Goal: Task Accomplishment & Management: Manage account settings

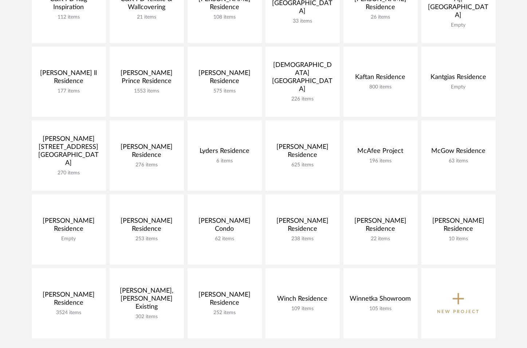
scroll to position [240, 0]
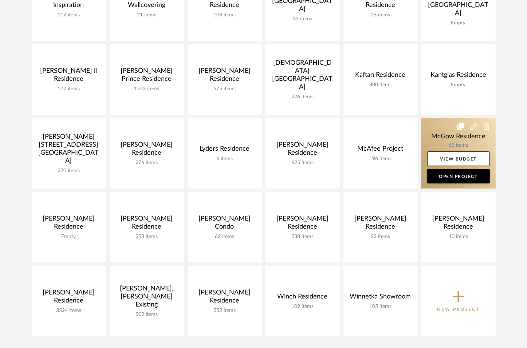
click at [436, 139] on link at bounding box center [458, 153] width 74 height 70
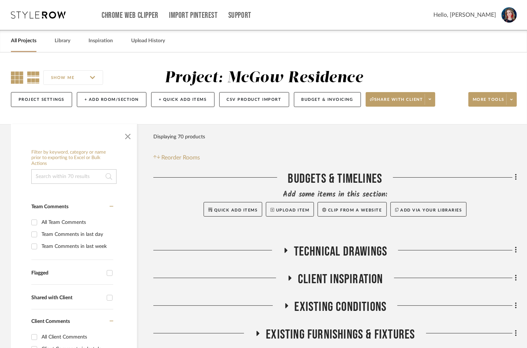
click at [17, 77] on icon at bounding box center [17, 77] width 12 height 12
click at [129, 143] on span "button" at bounding box center [127, 134] width 17 height 17
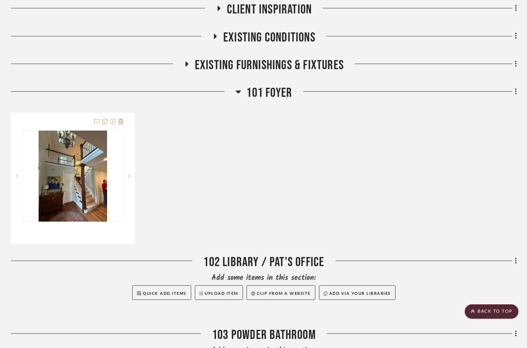
scroll to position [277, 0]
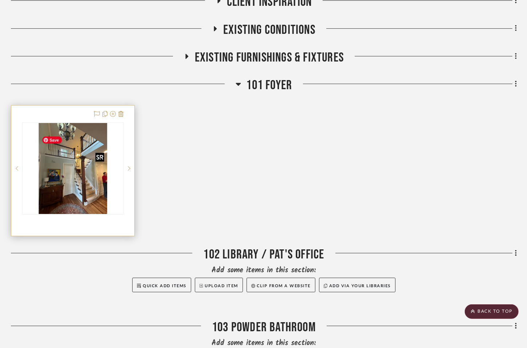
click at [87, 187] on img "0" at bounding box center [73, 168] width 68 height 91
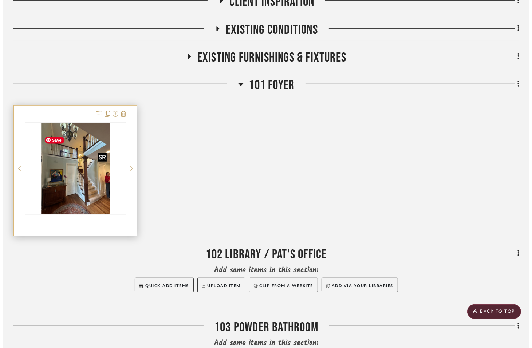
scroll to position [0, 0]
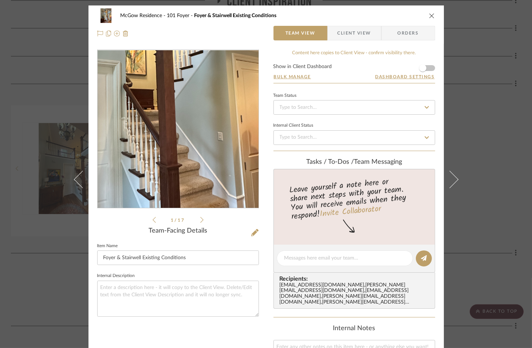
click at [197, 143] on img "0" at bounding box center [178, 129] width 118 height 158
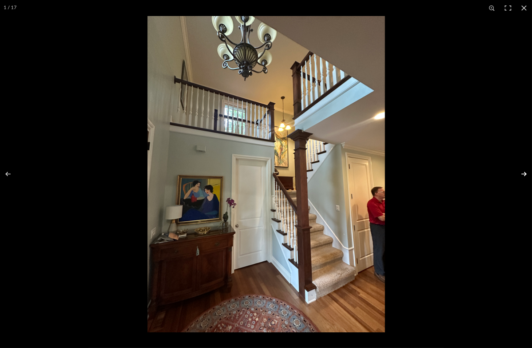
click at [523, 174] on button at bounding box center [518, 174] width 25 height 36
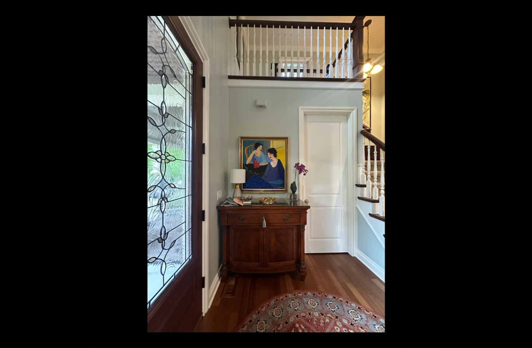
click at [523, 174] on button at bounding box center [518, 174] width 25 height 36
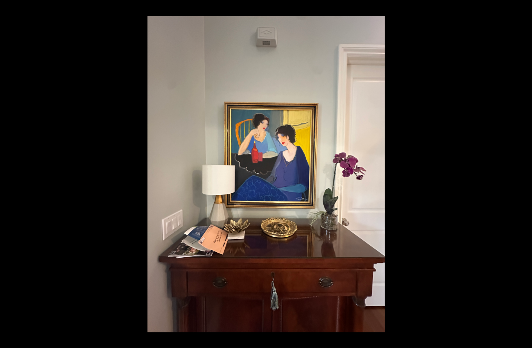
click at [523, 174] on button at bounding box center [518, 174] width 25 height 36
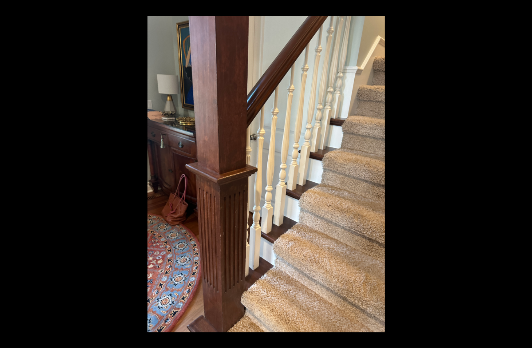
click at [523, 174] on button at bounding box center [518, 174] width 25 height 36
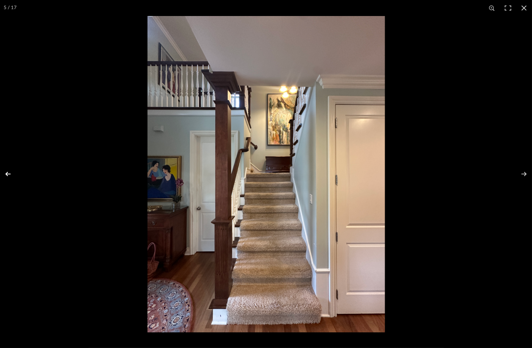
click at [8, 173] on button at bounding box center [12, 174] width 25 height 36
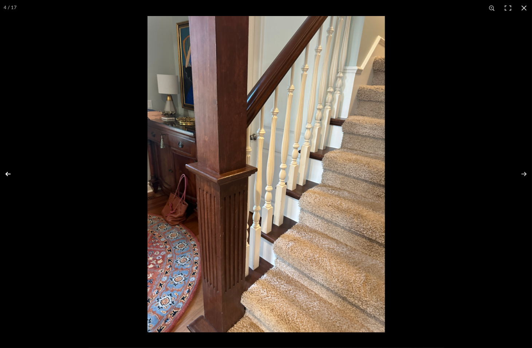
click at [8, 173] on button at bounding box center [12, 174] width 25 height 36
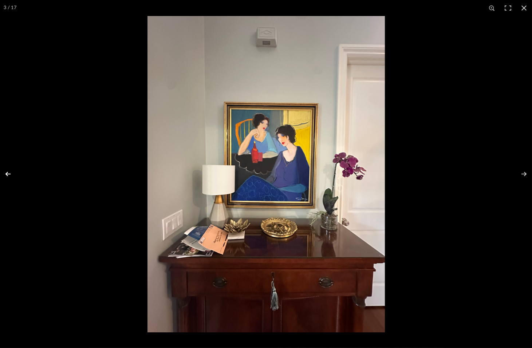
click at [8, 173] on button at bounding box center [12, 174] width 25 height 36
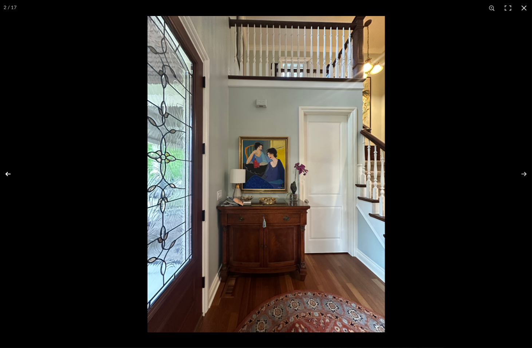
click at [8, 173] on button at bounding box center [12, 174] width 25 height 36
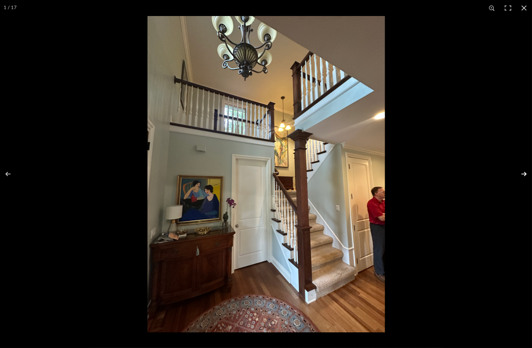
click at [522, 174] on button at bounding box center [518, 174] width 25 height 36
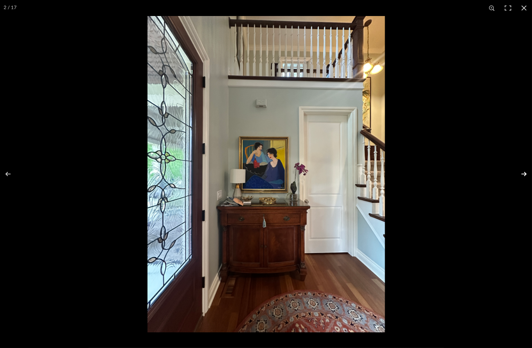
click at [522, 174] on button at bounding box center [518, 174] width 25 height 36
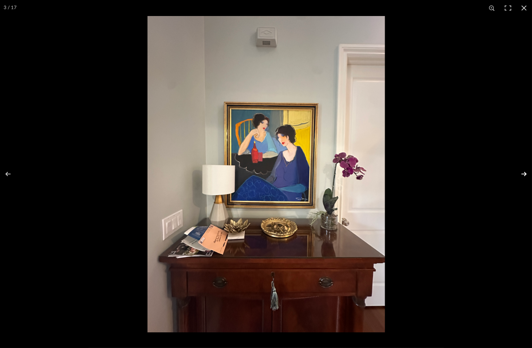
click at [522, 174] on button at bounding box center [518, 174] width 25 height 36
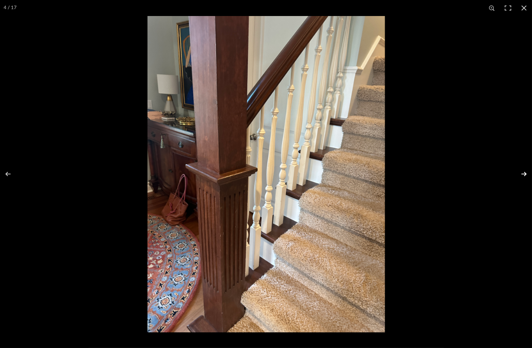
click at [522, 174] on button at bounding box center [518, 174] width 25 height 36
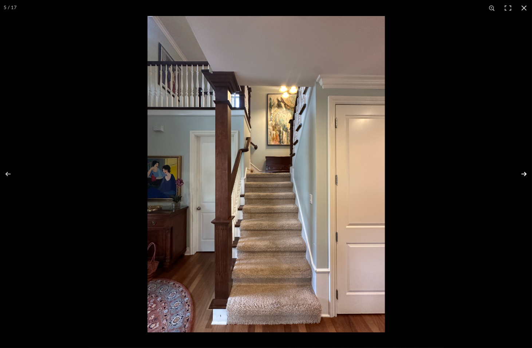
click at [522, 174] on button at bounding box center [518, 174] width 25 height 36
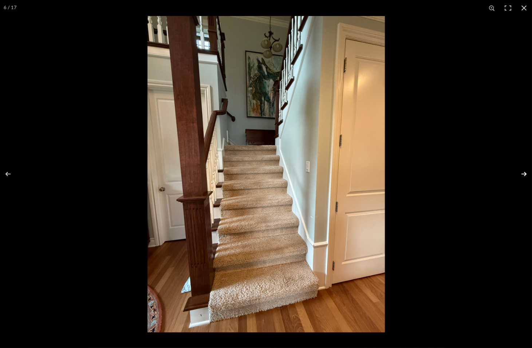
click at [522, 174] on button at bounding box center [518, 174] width 25 height 36
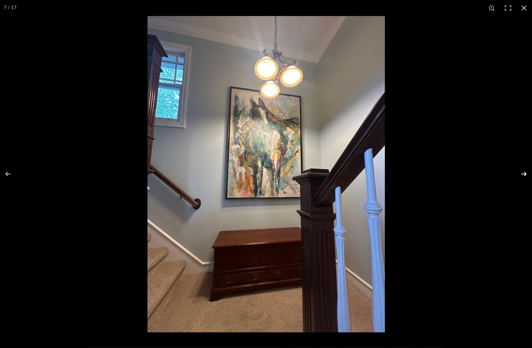
click at [522, 174] on button at bounding box center [518, 174] width 25 height 36
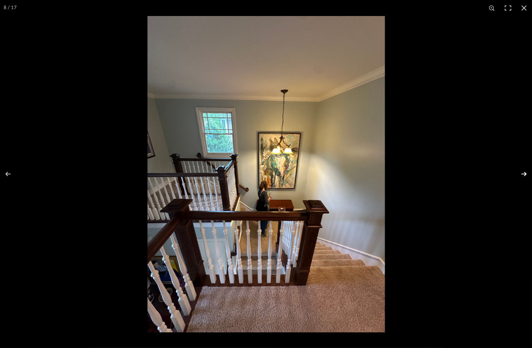
click at [522, 174] on button at bounding box center [518, 174] width 25 height 36
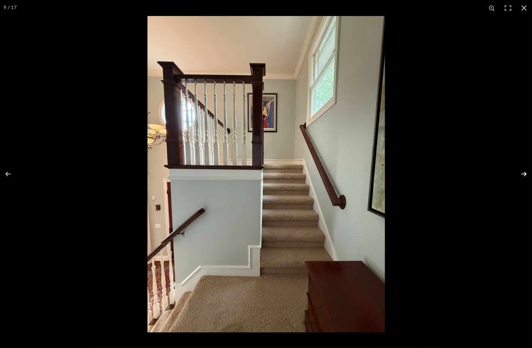
click at [522, 174] on button at bounding box center [518, 174] width 25 height 36
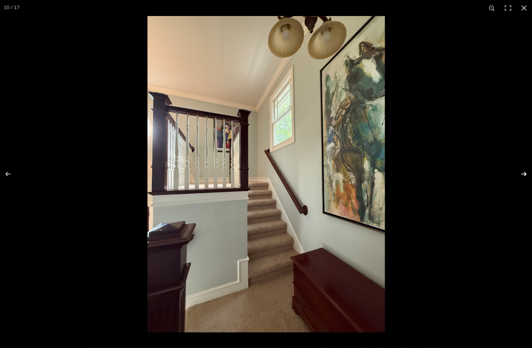
click at [522, 174] on button at bounding box center [518, 174] width 25 height 36
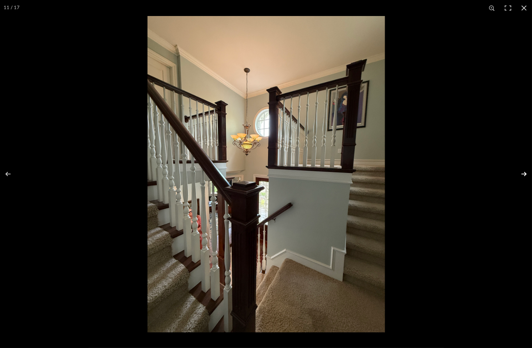
click at [522, 174] on button at bounding box center [518, 174] width 25 height 36
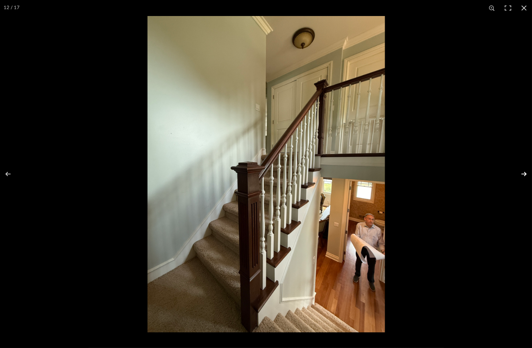
click at [522, 174] on button at bounding box center [518, 174] width 25 height 36
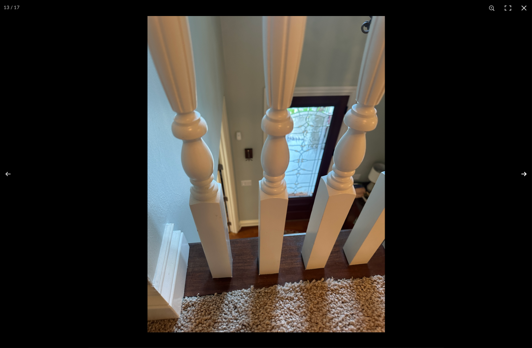
click at [522, 174] on button at bounding box center [518, 174] width 25 height 36
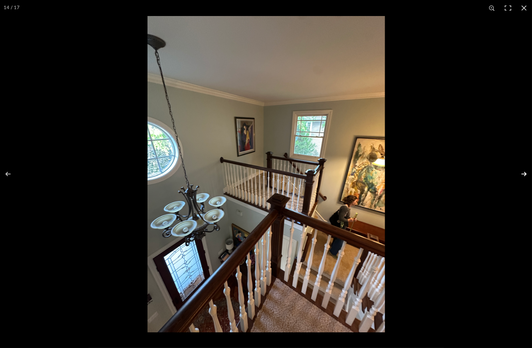
click at [522, 174] on button at bounding box center [518, 174] width 25 height 36
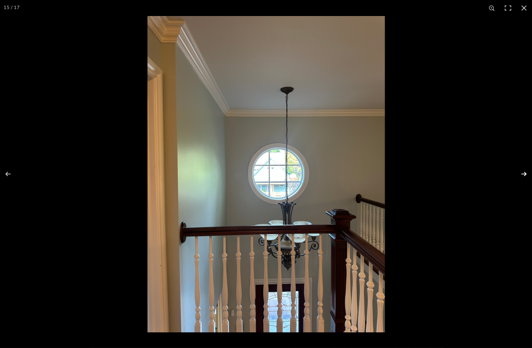
click at [522, 174] on button at bounding box center [518, 174] width 25 height 36
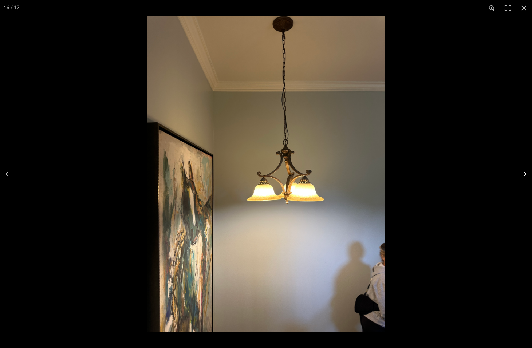
click at [522, 174] on button at bounding box center [518, 174] width 25 height 36
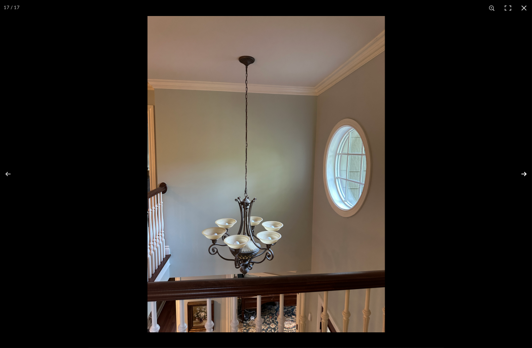
click at [522, 174] on button at bounding box center [518, 174] width 25 height 36
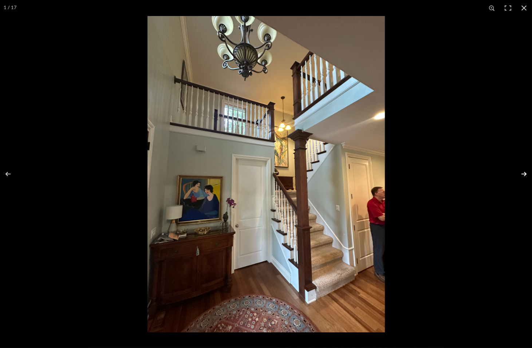
click at [522, 174] on button at bounding box center [518, 174] width 25 height 36
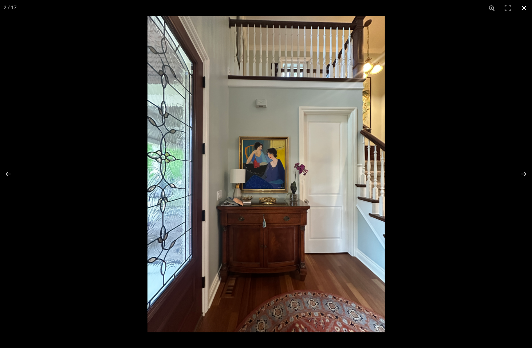
click at [527, 8] on button at bounding box center [524, 8] width 16 height 16
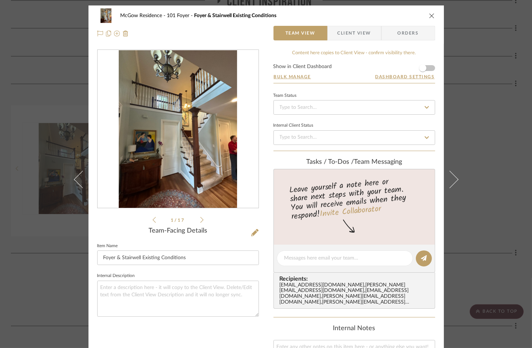
click at [429, 16] on icon "close" at bounding box center [432, 16] width 6 height 6
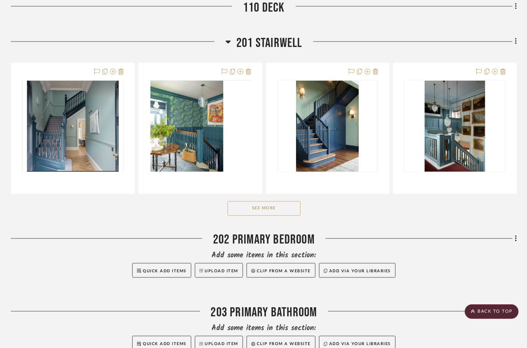
scroll to position [1009, 0]
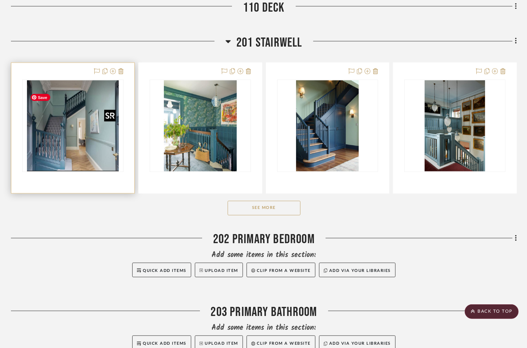
click at [58, 156] on img "0" at bounding box center [72, 125] width 91 height 91
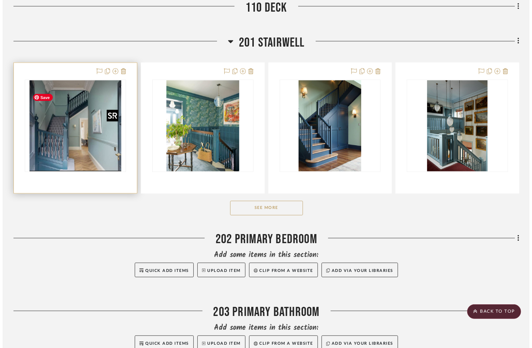
scroll to position [0, 0]
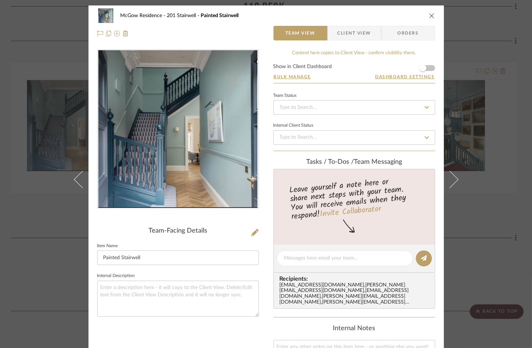
click at [176, 159] on img "0" at bounding box center [177, 129] width 159 height 158
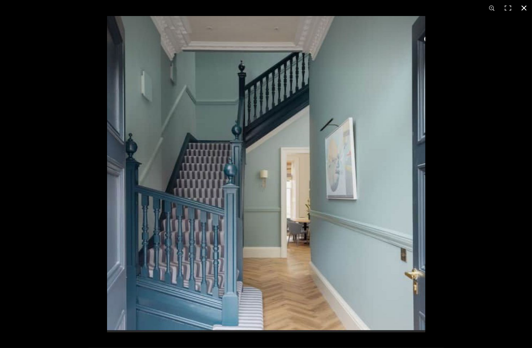
click at [525, 10] on button at bounding box center [524, 8] width 16 height 16
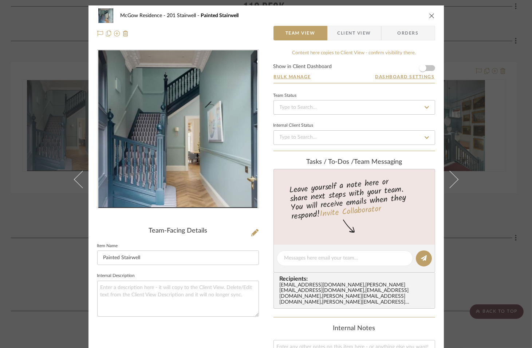
click at [431, 18] on icon "close" at bounding box center [432, 16] width 6 height 6
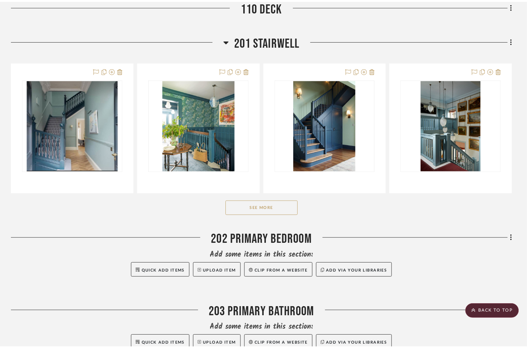
scroll to position [1009, 0]
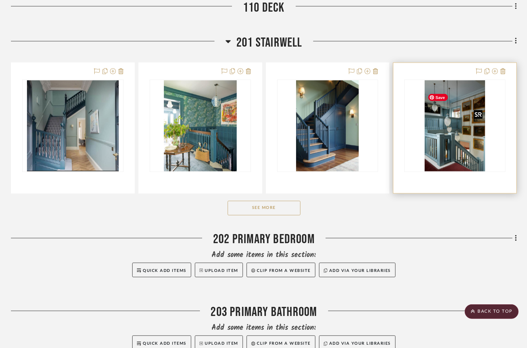
click at [443, 161] on img "0" at bounding box center [454, 125] width 60 height 91
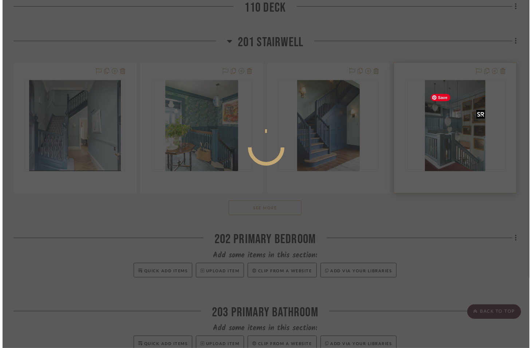
scroll to position [0, 0]
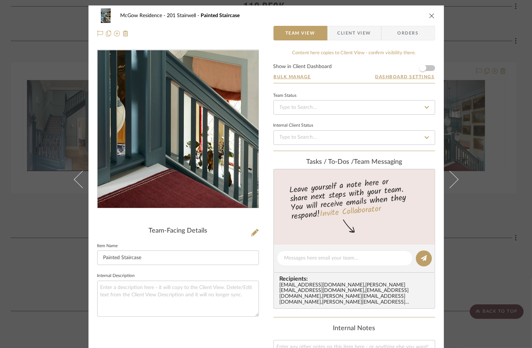
click at [179, 179] on img "0" at bounding box center [177, 129] width 105 height 158
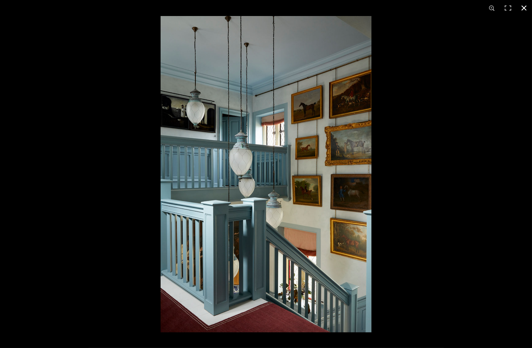
click at [524, 7] on button at bounding box center [524, 8] width 16 height 16
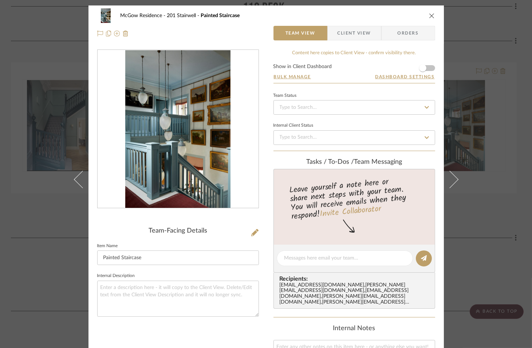
click at [429, 16] on icon "close" at bounding box center [432, 16] width 6 height 6
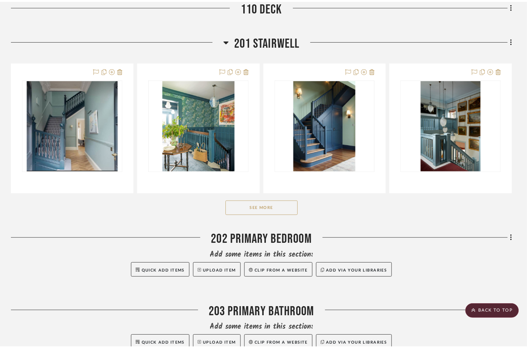
scroll to position [1009, 0]
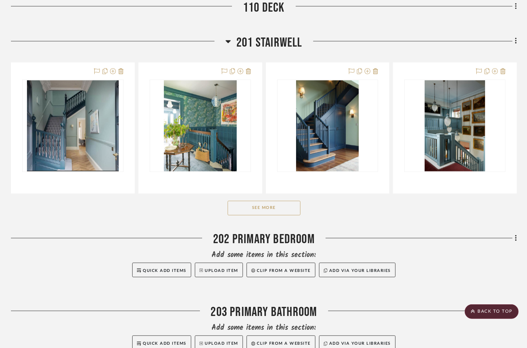
click at [252, 215] on button "See More" at bounding box center [263, 208] width 73 height 15
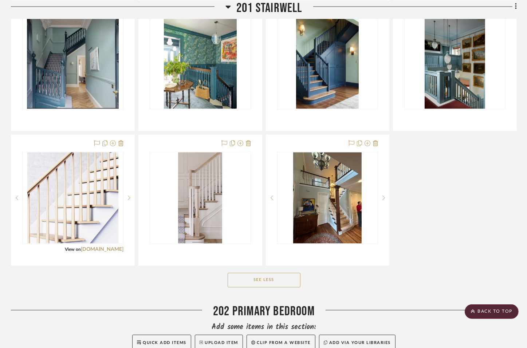
scroll to position [1072, 0]
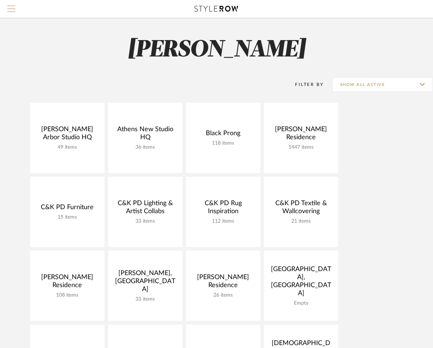
click at [11, 7] on span "Menu" at bounding box center [11, 10] width 8 height 11
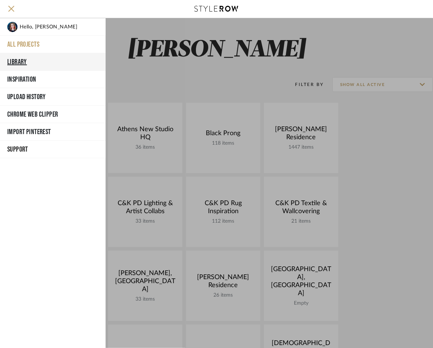
click at [12, 62] on button "Library" at bounding box center [53, 61] width 106 height 17
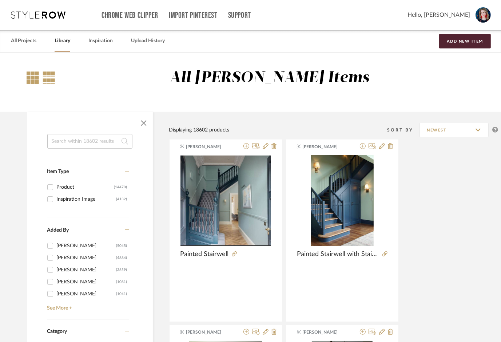
click at [34, 80] on div at bounding box center [33, 77] width 12 height 12
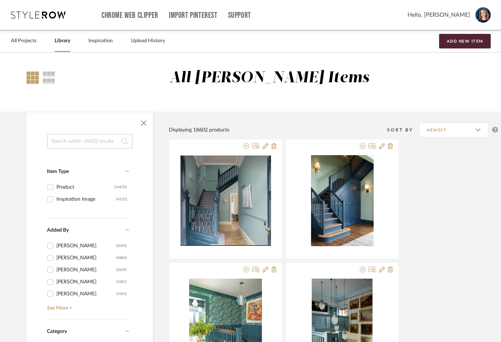
click at [69, 142] on input at bounding box center [89, 141] width 85 height 15
click at [61, 40] on link "Library" at bounding box center [63, 41] width 16 height 10
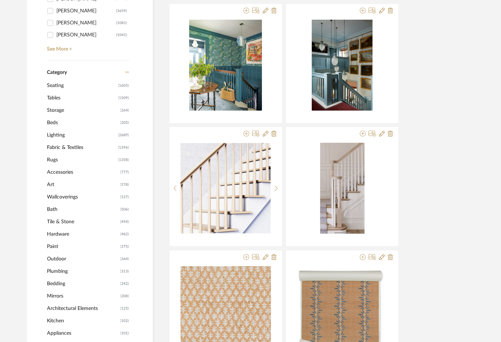
scroll to position [260, 0]
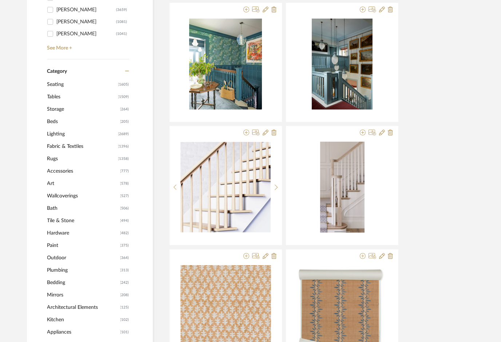
click at [55, 242] on span "Paint" at bounding box center [82, 245] width 71 height 12
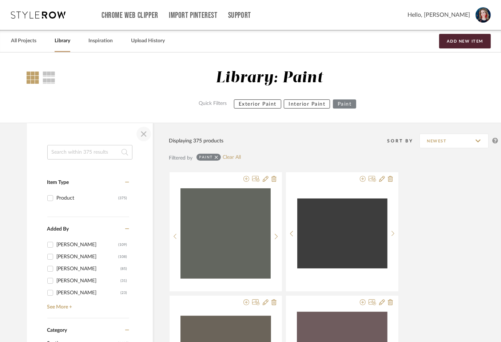
click at [142, 134] on span "button" at bounding box center [143, 133] width 17 height 17
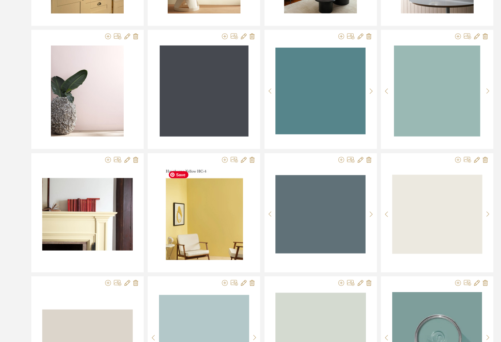
scroll to position [393, 0]
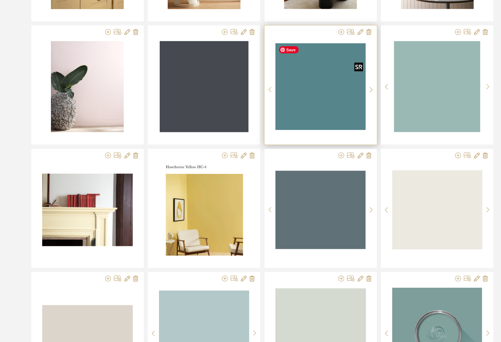
click at [283, 89] on img "0" at bounding box center [320, 86] width 90 height 86
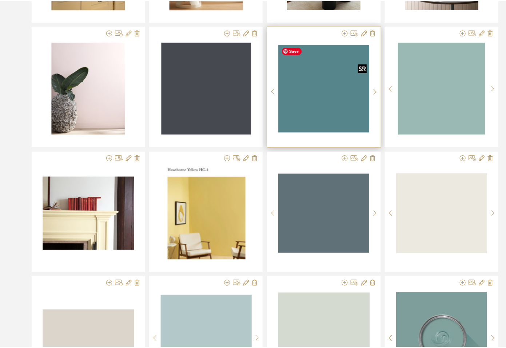
scroll to position [0, 0]
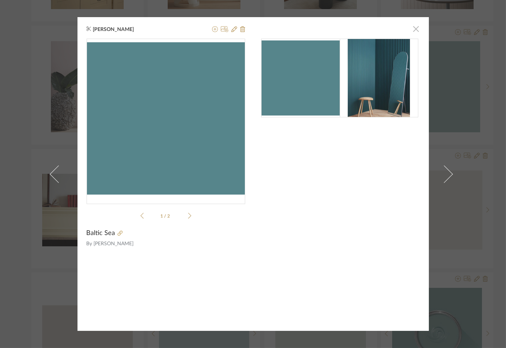
click at [411, 32] on span "button" at bounding box center [416, 28] width 15 height 15
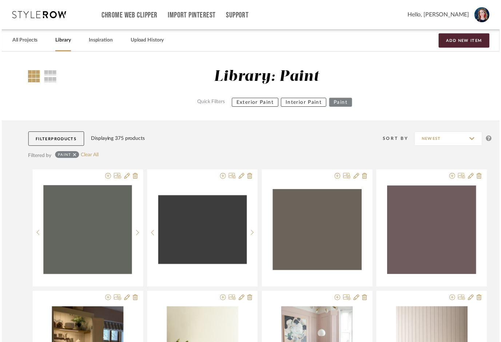
scroll to position [393, 0]
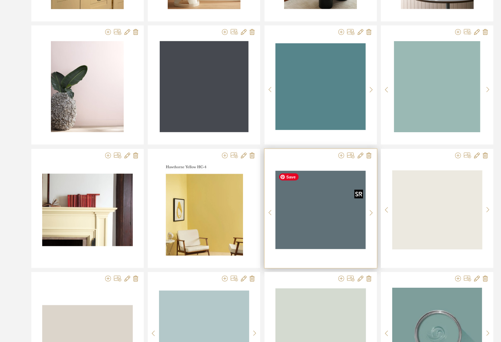
click at [0, 0] on img at bounding box center [0, 0] width 0 height 0
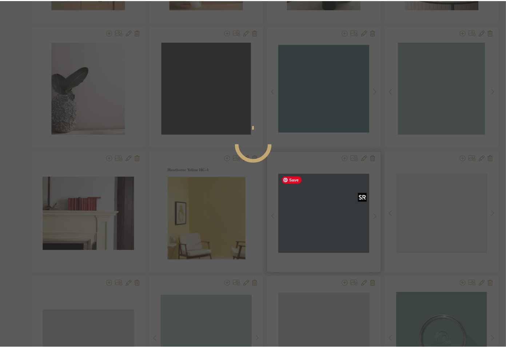
scroll to position [0, 0]
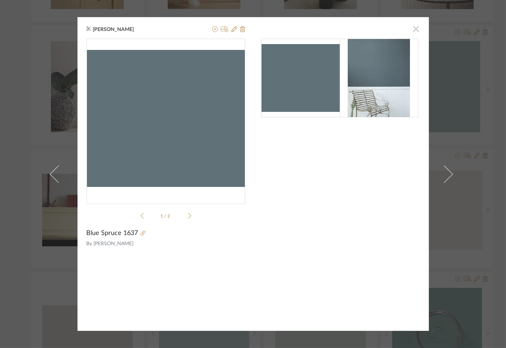
click at [413, 31] on span "button" at bounding box center [416, 28] width 15 height 15
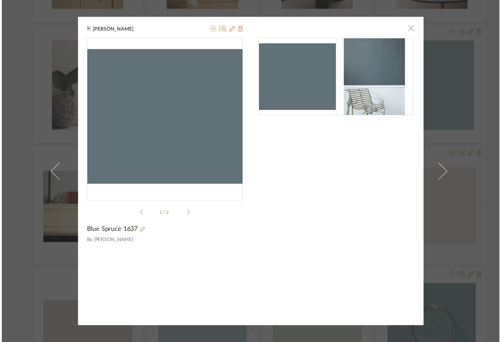
scroll to position [393, 0]
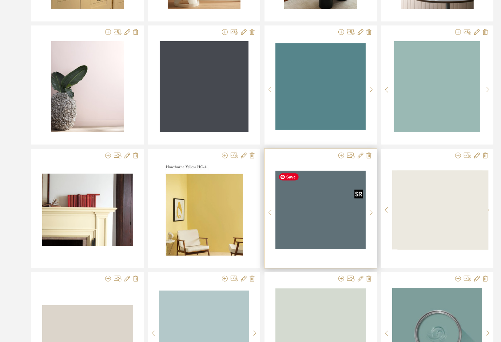
click at [320, 213] on img "0" at bounding box center [320, 210] width 90 height 78
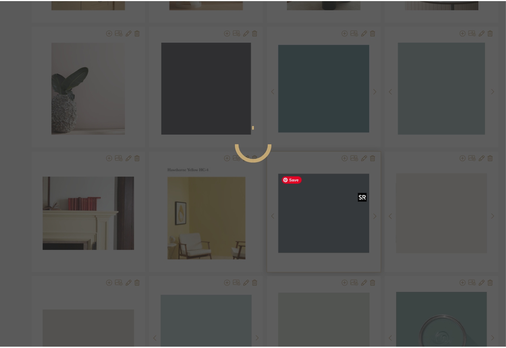
scroll to position [0, 0]
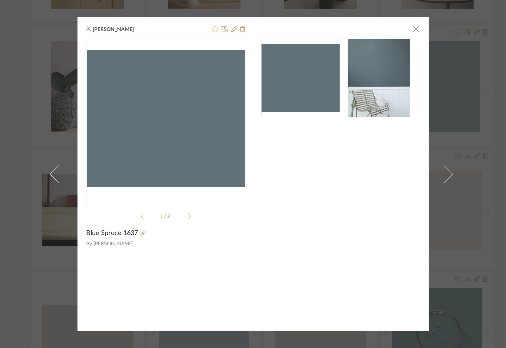
click at [213, 27] on icon at bounding box center [215, 29] width 6 height 6
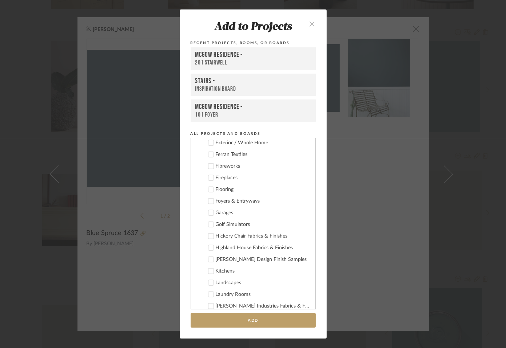
scroll to position [1103, 0]
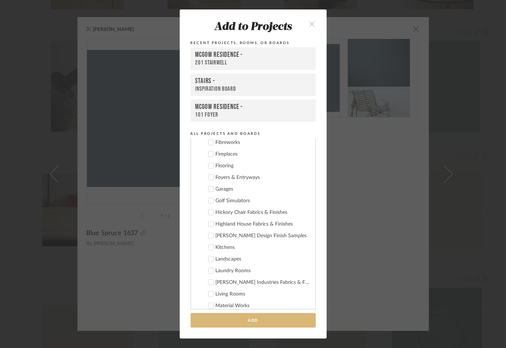
click at [206, 325] on button "Add" at bounding box center [253, 320] width 125 height 15
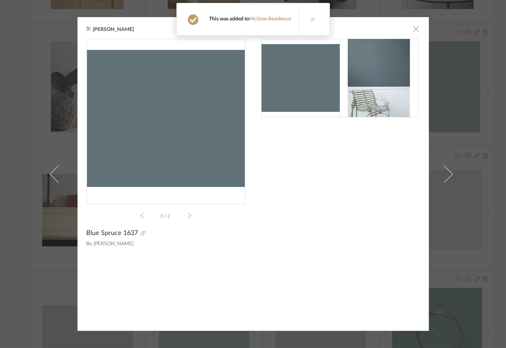
click at [413, 29] on span "button" at bounding box center [416, 28] width 15 height 15
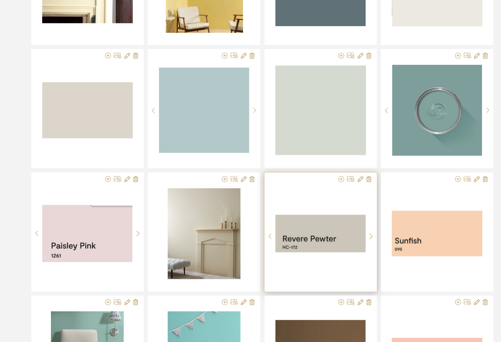
scroll to position [619, 0]
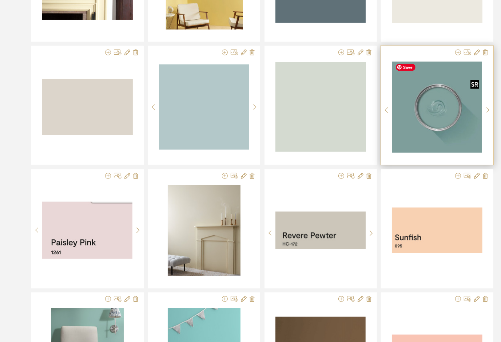
click at [414, 123] on img "0" at bounding box center [437, 107] width 90 height 91
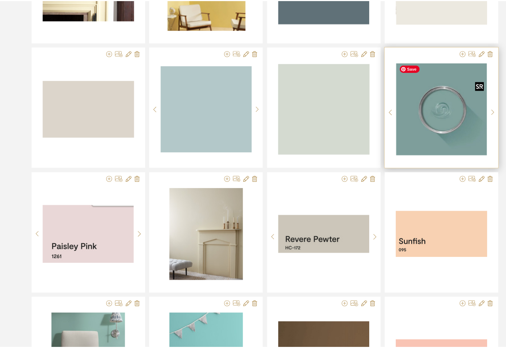
scroll to position [0, 0]
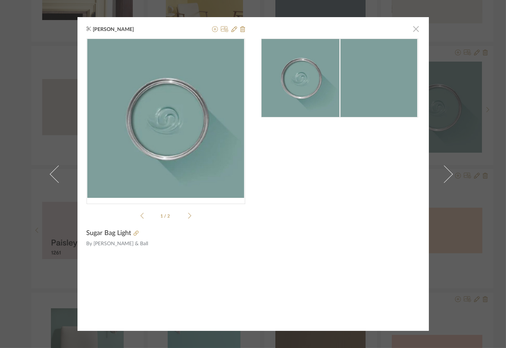
click at [416, 28] on span "button" at bounding box center [416, 28] width 15 height 15
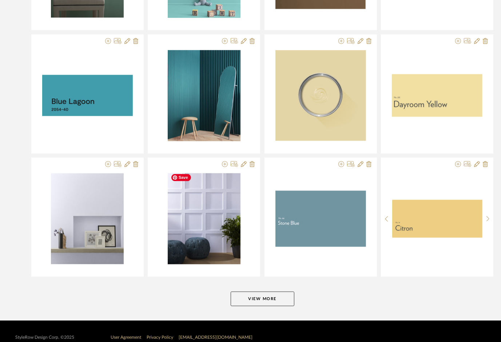
scroll to position [1005, 0]
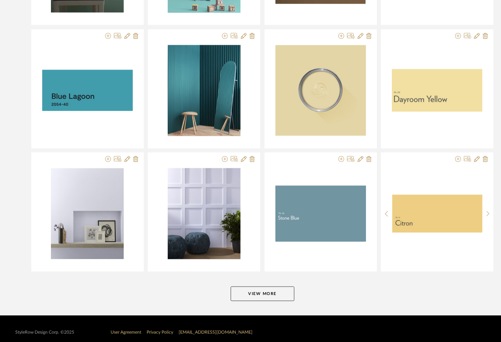
click at [269, 291] on button "View More" at bounding box center [263, 293] width 64 height 15
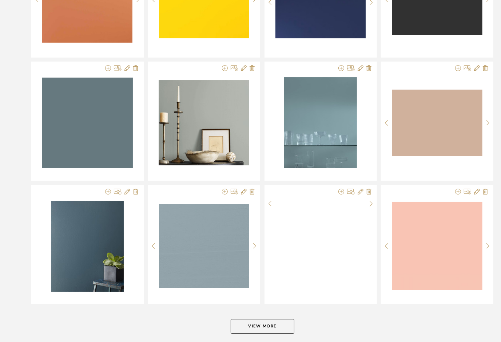
scroll to position [2115, 0]
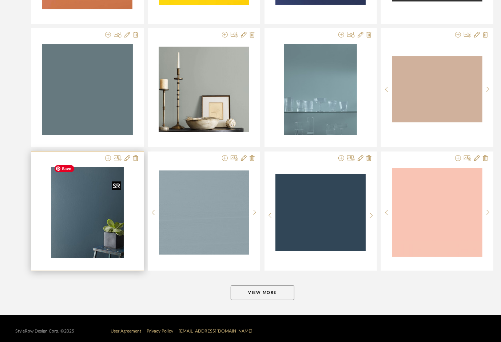
click at [90, 224] on img "0" at bounding box center [87, 212] width 73 height 91
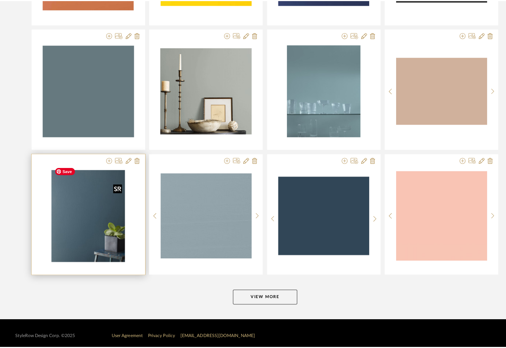
scroll to position [0, 0]
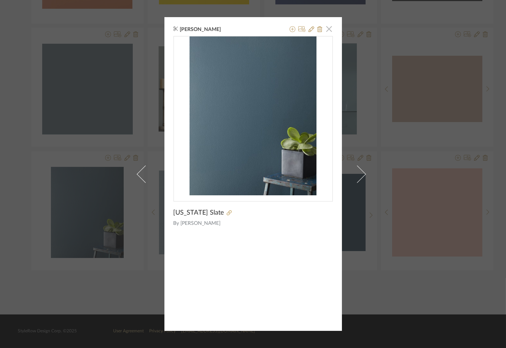
click at [325, 29] on span "button" at bounding box center [329, 28] width 15 height 15
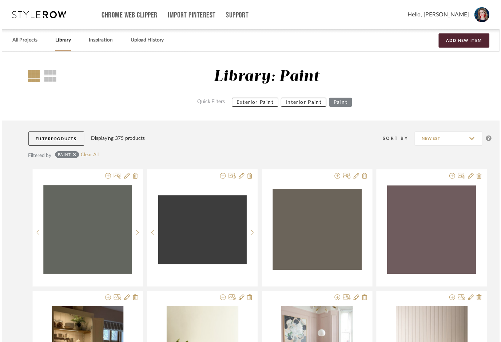
scroll to position [2115, 0]
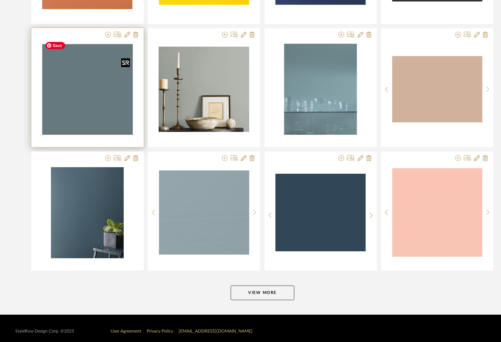
click at [0, 0] on img at bounding box center [0, 0] width 0 height 0
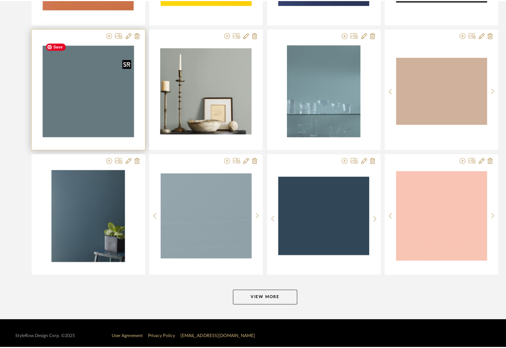
scroll to position [0, 0]
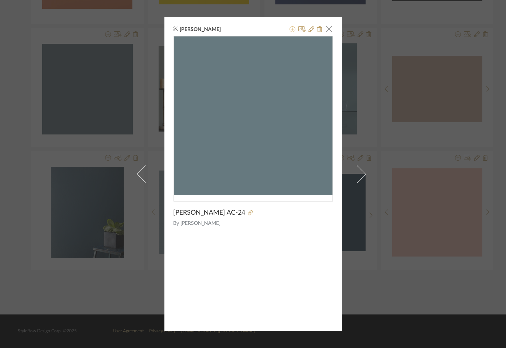
click at [291, 29] on icon at bounding box center [293, 29] width 6 height 6
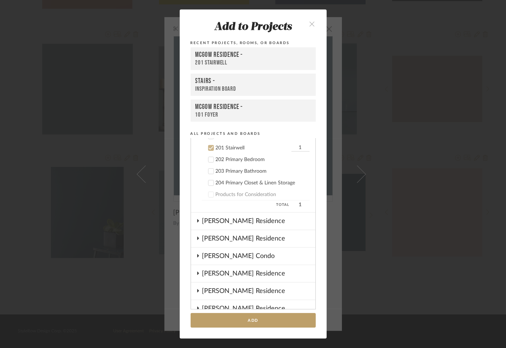
scroll to position [603, 0]
click at [234, 328] on button "Add" at bounding box center [253, 320] width 125 height 15
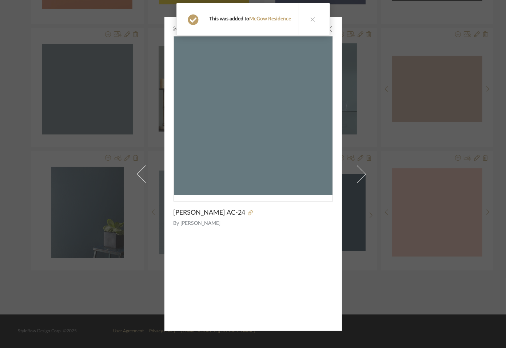
click at [315, 21] on button at bounding box center [313, 19] width 28 height 32
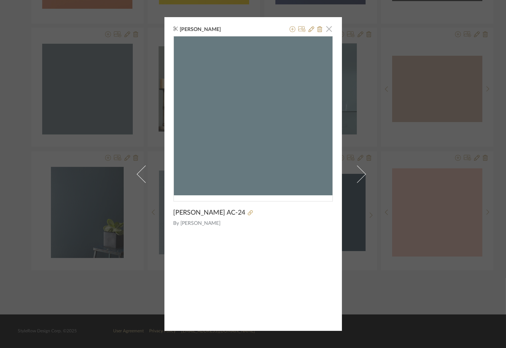
click at [327, 31] on span "button" at bounding box center [329, 28] width 15 height 15
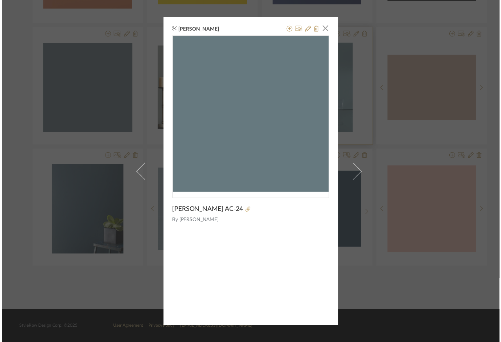
scroll to position [2115, 0]
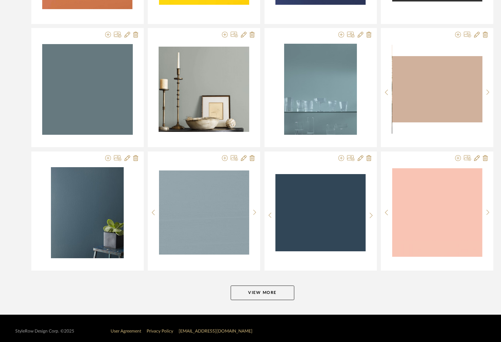
click at [251, 291] on button "View More" at bounding box center [263, 292] width 64 height 15
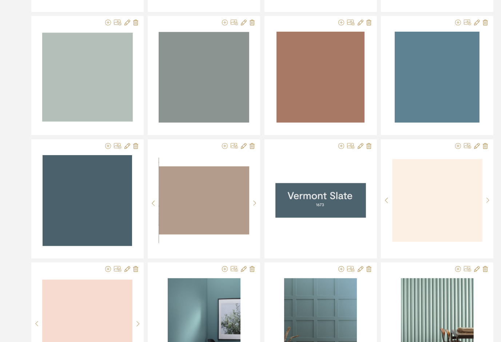
scroll to position [2867, 0]
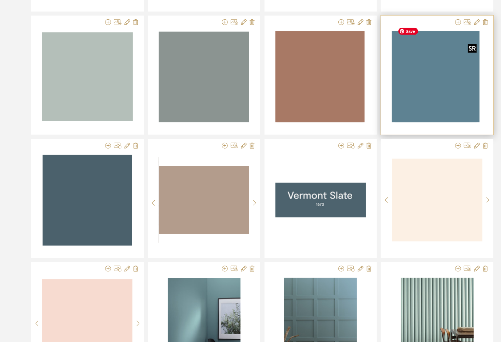
click at [430, 80] on img "0" at bounding box center [434, 76] width 85 height 91
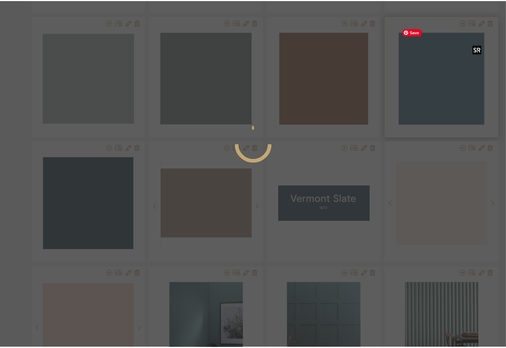
scroll to position [0, 0]
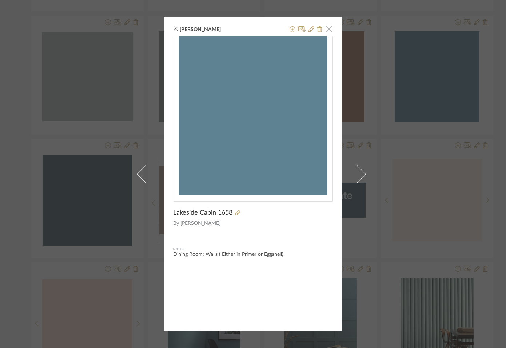
click at [327, 31] on span "button" at bounding box center [329, 28] width 15 height 15
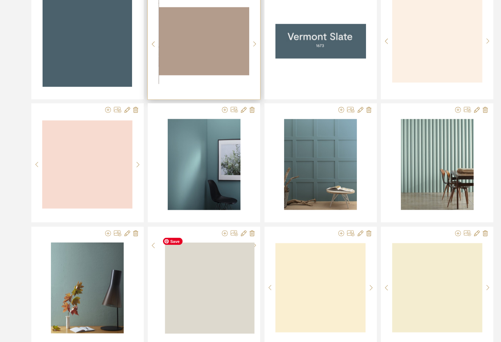
scroll to position [3026, 0]
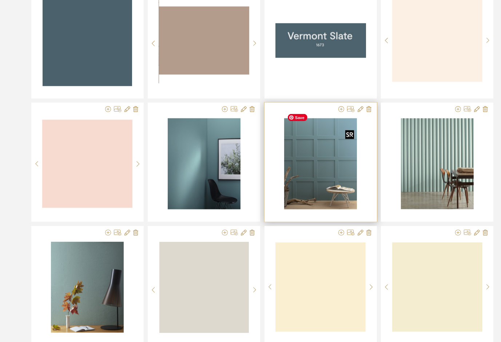
click at [341, 159] on div at bounding box center [320, 166] width 91 height 97
click at [333, 166] on img "0" at bounding box center [320, 163] width 73 height 91
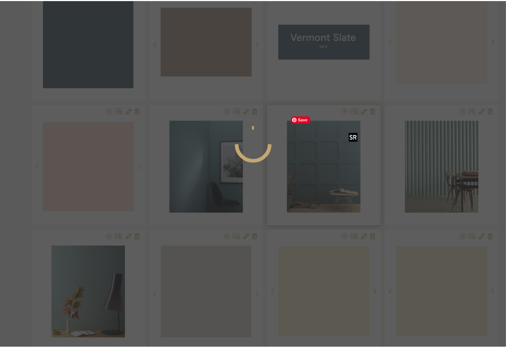
scroll to position [0, 0]
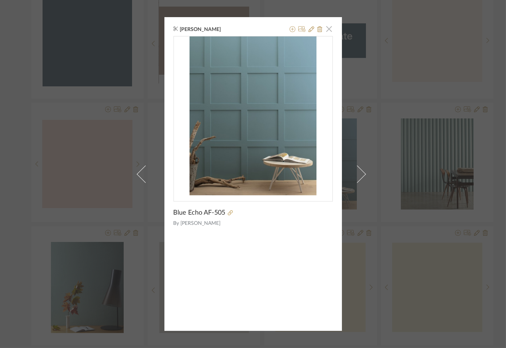
click at [326, 32] on span "button" at bounding box center [329, 28] width 15 height 15
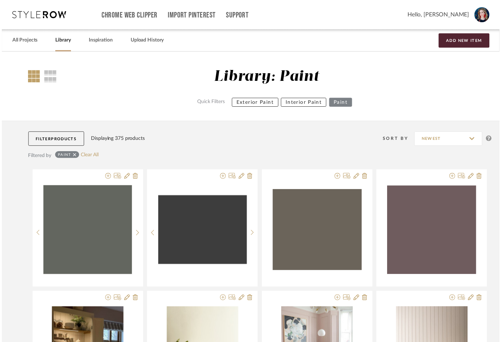
scroll to position [3026, 0]
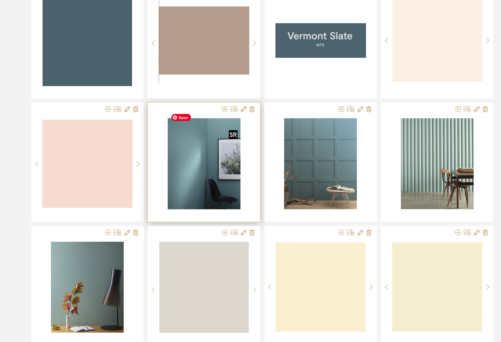
click at [202, 178] on img "0" at bounding box center [204, 163] width 73 height 91
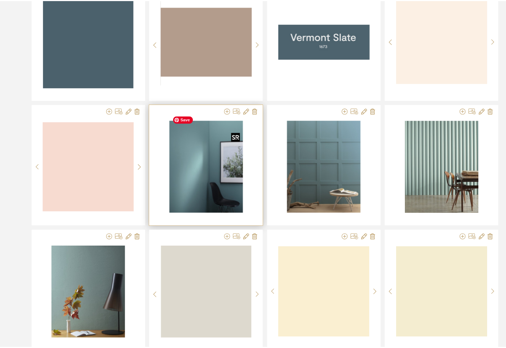
scroll to position [0, 0]
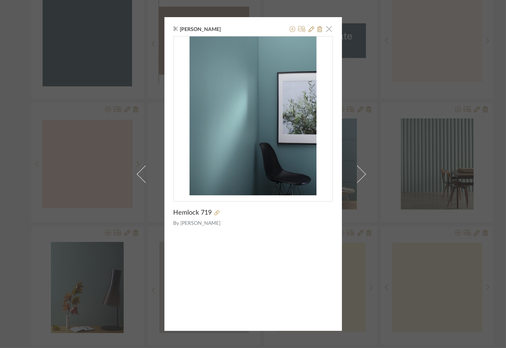
click at [327, 30] on span "button" at bounding box center [329, 28] width 15 height 15
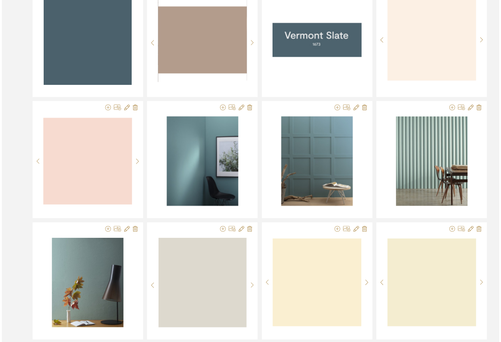
scroll to position [3026, 0]
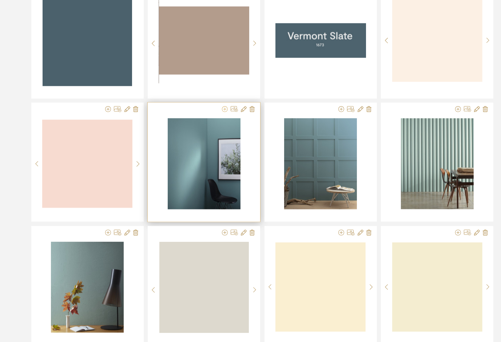
click at [224, 106] on icon at bounding box center [225, 109] width 6 height 6
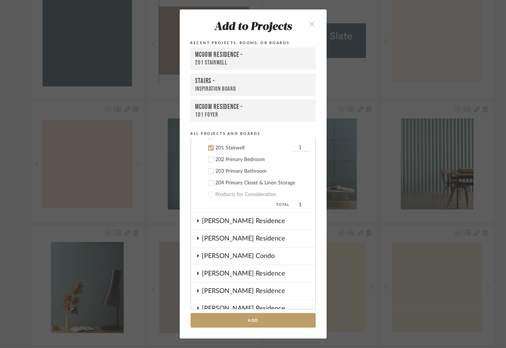
scroll to position [603, 0]
click at [205, 328] on button "Add" at bounding box center [253, 320] width 125 height 15
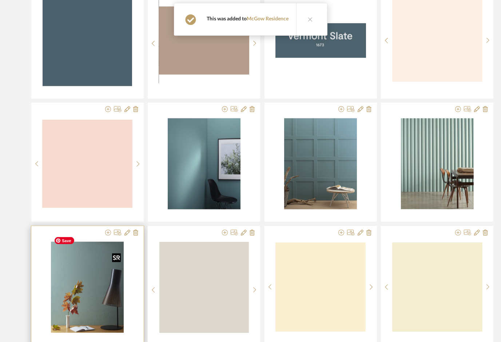
scroll to position [3221, 0]
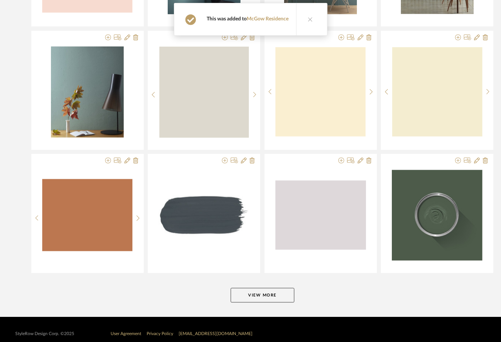
click at [274, 288] on button "View More" at bounding box center [263, 295] width 64 height 15
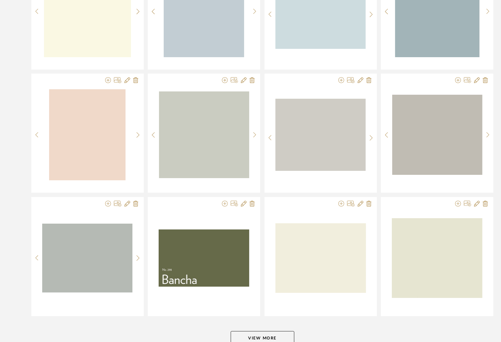
scroll to position [4327, 0]
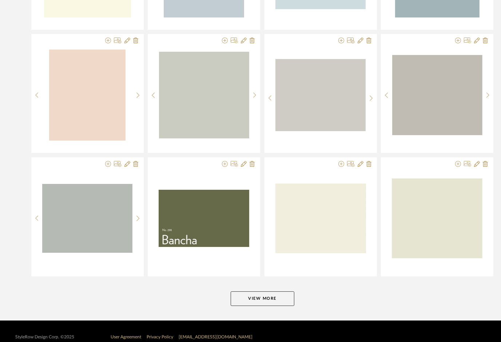
click at [257, 291] on button "View More" at bounding box center [263, 298] width 64 height 15
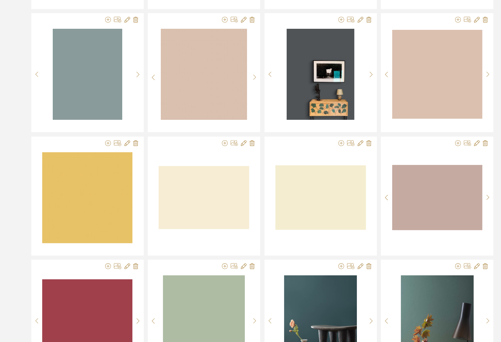
scroll to position [4607, 0]
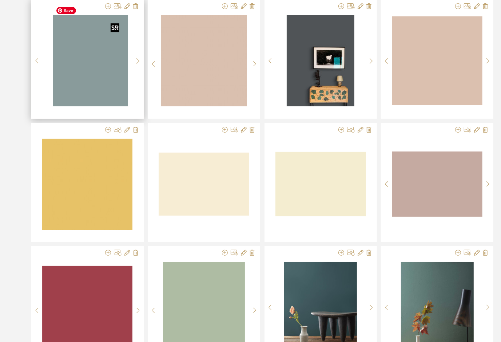
click at [73, 63] on div at bounding box center [87, 60] width 90 height 91
click at [73, 63] on img "0" at bounding box center [88, 60] width 70 height 91
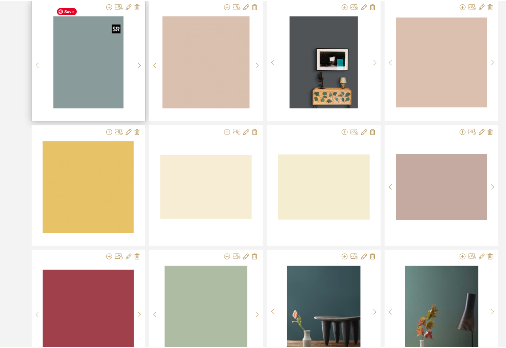
scroll to position [0, 0]
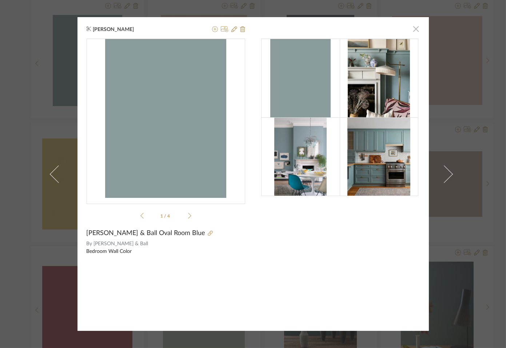
click at [414, 29] on span "button" at bounding box center [416, 28] width 15 height 15
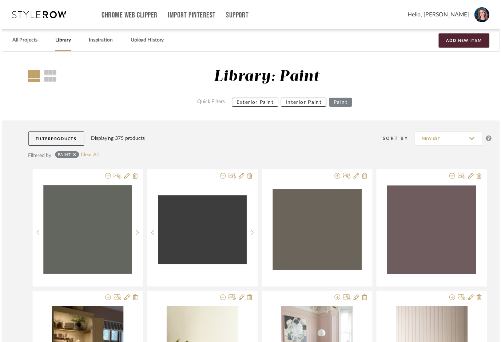
scroll to position [4607, 0]
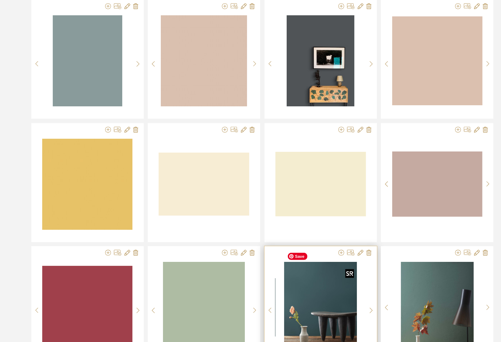
click at [319, 309] on img "0" at bounding box center [320, 307] width 73 height 91
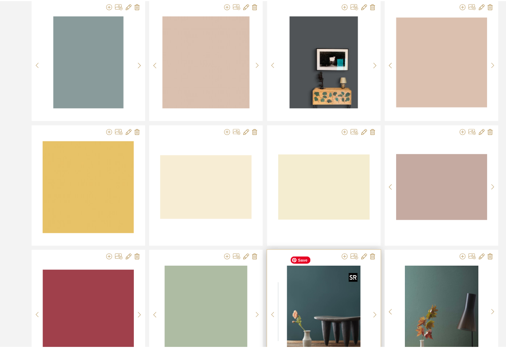
scroll to position [0, 0]
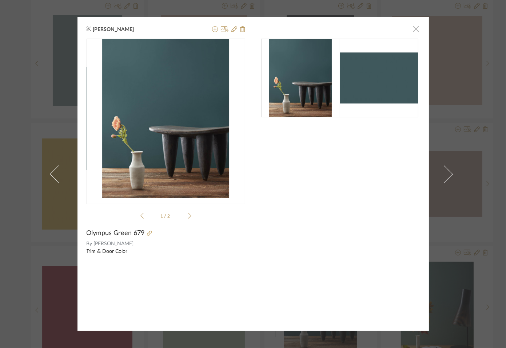
click at [415, 29] on span "button" at bounding box center [416, 28] width 15 height 15
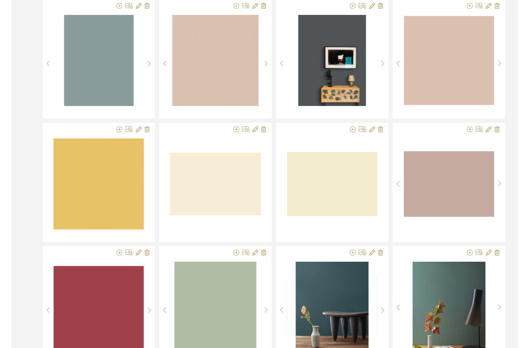
scroll to position [4607, 0]
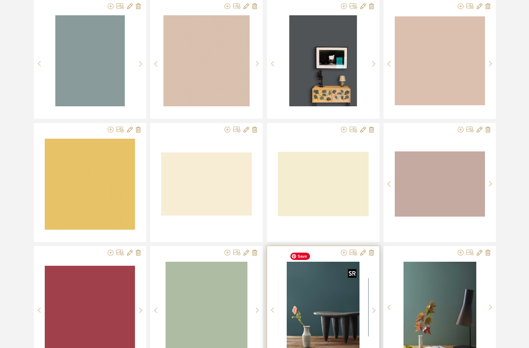
click at [317, 290] on img "0" at bounding box center [323, 307] width 73 height 91
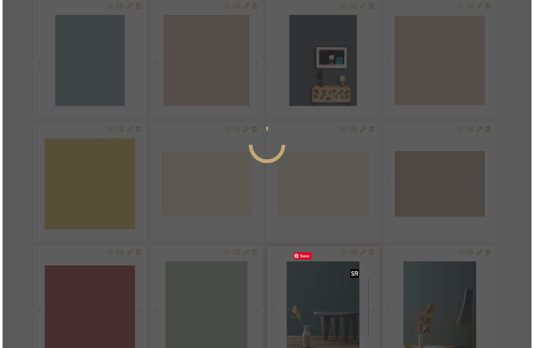
scroll to position [0, 0]
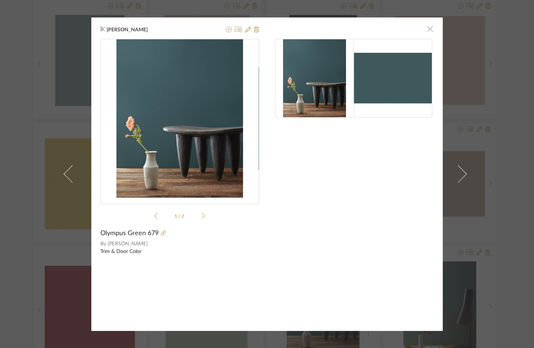
click at [427, 33] on span "button" at bounding box center [430, 29] width 15 height 15
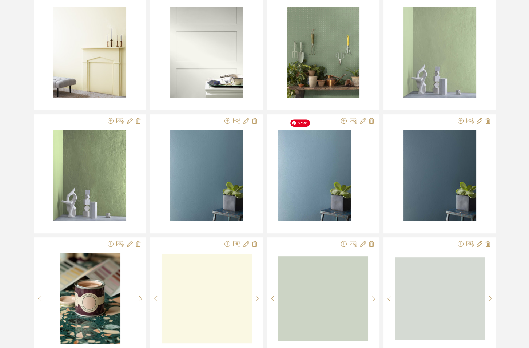
scroll to position [5426, 0]
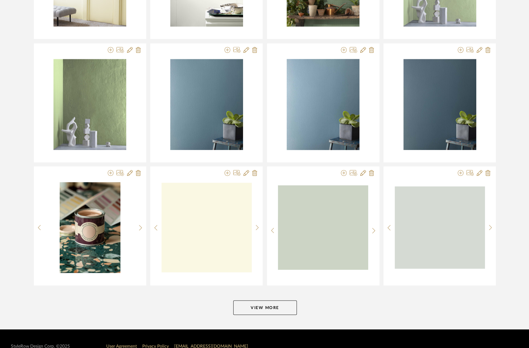
click at [269, 300] on button "View More" at bounding box center [265, 307] width 64 height 15
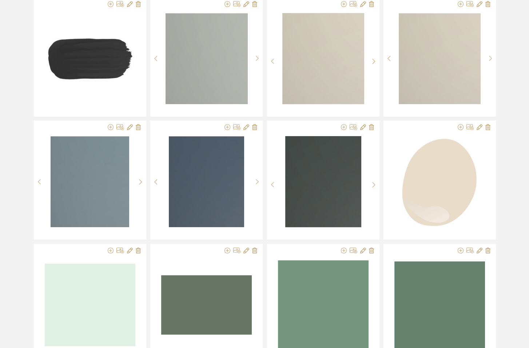
scroll to position [5718, 0]
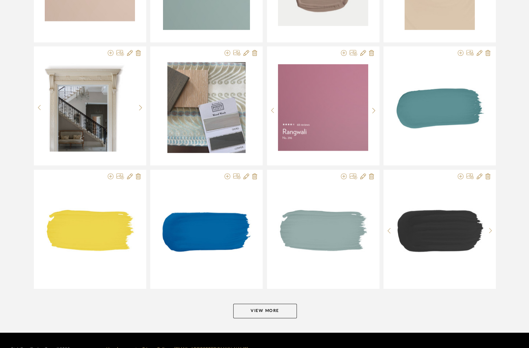
click at [269, 304] on button "View More" at bounding box center [265, 311] width 64 height 15
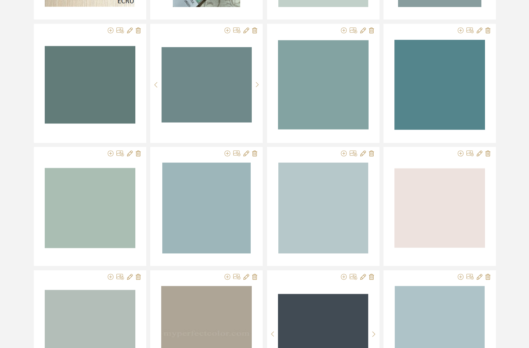
scroll to position [6931, 0]
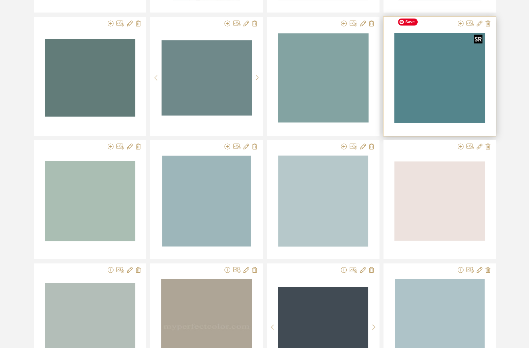
click at [426, 53] on div at bounding box center [439, 77] width 91 height 91
click at [426, 53] on img "0" at bounding box center [439, 78] width 91 height 90
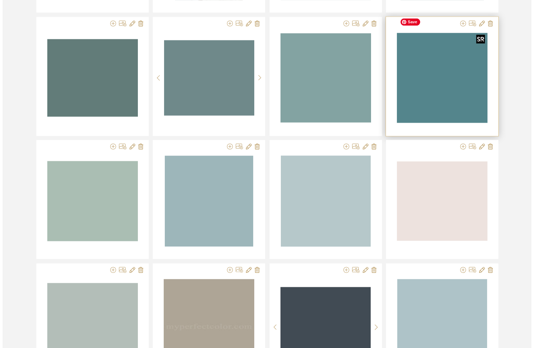
scroll to position [0, 0]
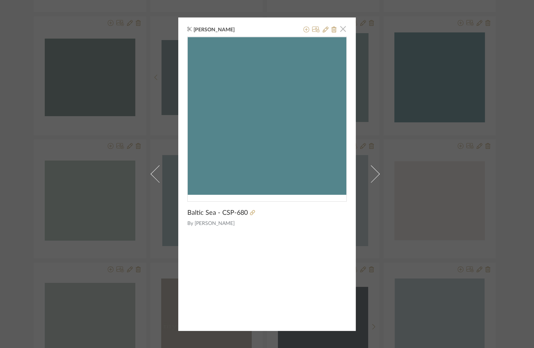
click at [340, 33] on span "button" at bounding box center [343, 29] width 15 height 15
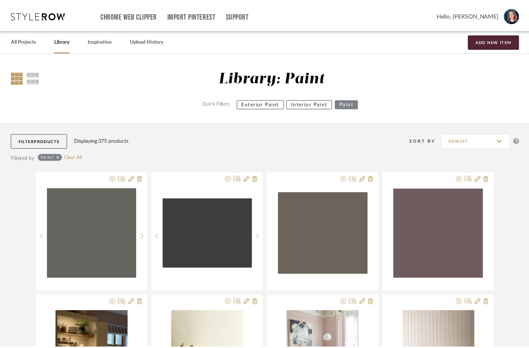
scroll to position [6931, 0]
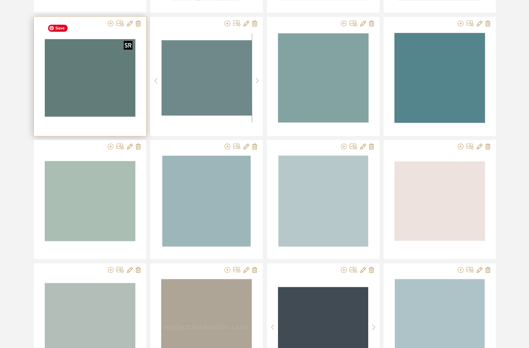
click at [0, 0] on img at bounding box center [0, 0] width 0 height 0
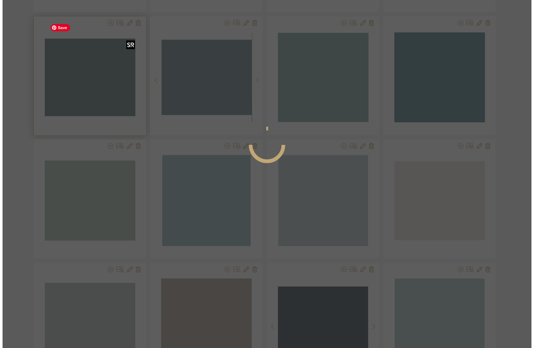
scroll to position [0, 0]
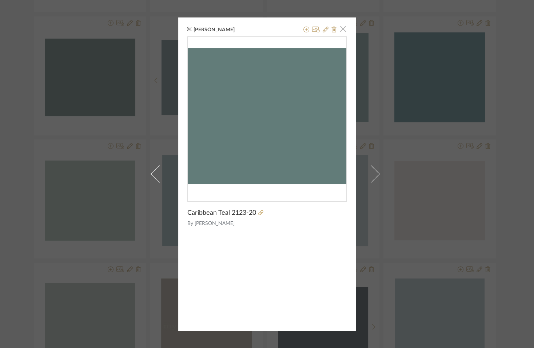
click at [338, 35] on span "button" at bounding box center [343, 29] width 15 height 15
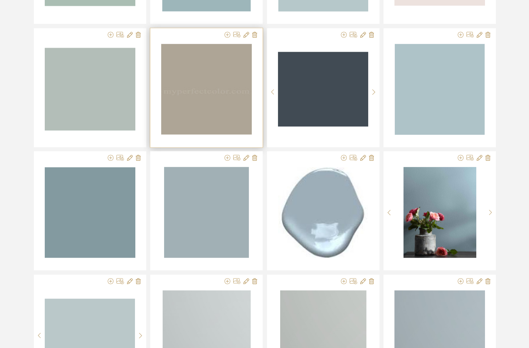
scroll to position [7154, 0]
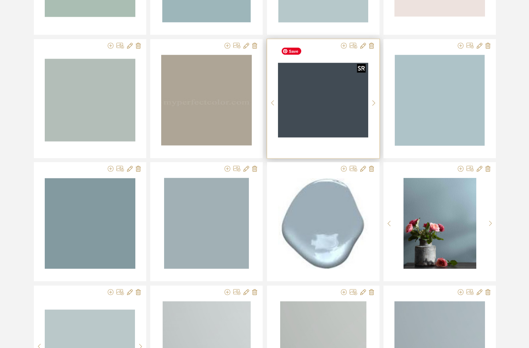
click at [304, 95] on img "0" at bounding box center [323, 100] width 90 height 74
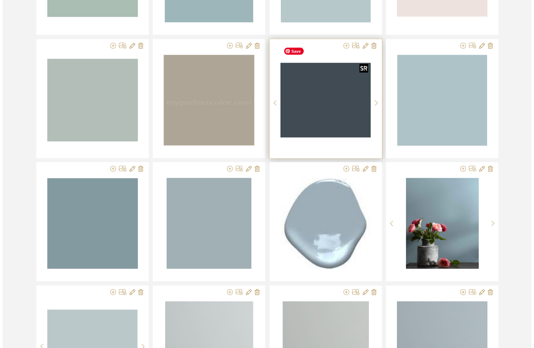
scroll to position [0, 0]
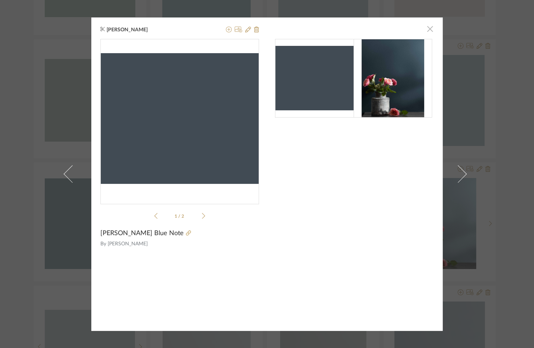
click at [426, 31] on span "button" at bounding box center [430, 29] width 15 height 15
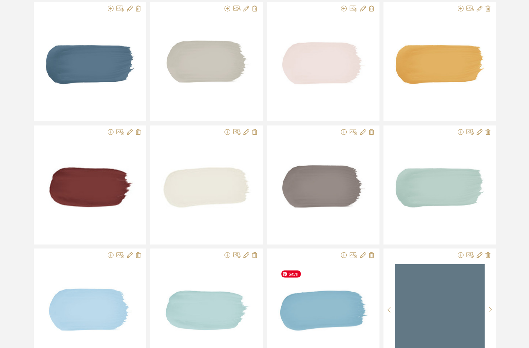
scroll to position [7637, 0]
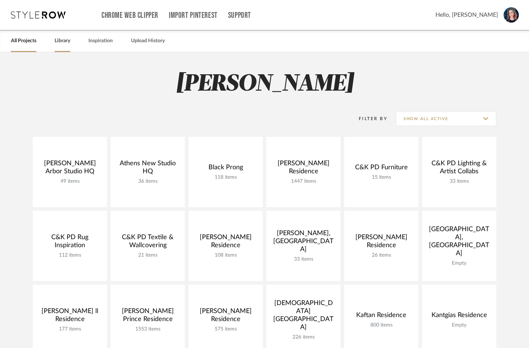
click at [61, 45] on link "Library" at bounding box center [63, 41] width 16 height 10
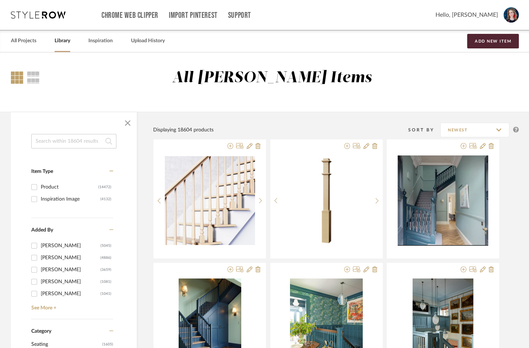
click at [64, 41] on link "Library" at bounding box center [63, 41] width 16 height 10
click at [80, 141] on input at bounding box center [73, 141] width 85 height 15
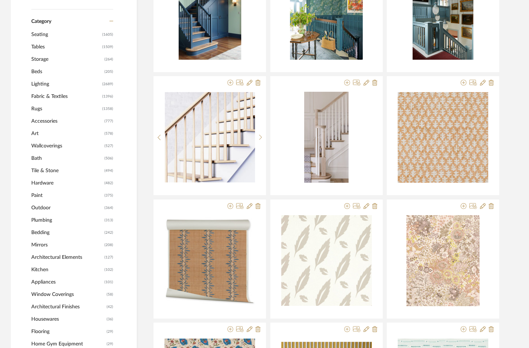
scroll to position [310, 0]
click at [35, 107] on span "Rugs" at bounding box center [65, 108] width 69 height 12
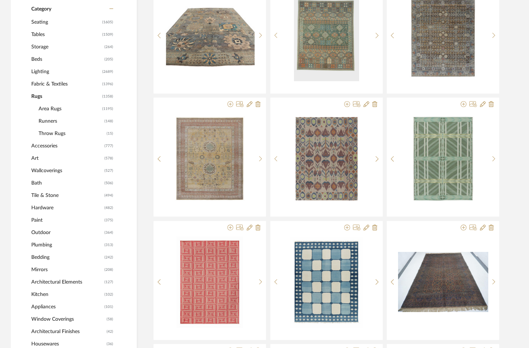
scroll to position [309, 0]
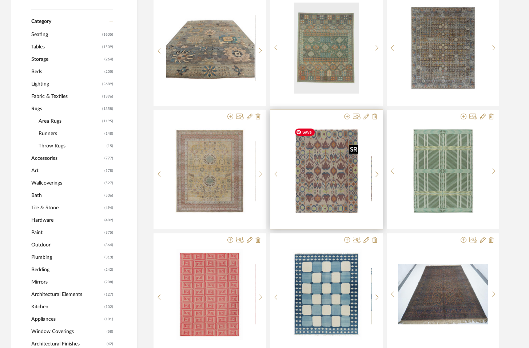
click at [318, 183] on img "0" at bounding box center [327, 171] width 70 height 91
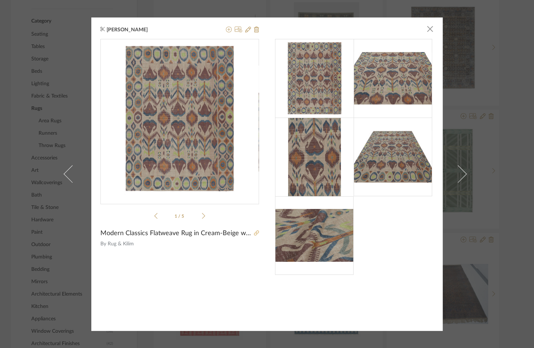
click at [255, 233] on icon at bounding box center [256, 232] width 5 height 5
click at [425, 31] on span "button" at bounding box center [430, 29] width 15 height 15
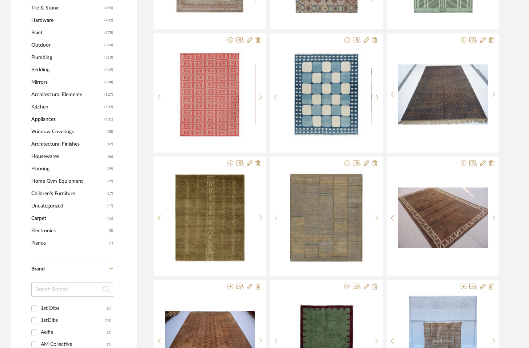
scroll to position [510, 0]
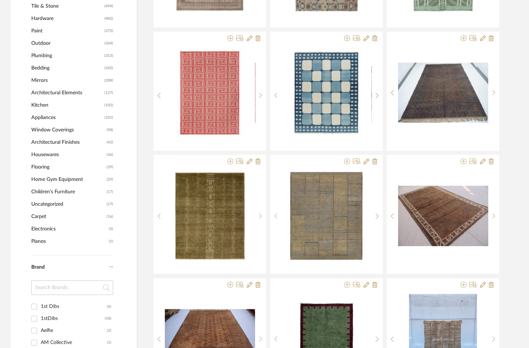
click at [37, 217] on span "Carpet" at bounding box center [68, 216] width 74 height 12
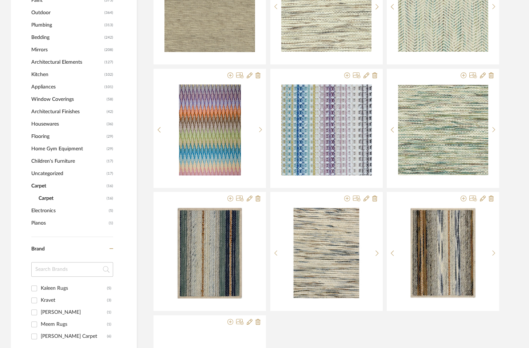
scroll to position [443, 0]
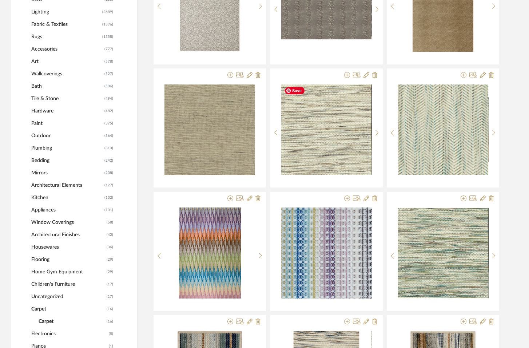
scroll to position [357, 0]
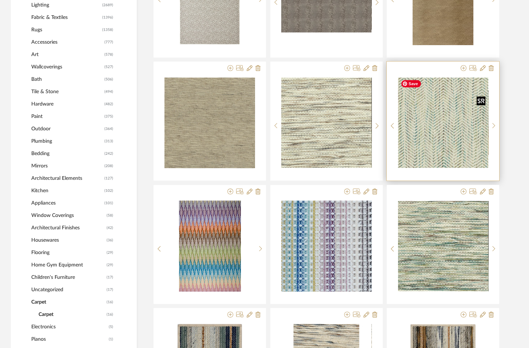
click at [437, 128] on img "0" at bounding box center [443, 123] width 90 height 90
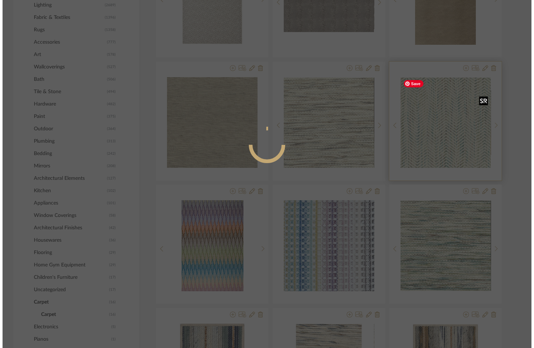
scroll to position [0, 0]
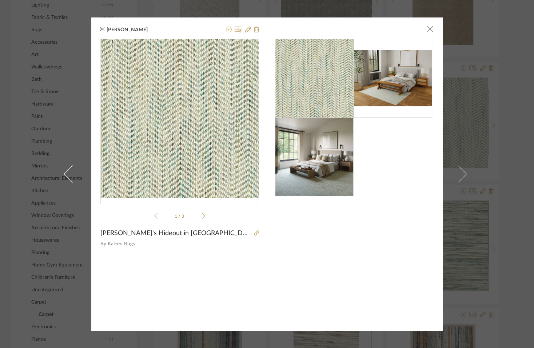
click at [226, 31] on icon at bounding box center [229, 30] width 6 height 6
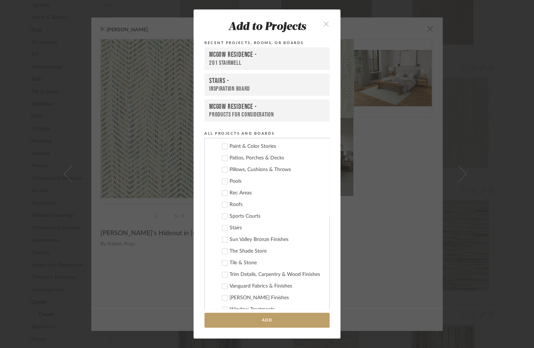
scroll to position [1324, 0]
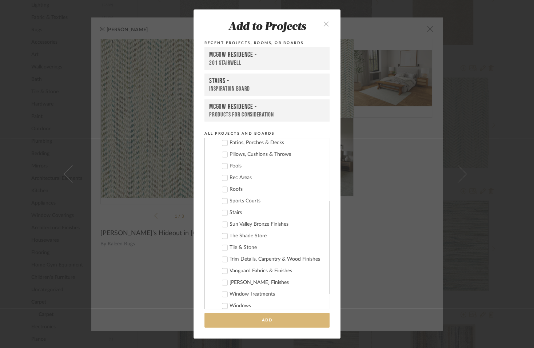
click at [233, 328] on button "Add" at bounding box center [267, 320] width 125 height 15
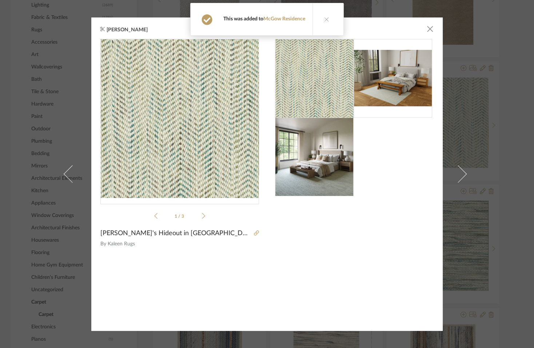
click at [329, 17] on button at bounding box center [327, 19] width 28 height 32
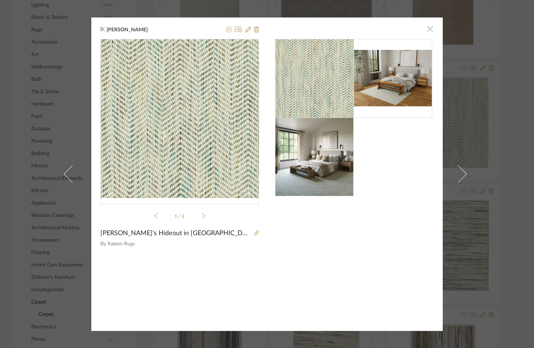
click at [429, 28] on span "button" at bounding box center [430, 29] width 15 height 15
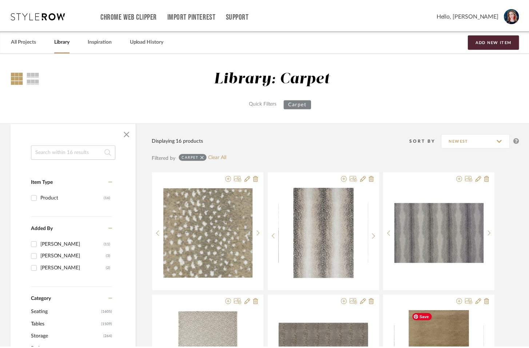
scroll to position [357, 0]
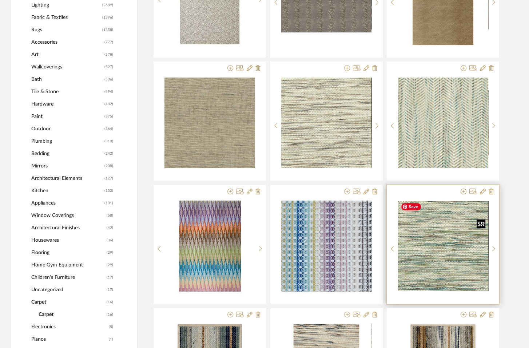
click at [437, 249] on img "0" at bounding box center [443, 246] width 90 height 90
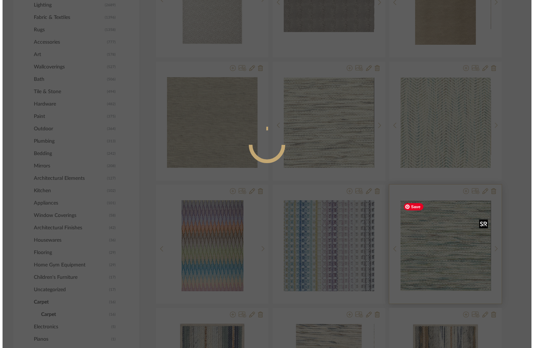
scroll to position [0, 0]
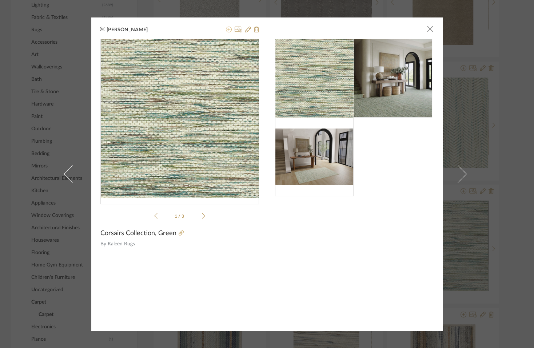
click at [227, 31] on icon at bounding box center [229, 30] width 6 height 6
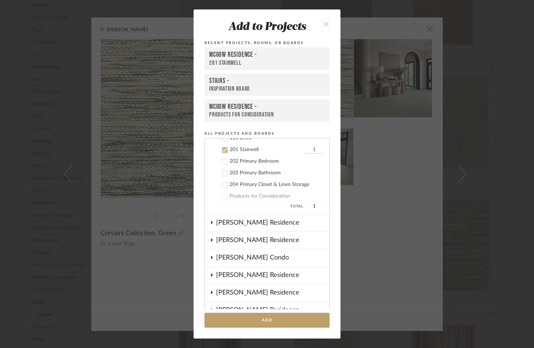
scroll to position [603, 0]
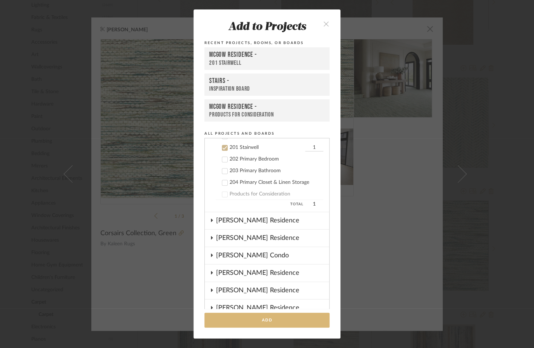
click at [250, 328] on button "Add" at bounding box center [267, 320] width 125 height 15
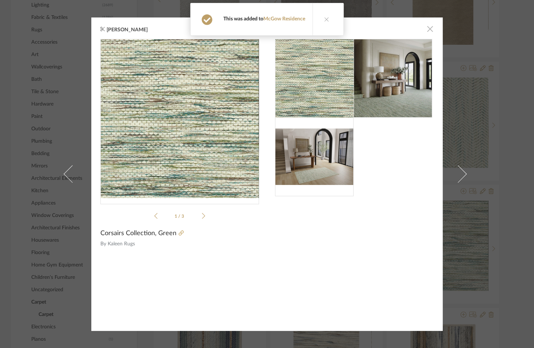
click at [427, 32] on span "button" at bounding box center [430, 29] width 15 height 15
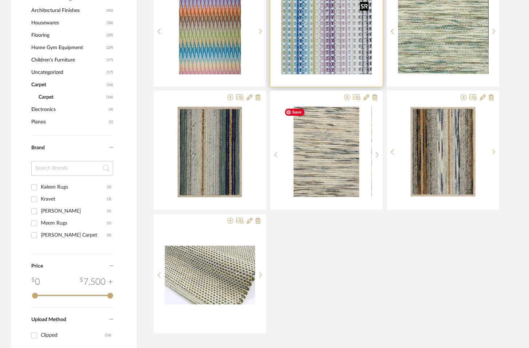
scroll to position [579, 0]
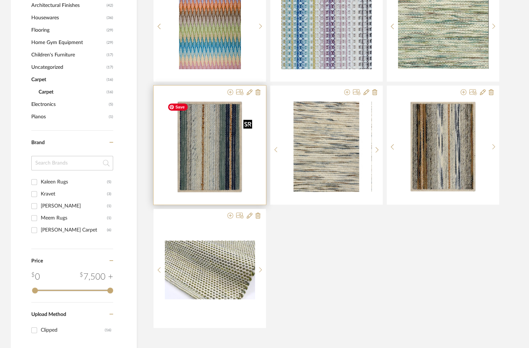
click at [219, 162] on img "0" at bounding box center [209, 147] width 91 height 91
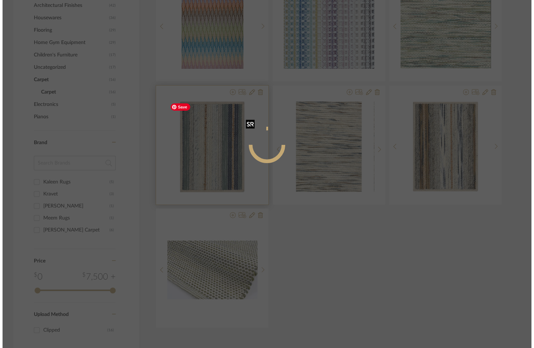
scroll to position [0, 0]
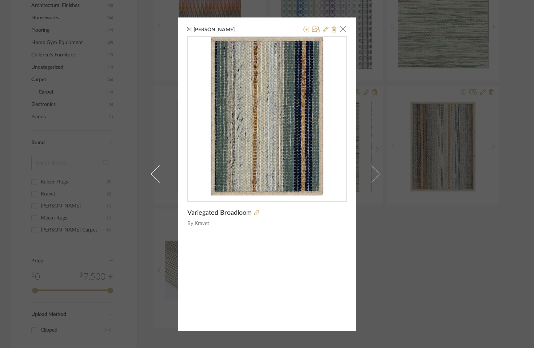
click at [304, 30] on icon at bounding box center [307, 30] width 6 height 6
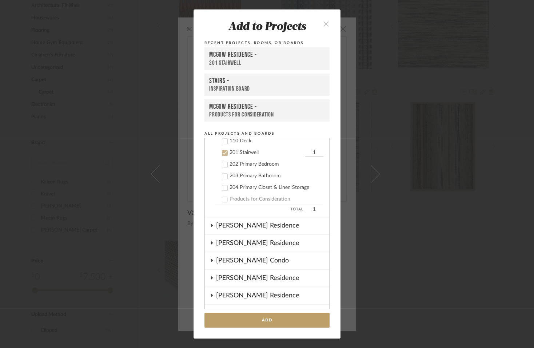
scroll to position [603, 0]
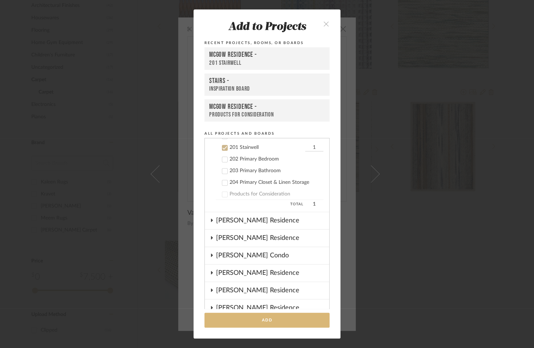
click at [283, 328] on button "Add" at bounding box center [267, 320] width 125 height 15
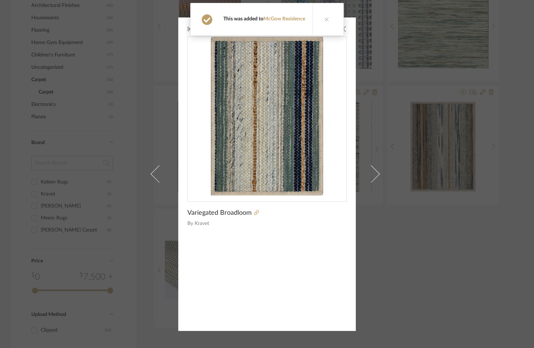
click at [392, 248] on div "Katelyn Nolan × Variegated Broadloom By Kravet" at bounding box center [267, 174] width 534 height 348
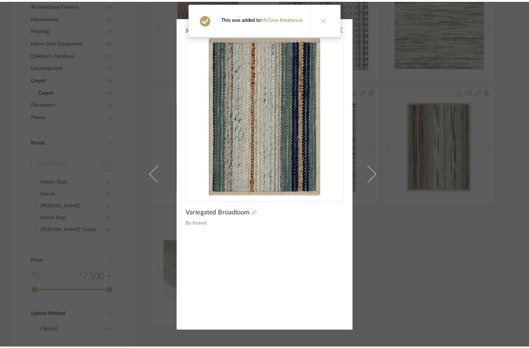
scroll to position [579, 0]
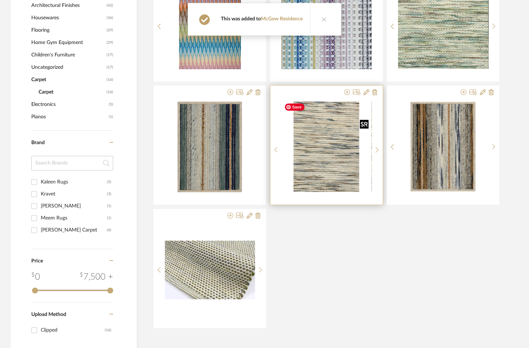
click at [345, 163] on img "0" at bounding box center [326, 147] width 90 height 90
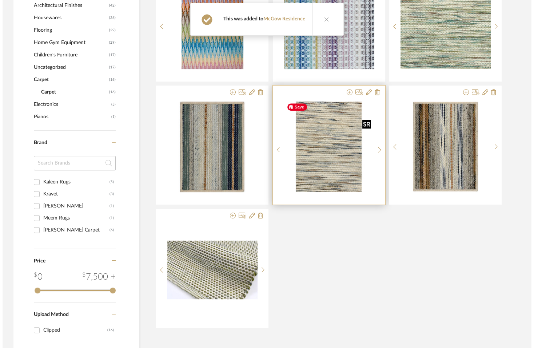
scroll to position [0, 0]
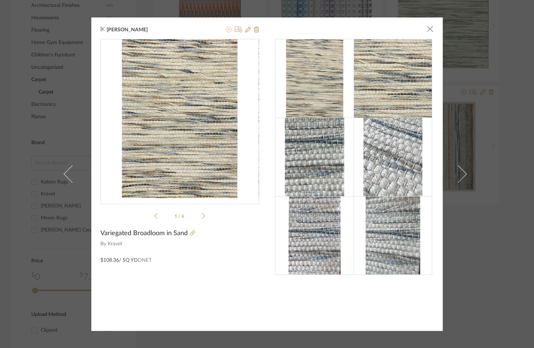
click at [227, 27] on icon at bounding box center [229, 30] width 6 height 6
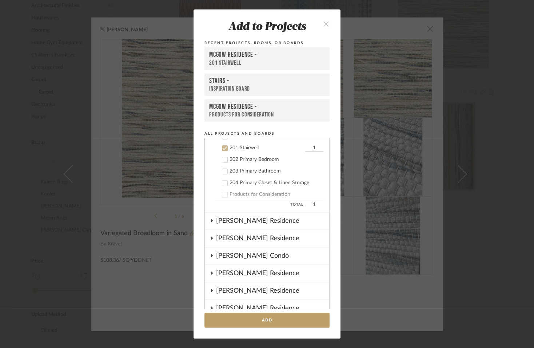
scroll to position [603, 0]
click at [266, 327] on button "Add" at bounding box center [267, 320] width 125 height 15
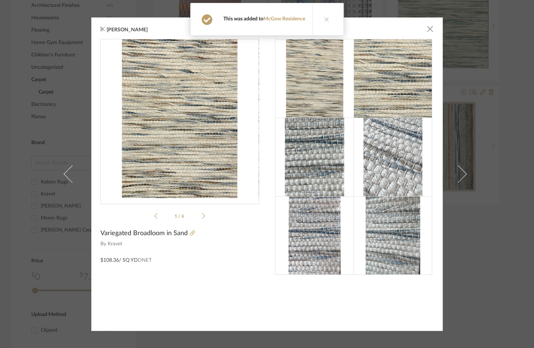
click at [326, 17] on icon at bounding box center [326, 19] width 5 height 5
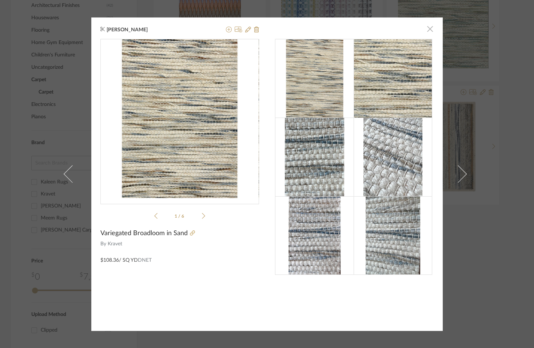
click at [426, 31] on span "button" at bounding box center [430, 29] width 15 height 15
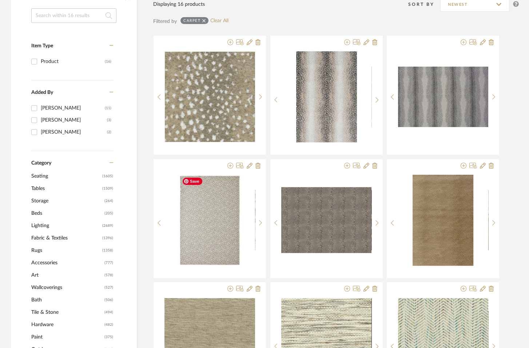
scroll to position [0, 0]
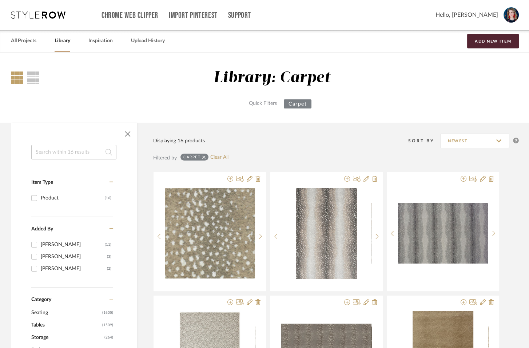
click at [209, 157] on div "Carpet" at bounding box center [194, 157] width 28 height 7
click at [206, 157] on icon at bounding box center [203, 157] width 3 height 5
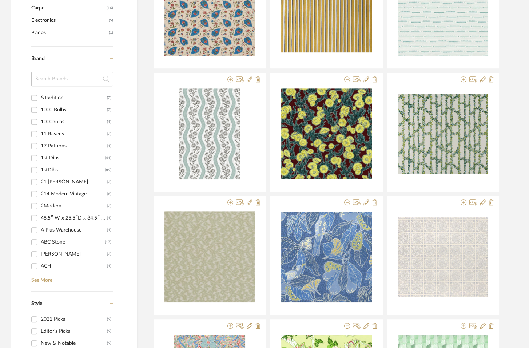
scroll to position [703, 0]
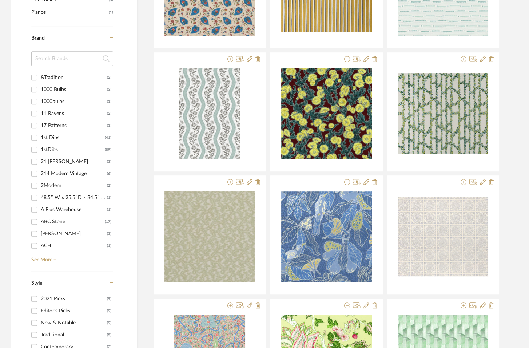
click at [55, 59] on input at bounding box center [72, 58] width 82 height 15
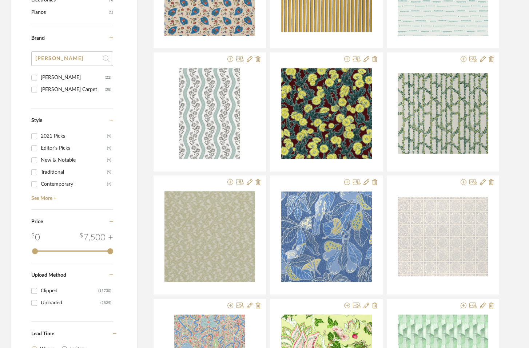
type input "stark"
click at [35, 76] on input "Stark (22)" at bounding box center [34, 78] width 12 height 12
checkbox input "true"
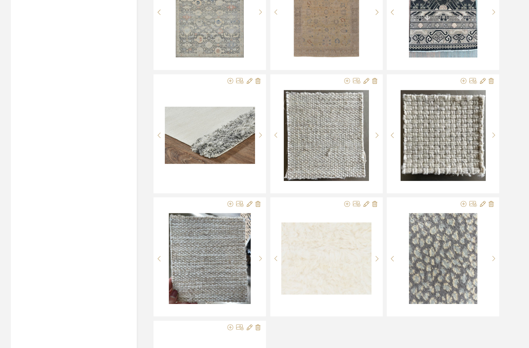
scroll to position [673, 0]
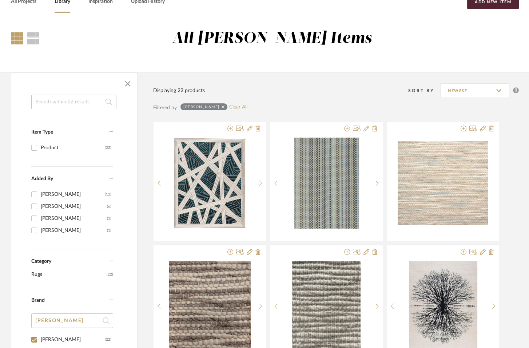
scroll to position [0, 0]
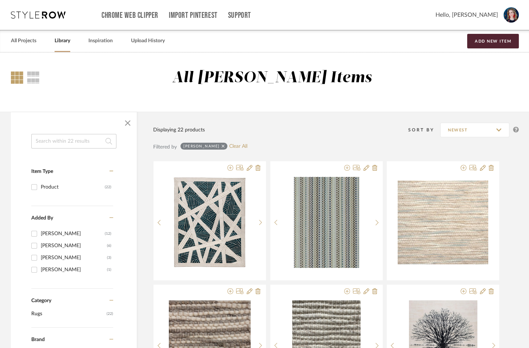
click at [45, 137] on input at bounding box center [73, 141] width 85 height 15
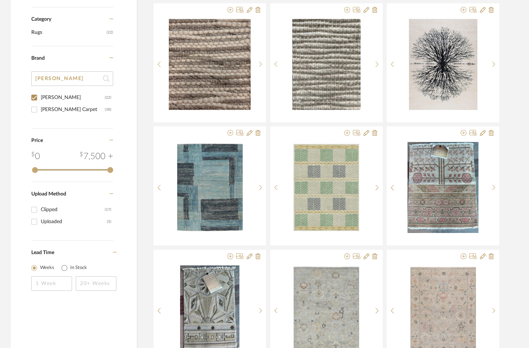
type input "stark"
click at [35, 108] on input "Stark Carpet (38)" at bounding box center [34, 110] width 12 height 12
checkbox input "true"
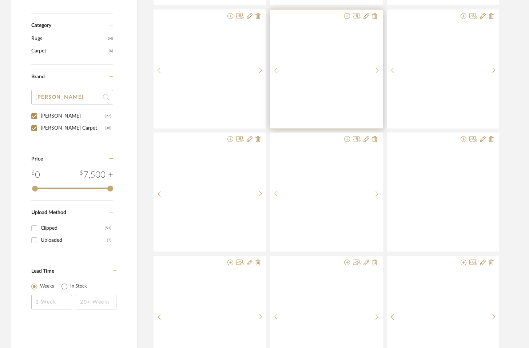
scroll to position [281, 0]
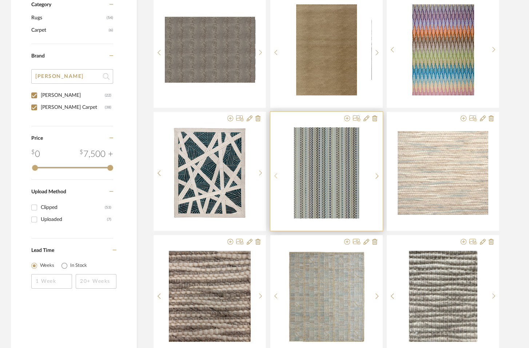
scroll to position [304, 0]
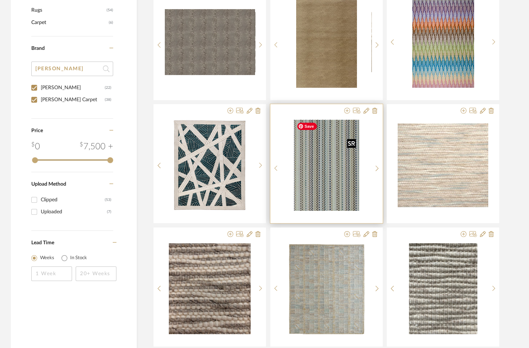
click at [341, 171] on img "0" at bounding box center [326, 165] width 65 height 91
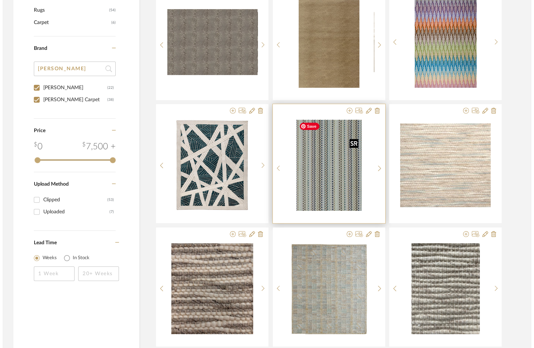
scroll to position [0, 0]
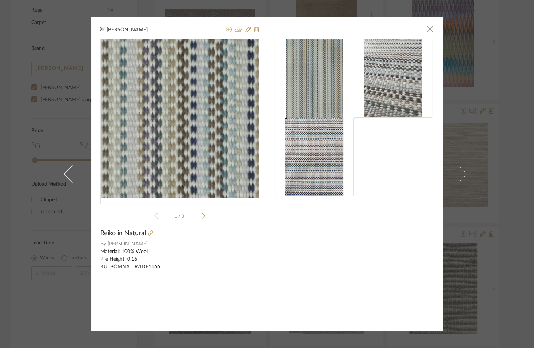
click at [160, 168] on img "0" at bounding box center [180, 118] width 114 height 159
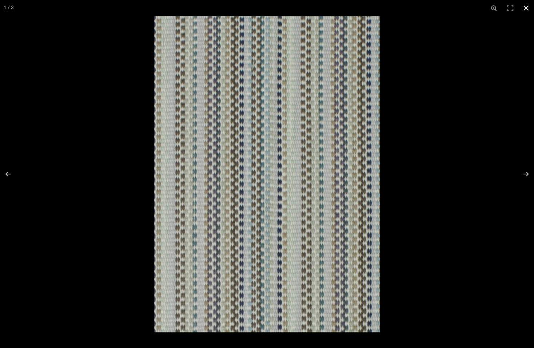
click at [437, 4] on button at bounding box center [526, 8] width 16 height 16
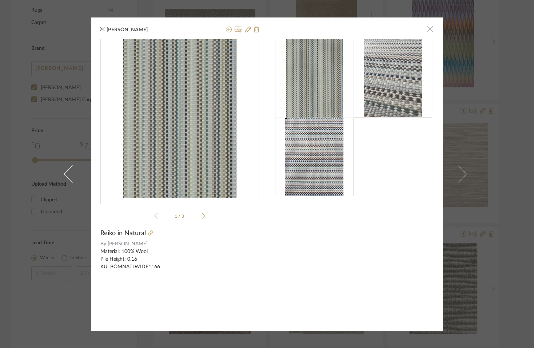
click at [429, 30] on span "button" at bounding box center [430, 29] width 15 height 15
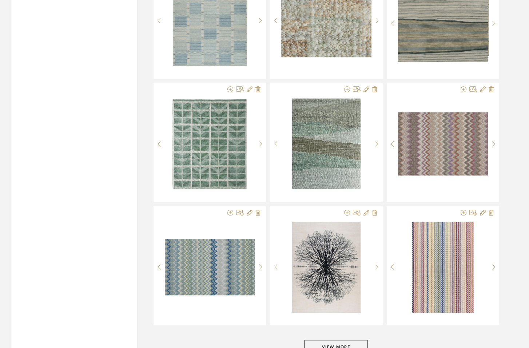
scroll to position [1307, 0]
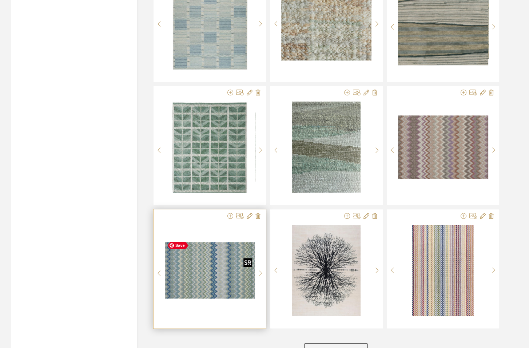
click at [191, 280] on img "0" at bounding box center [210, 270] width 90 height 57
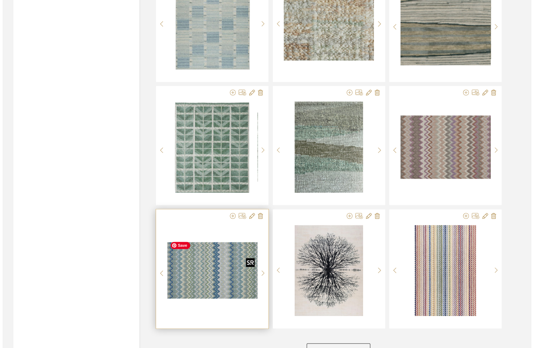
scroll to position [0, 0]
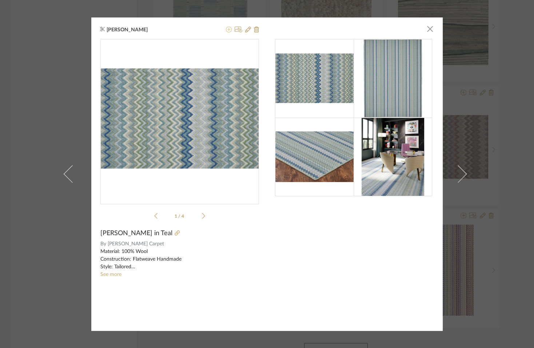
click at [226, 30] on icon at bounding box center [229, 30] width 6 height 6
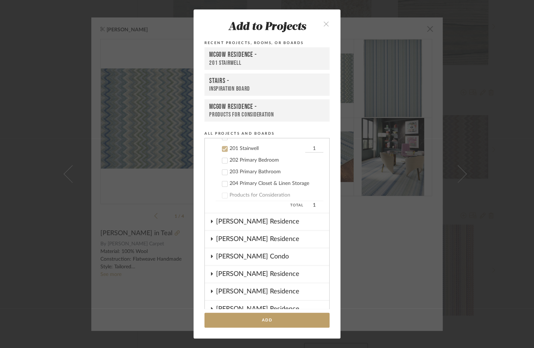
scroll to position [603, 0]
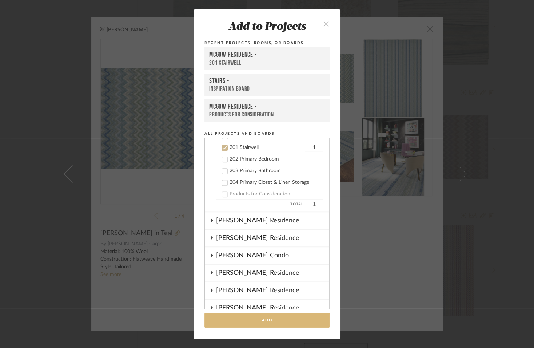
click at [254, 328] on button "Add" at bounding box center [267, 320] width 125 height 15
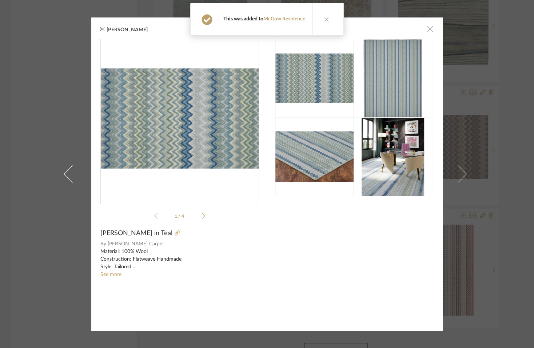
click at [428, 29] on span "button" at bounding box center [430, 29] width 15 height 15
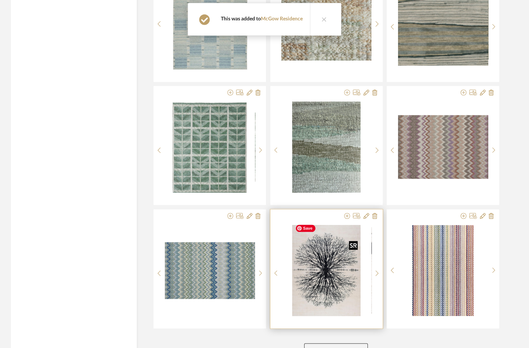
scroll to position [1361, 0]
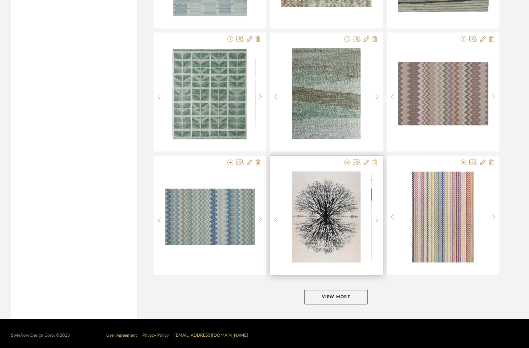
click at [374, 159] on icon at bounding box center [374, 162] width 5 height 6
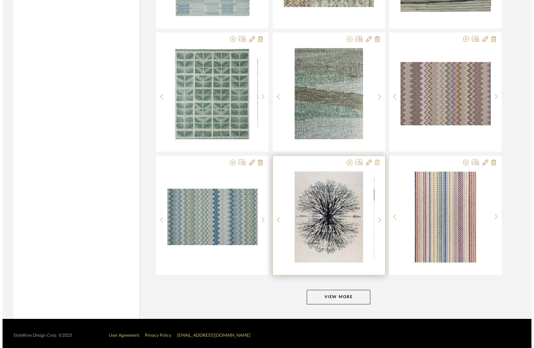
scroll to position [0, 0]
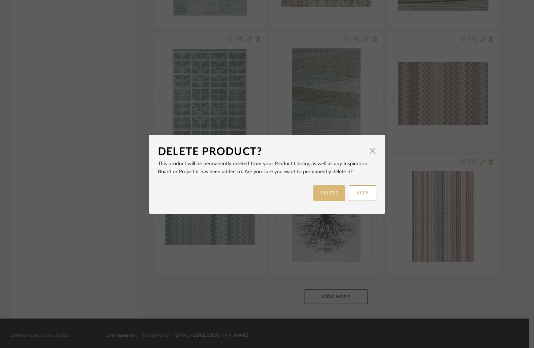
click at [313, 196] on button "DELETE" at bounding box center [329, 193] width 32 height 16
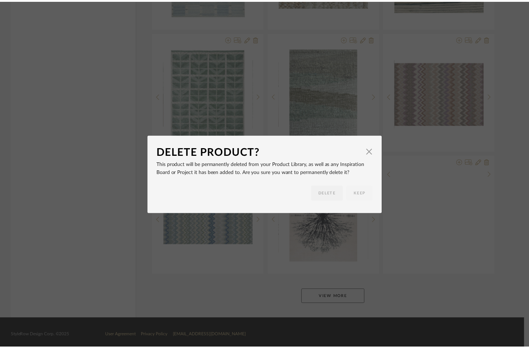
scroll to position [1361, 0]
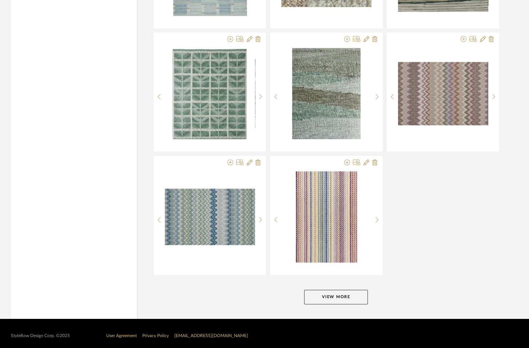
click at [321, 294] on button "View More" at bounding box center [336, 297] width 64 height 15
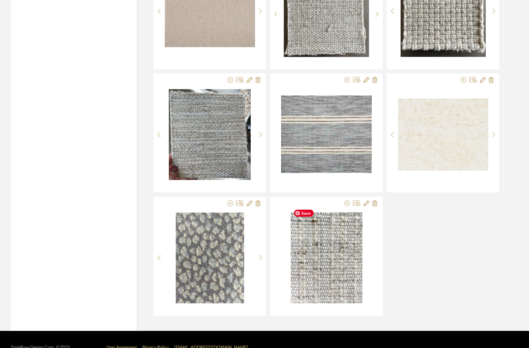
scroll to position [2314, 0]
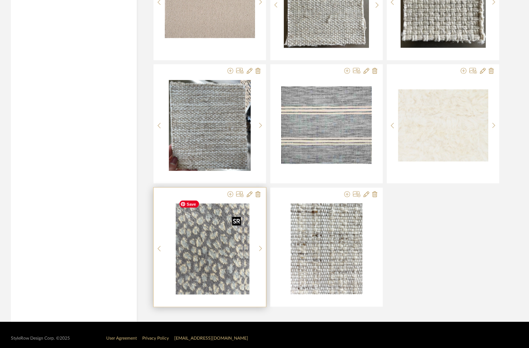
click at [226, 242] on div at bounding box center [210, 248] width 90 height 91
click at [215, 247] on img "0" at bounding box center [210, 248] width 68 height 91
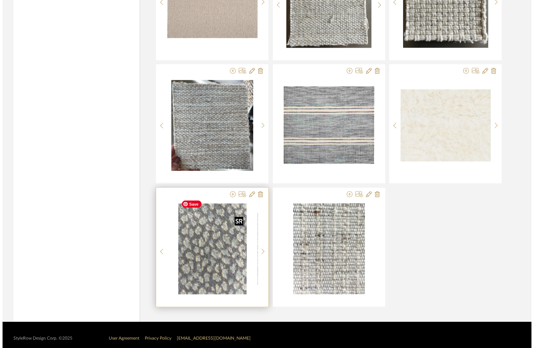
scroll to position [0, 0]
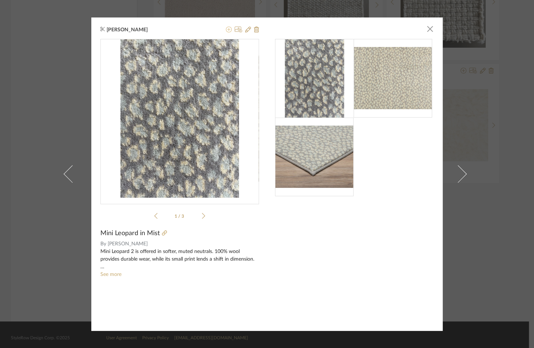
click at [226, 30] on icon at bounding box center [229, 30] width 6 height 6
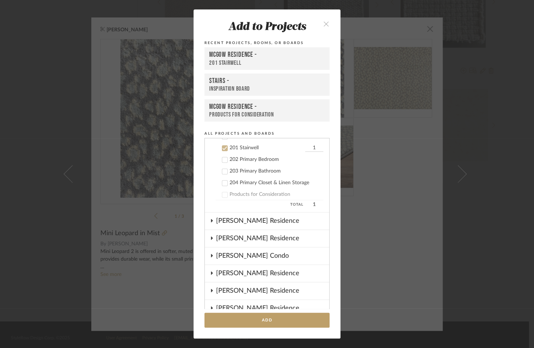
scroll to position [603, 0]
click at [251, 328] on button "Add" at bounding box center [267, 320] width 125 height 15
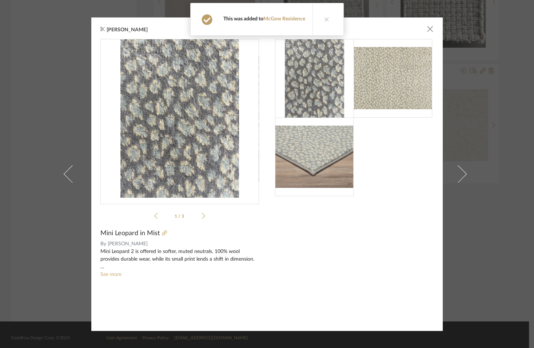
click at [325, 19] on icon at bounding box center [326, 19] width 5 height 5
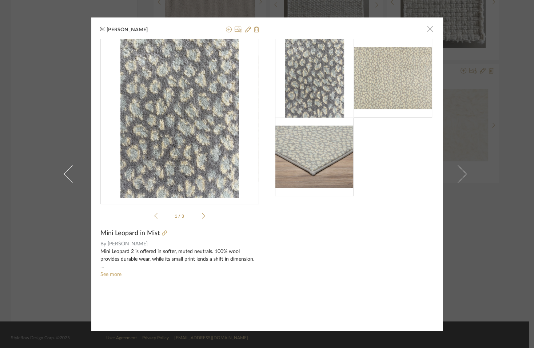
click at [428, 30] on span "button" at bounding box center [430, 29] width 15 height 15
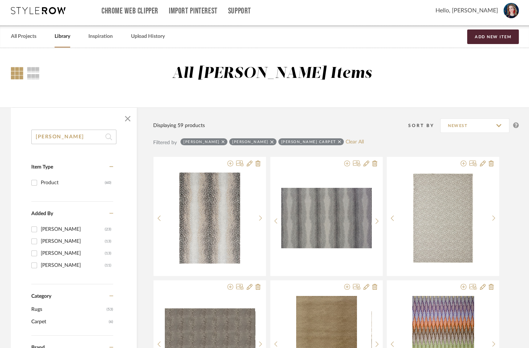
scroll to position [0, 0]
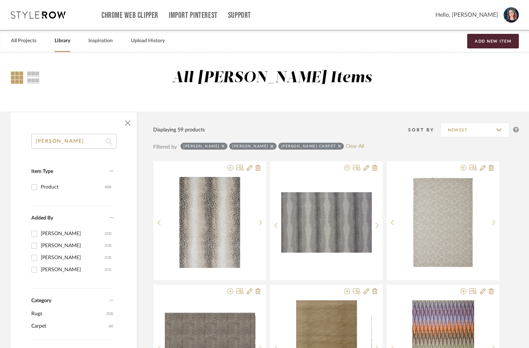
drag, startPoint x: 78, startPoint y: 147, endPoint x: -18, endPoint y: 134, distance: 96.6
click at [0, 134] on html "Chrome Web Clipper Import Pinterest Support All Projects Library Inspiration Up…" at bounding box center [264, 174] width 529 height 348
type input "kaleen"
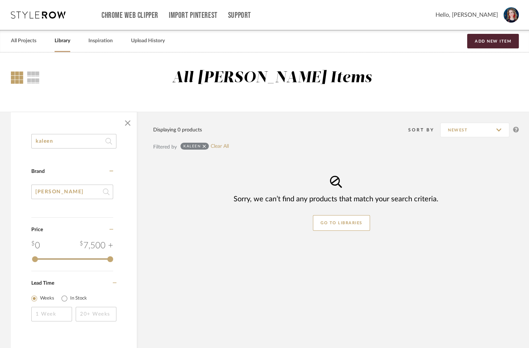
drag, startPoint x: 63, startPoint y: 143, endPoint x: -5, endPoint y: 128, distance: 69.7
click at [0, 128] on html "Chrome Web Clipper Import Pinterest Support All Projects Library Inspiration Up…" at bounding box center [264, 174] width 529 height 348
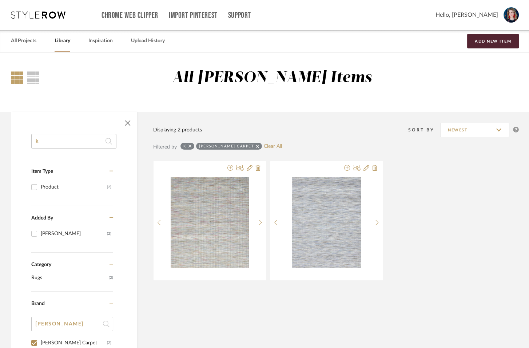
type input "k"
click at [256, 145] on icon at bounding box center [257, 146] width 3 height 5
checkbox input "false"
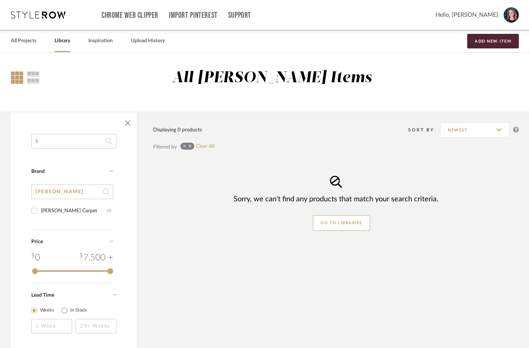
click at [48, 142] on input "k" at bounding box center [73, 141] width 85 height 15
type input "kaleen"
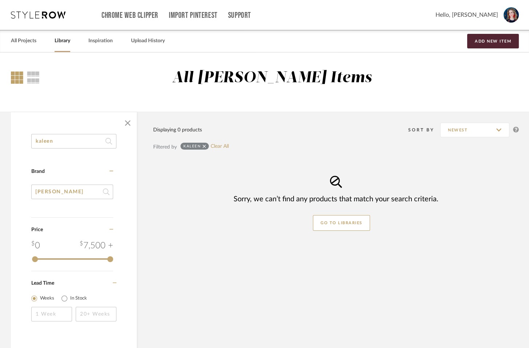
drag, startPoint x: 78, startPoint y: 139, endPoint x: -28, endPoint y: 126, distance: 106.8
click at [0, 126] on html "Chrome Web Clipper Import Pinterest Support All Projects Library Inspiration Up…" at bounding box center [264, 174] width 529 height 348
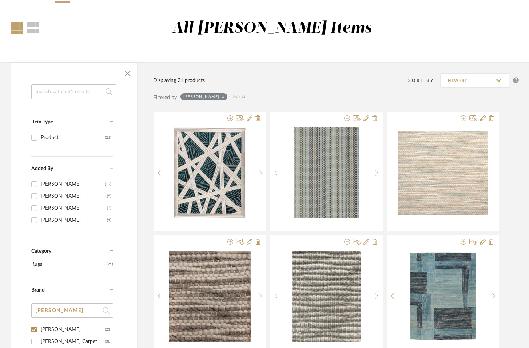
scroll to position [44, 0]
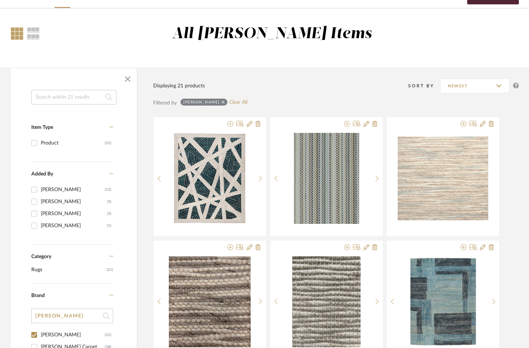
click at [222, 100] on icon at bounding box center [223, 102] width 3 height 5
checkbox input "false"
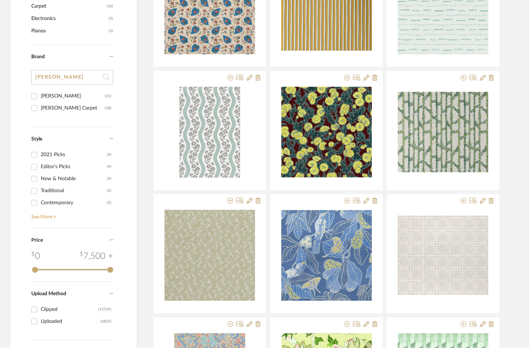
scroll to position [660, 0]
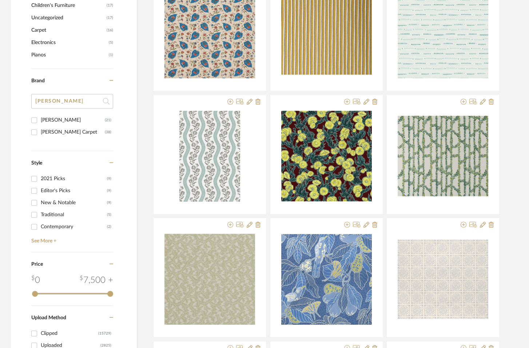
drag, startPoint x: 60, startPoint y: 101, endPoint x: -6, endPoint y: 92, distance: 66.5
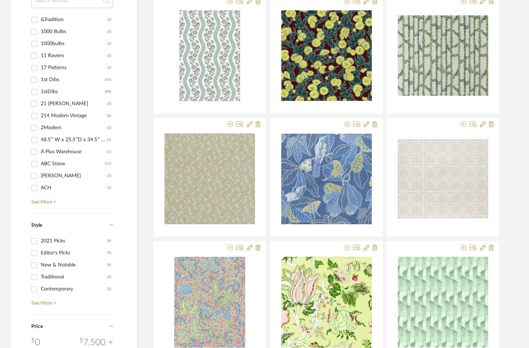
scroll to position [763, 0]
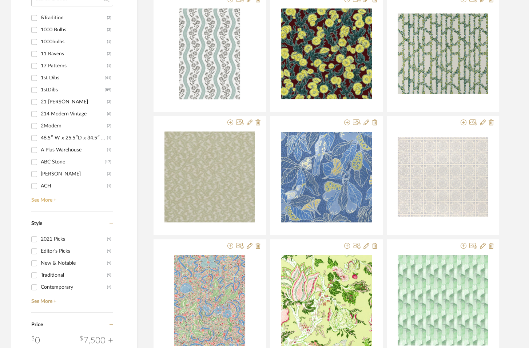
click at [44, 193] on link "See More +" at bounding box center [71, 198] width 84 height 12
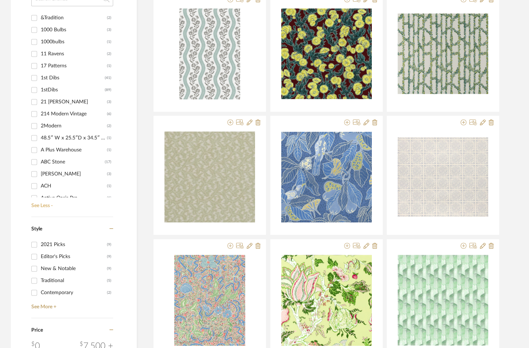
click at [46, 197] on link "See Less -" at bounding box center [71, 203] width 84 height 12
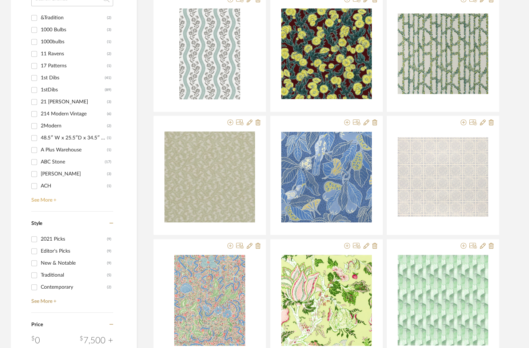
click at [46, 199] on link "See More +" at bounding box center [71, 198] width 84 height 12
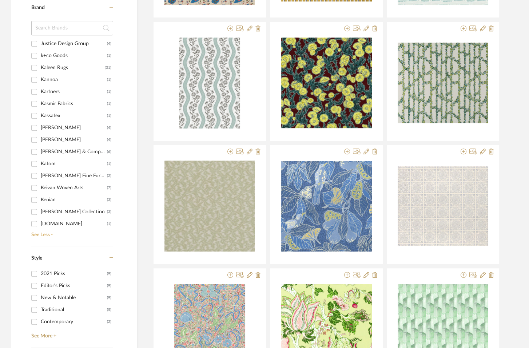
scroll to position [6727, 0]
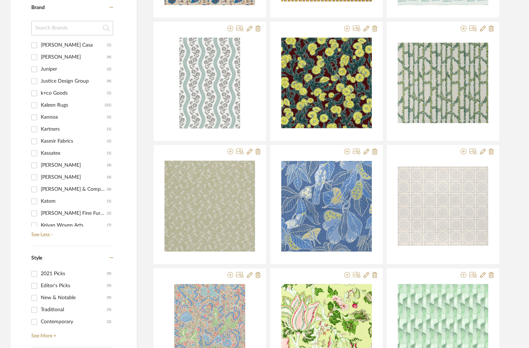
click at [55, 104] on div "Kaleen Rugs" at bounding box center [73, 105] width 64 height 12
click at [40, 104] on input "Kaleen Rugs (31)" at bounding box center [34, 105] width 12 height 12
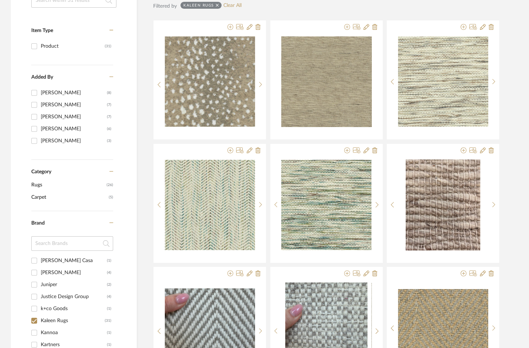
scroll to position [143, 0]
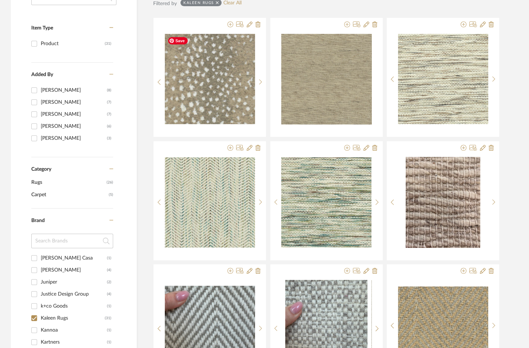
click at [219, 3] on icon at bounding box center [217, 2] width 3 height 5
checkbox input "false"
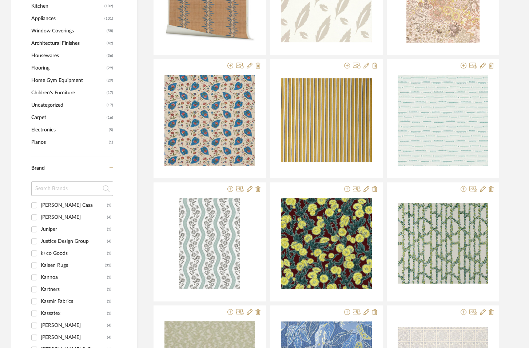
scroll to position [6736, 0]
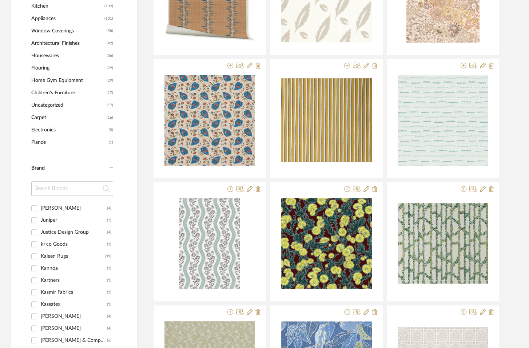
click at [57, 184] on input at bounding box center [72, 188] width 82 height 15
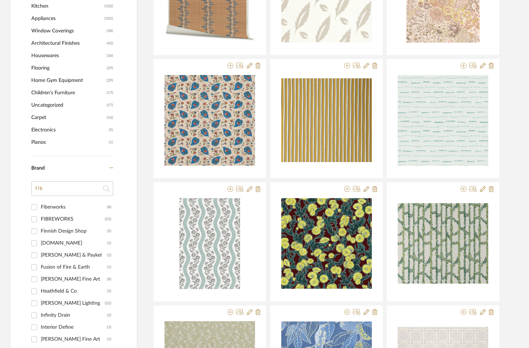
scroll to position [0, 0]
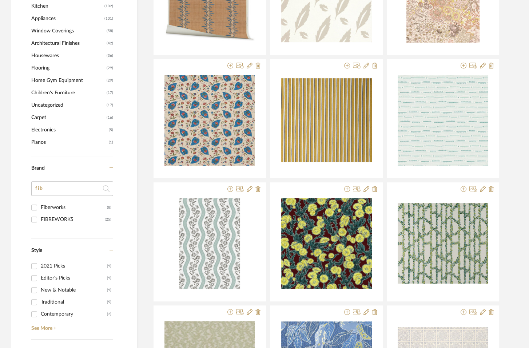
type input "fib"
click at [32, 219] on input "FIBREWORKS (25)" at bounding box center [34, 220] width 12 height 12
checkbox input "true"
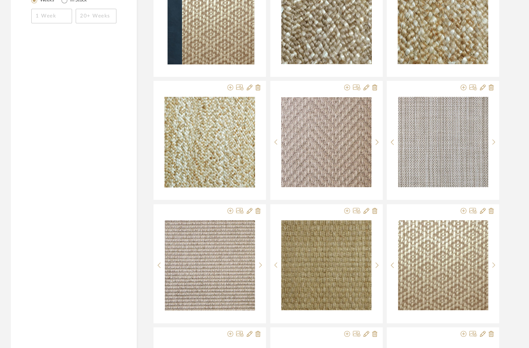
scroll to position [555, 0]
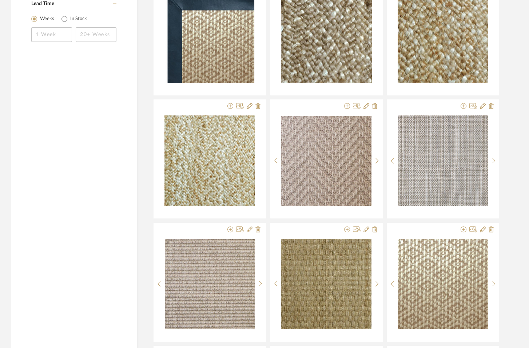
click at [34, 207] on div "Item Type Product (25) Added By Krista Nicholas (17) Tami Ramsay (4) Carly Pate…" at bounding box center [74, 141] width 126 height 1169
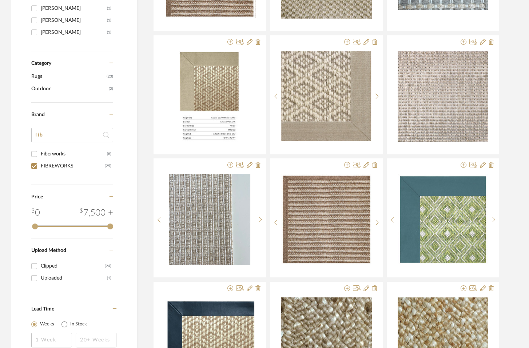
scroll to position [252, 0]
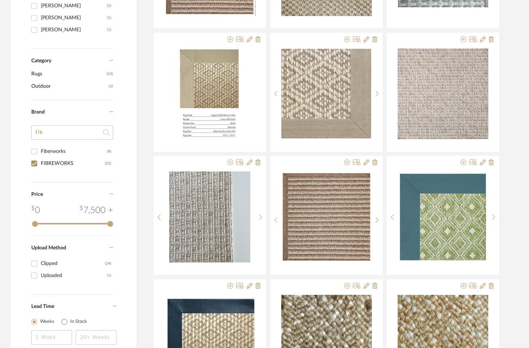
click at [37, 149] on input "Fiberworks (8)" at bounding box center [34, 152] width 12 height 12
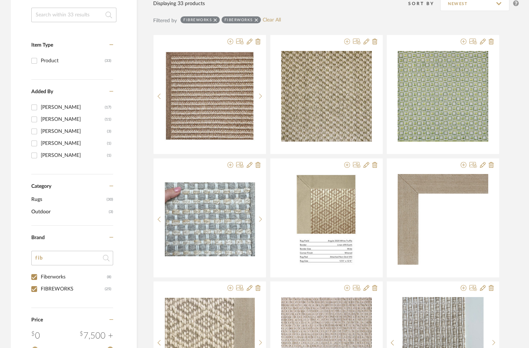
scroll to position [130, 0]
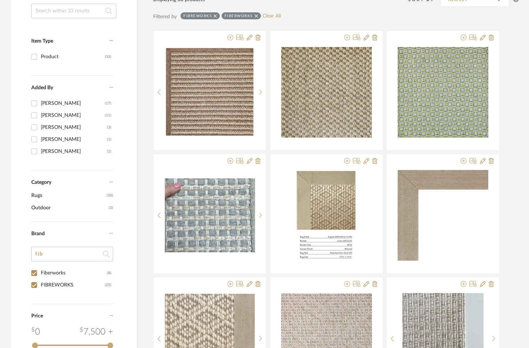
click at [34, 275] on input "Fiberworks (8)" at bounding box center [34, 273] width 12 height 12
checkbox input "false"
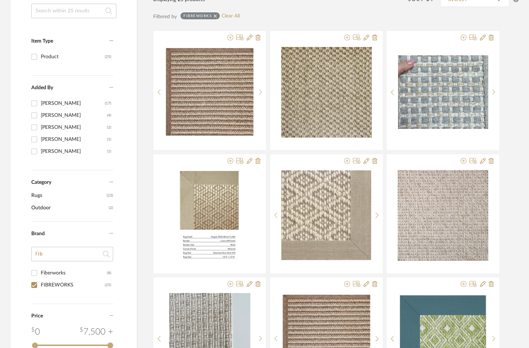
click at [34, 281] on input "FIBREWORKS (25)" at bounding box center [34, 285] width 12 height 12
checkbox input "false"
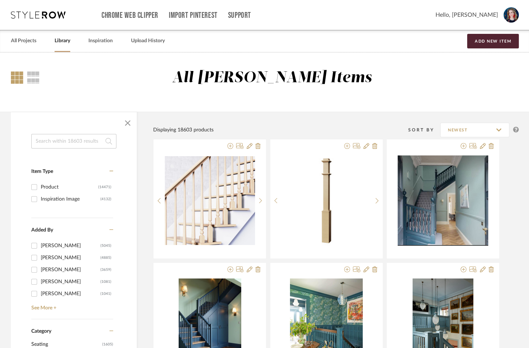
click at [59, 141] on input at bounding box center [73, 141] width 85 height 15
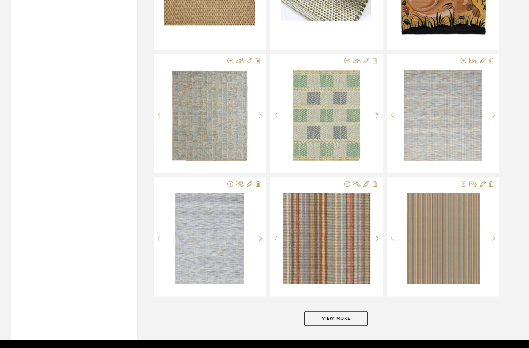
scroll to position [1361, 0]
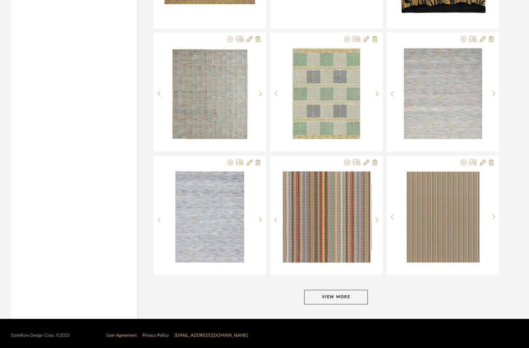
type input "carpet"
click at [325, 295] on button "View More" at bounding box center [336, 297] width 64 height 15
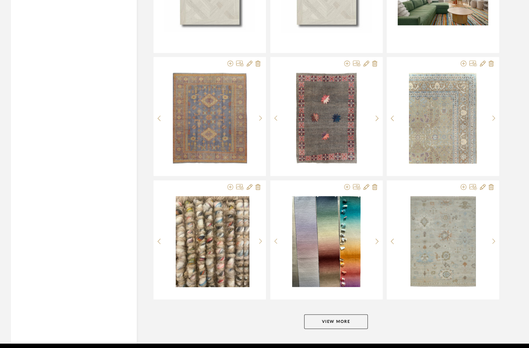
scroll to position [2817, 0]
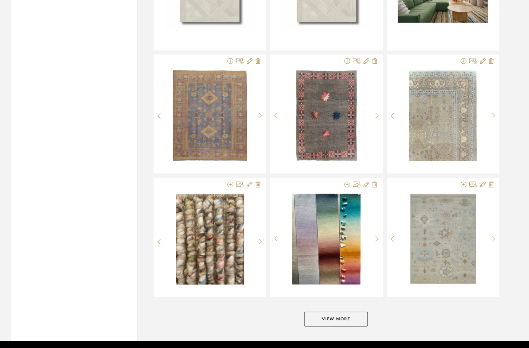
click at [325, 313] on button "View More" at bounding box center [336, 319] width 64 height 15
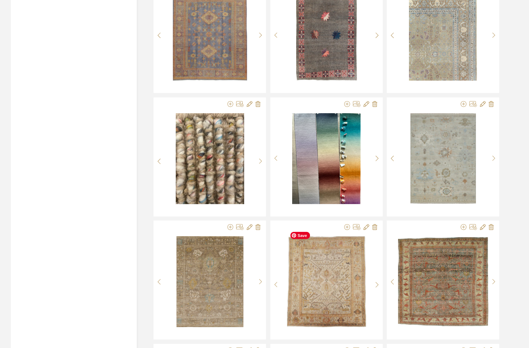
scroll to position [2900, 0]
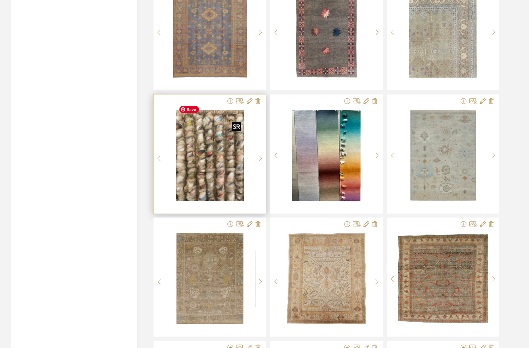
click at [205, 158] on img "0" at bounding box center [210, 155] width 68 height 91
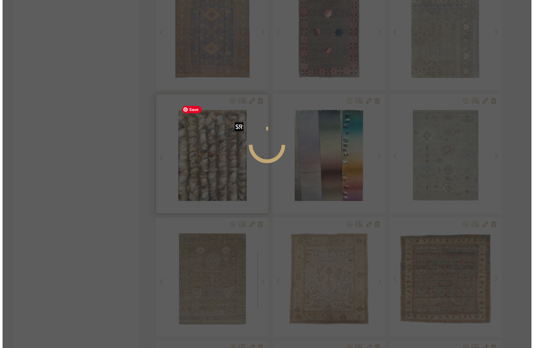
scroll to position [0, 0]
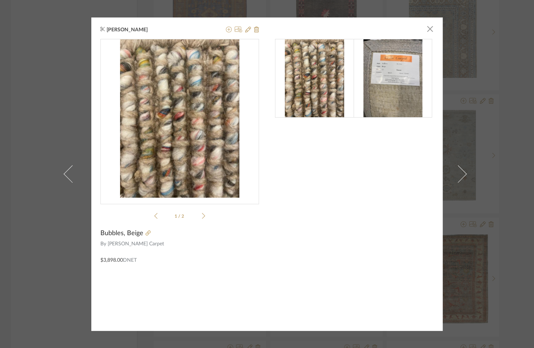
click at [202, 217] on icon at bounding box center [203, 216] width 3 height 7
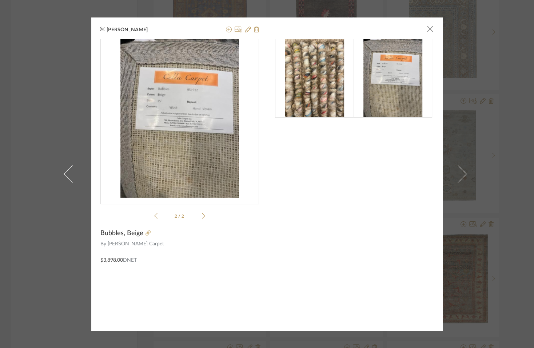
click at [202, 217] on icon at bounding box center [203, 216] width 3 height 7
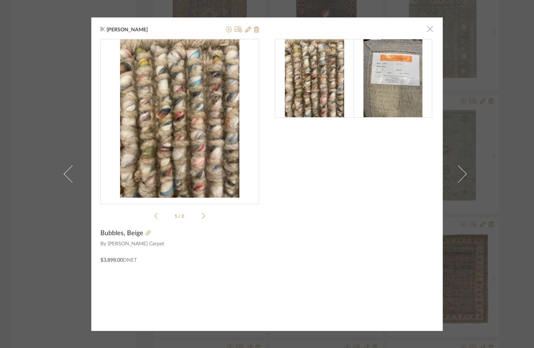
click at [425, 28] on span "button" at bounding box center [430, 29] width 15 height 15
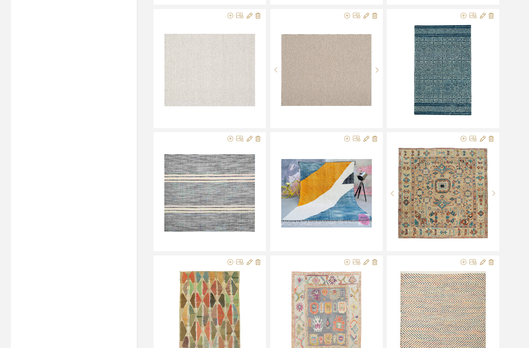
scroll to position [4309, 0]
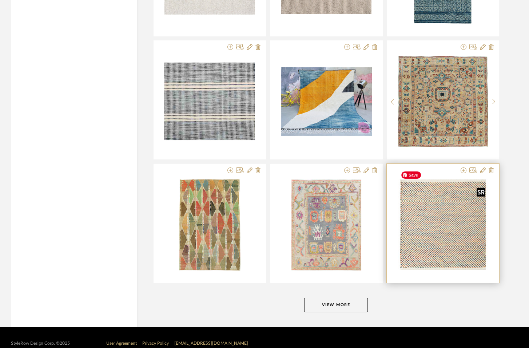
click at [437, 216] on div at bounding box center [443, 224] width 91 height 91
click at [435, 217] on img "0" at bounding box center [443, 224] width 91 height 91
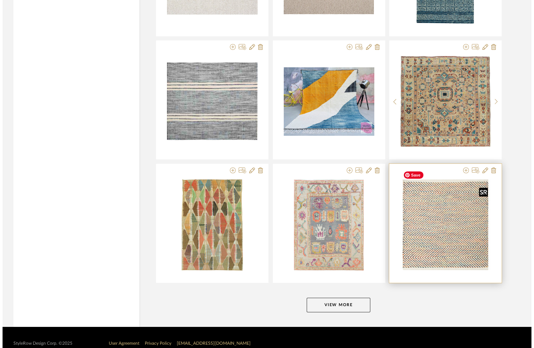
scroll to position [0, 0]
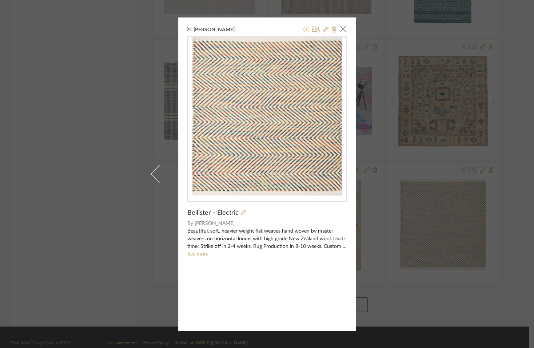
click at [304, 30] on icon at bounding box center [307, 30] width 6 height 6
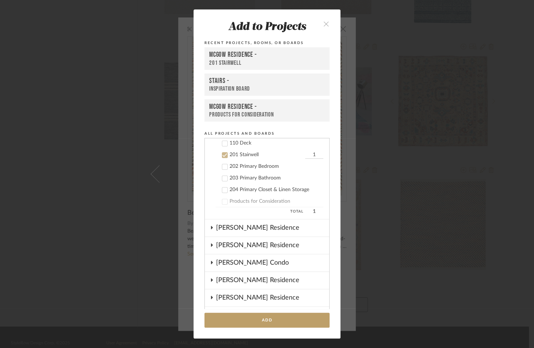
scroll to position [603, 0]
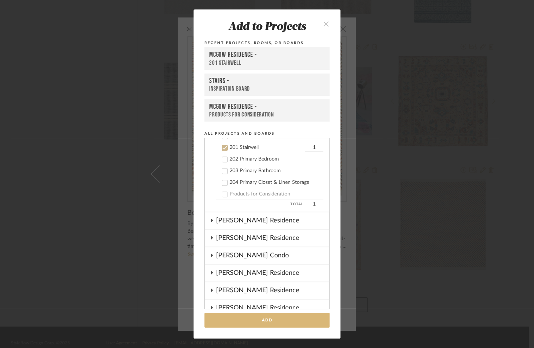
click at [265, 328] on button "Add" at bounding box center [267, 320] width 125 height 15
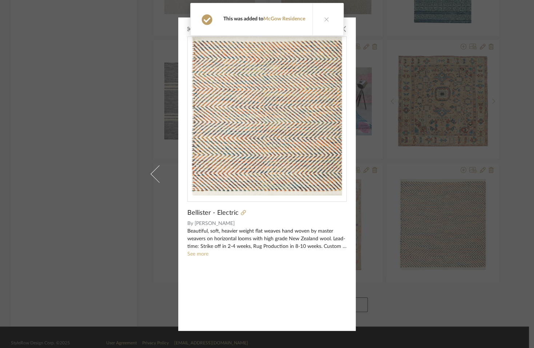
click at [363, 296] on div "Krista Nicholas × Bellister - Electric By Lee Jofa Beautiful, soft, heavier wei…" at bounding box center [267, 174] width 534 height 348
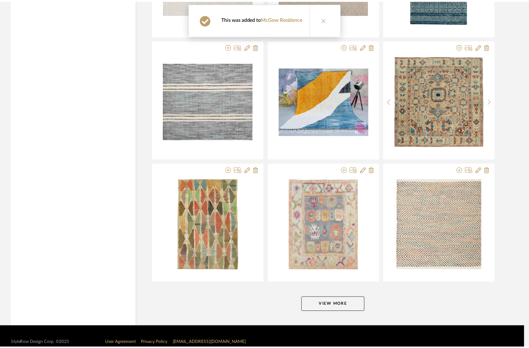
scroll to position [4309, 0]
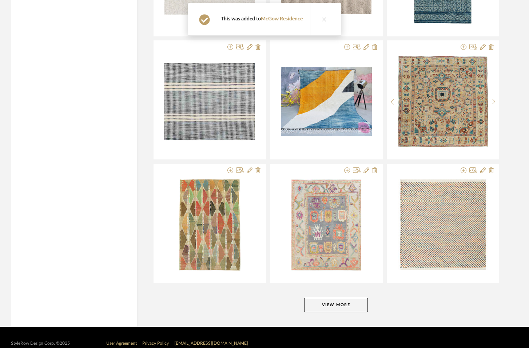
click at [329, 298] on button "View More" at bounding box center [336, 305] width 64 height 15
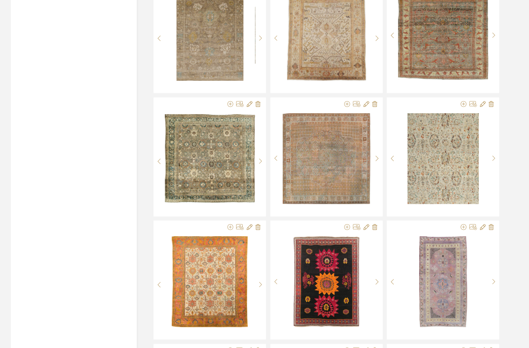
scroll to position [3014, 0]
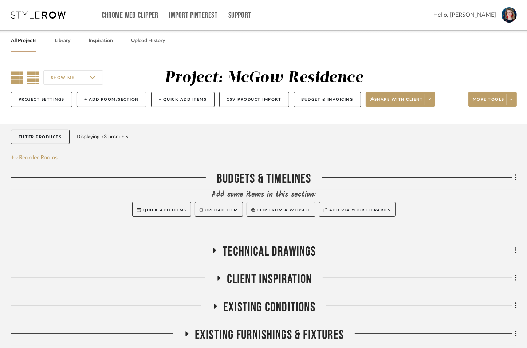
click at [17, 81] on icon at bounding box center [17, 77] width 12 height 12
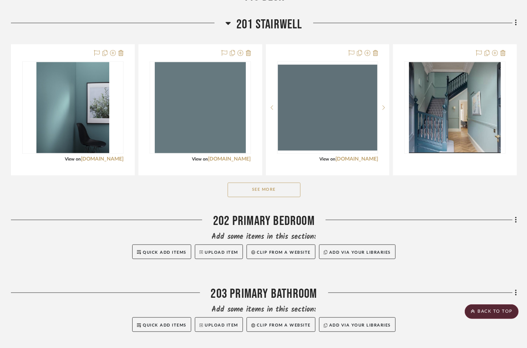
scroll to position [1039, 0]
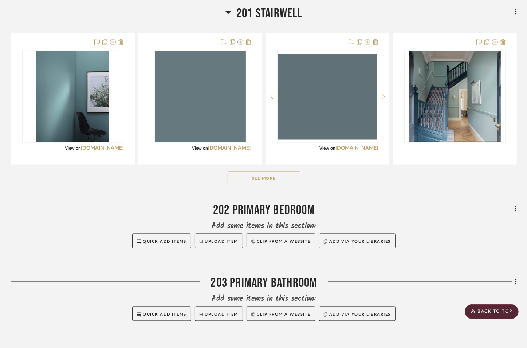
click at [269, 186] on button "See More" at bounding box center [263, 179] width 73 height 15
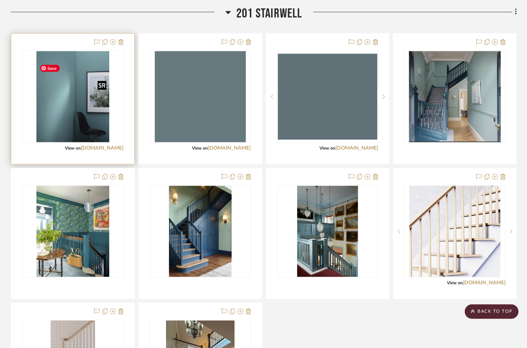
click at [83, 119] on img "0" at bounding box center [72, 96] width 73 height 91
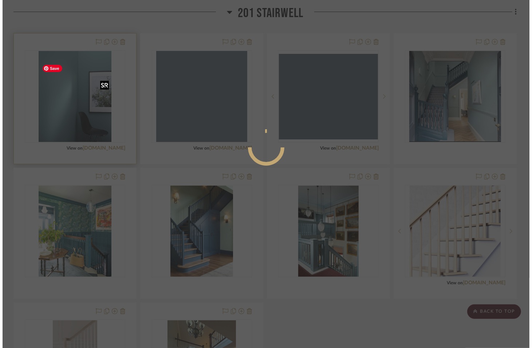
scroll to position [0, 0]
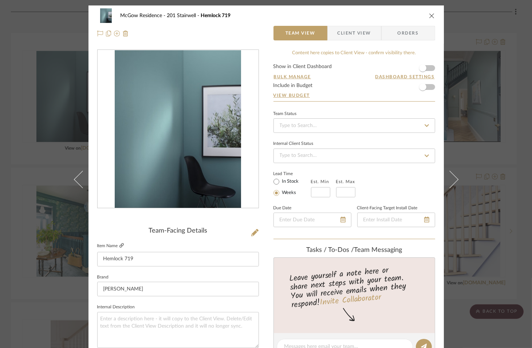
click at [122, 245] on icon at bounding box center [121, 245] width 4 height 4
click at [252, 231] on icon at bounding box center [254, 232] width 7 height 7
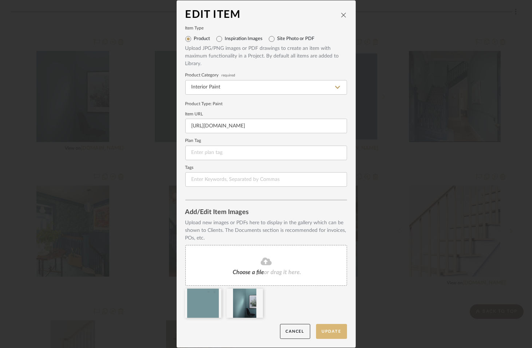
click at [327, 336] on button "Update" at bounding box center [331, 331] width 31 height 15
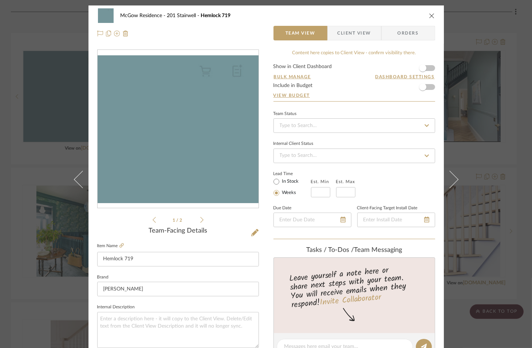
click at [429, 16] on icon "close" at bounding box center [432, 16] width 6 height 6
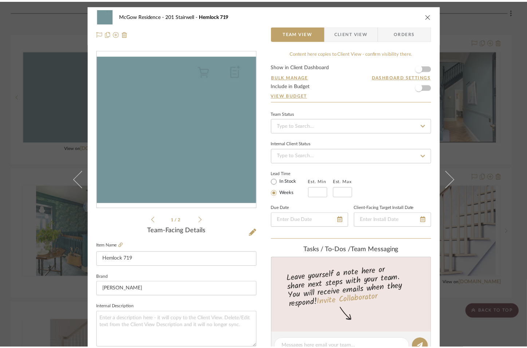
scroll to position [1039, 0]
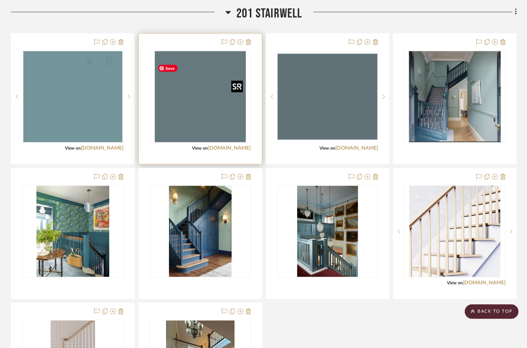
click at [209, 139] on img "0" at bounding box center [200, 96] width 91 height 91
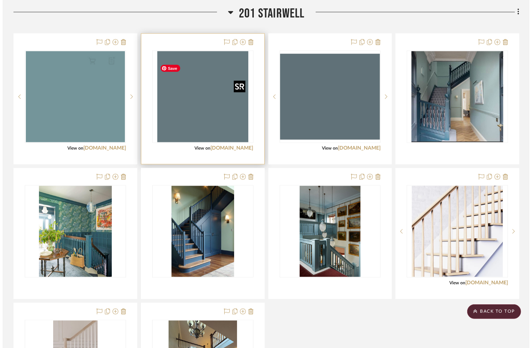
scroll to position [0, 0]
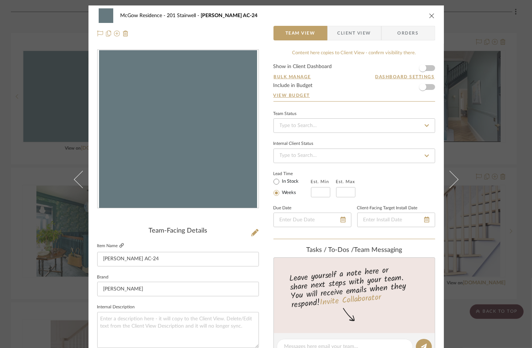
click at [122, 245] on icon at bounding box center [121, 245] width 4 height 4
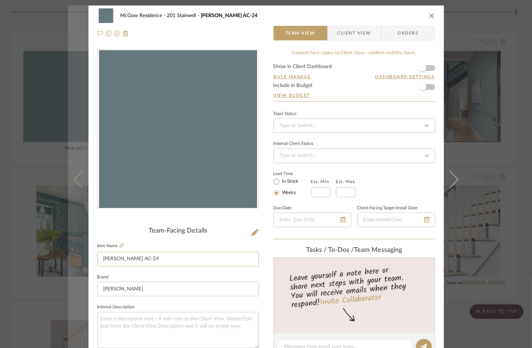
drag, startPoint x: 166, startPoint y: 257, endPoint x: 74, endPoint y: 261, distance: 92.9
click at [74, 261] on mat-dialog-content "McGow Residence 201 Stairwell Charlotte Slate AC-24 Team View Client View Order…" at bounding box center [266, 341] width 396 height 672
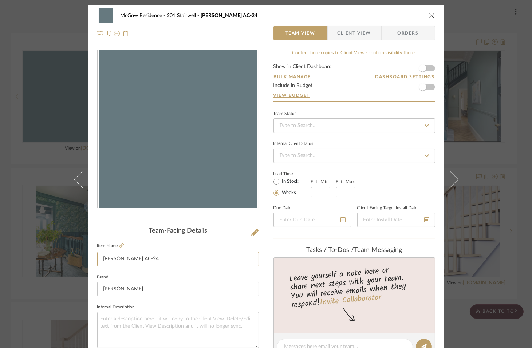
scroll to position [0, 0]
click at [253, 230] on icon at bounding box center [254, 232] width 7 height 7
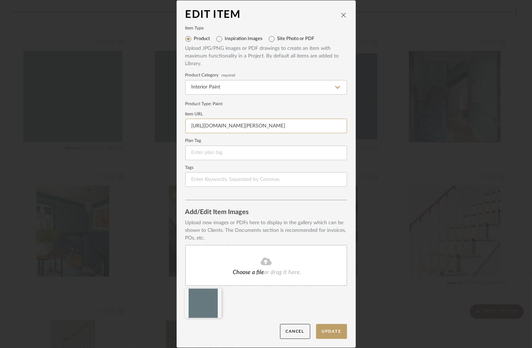
paste input "benjaminmoore.com/en-us/paint-colors/color/ac-24/charlotte-slate"
drag, startPoint x: 188, startPoint y: 128, endPoint x: 426, endPoint y: 136, distance: 238.5
click at [426, 136] on div "Edit Item Item Type Product Inspiration Images Site Photo or PDF Upload JPG/PNG…" at bounding box center [266, 174] width 532 height 348
type input "https://www.benjaminmoore.com/en-us/paint-colors/color/ac-24/charlotte-slate"
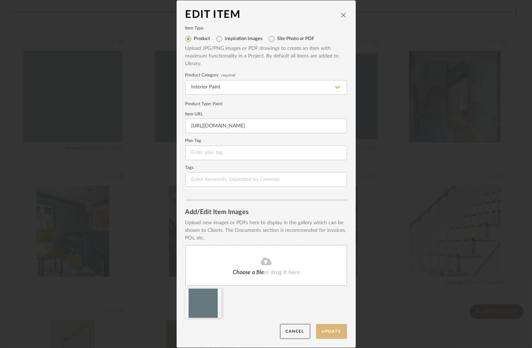
scroll to position [0, 0]
click at [332, 334] on button "Update" at bounding box center [331, 331] width 31 height 15
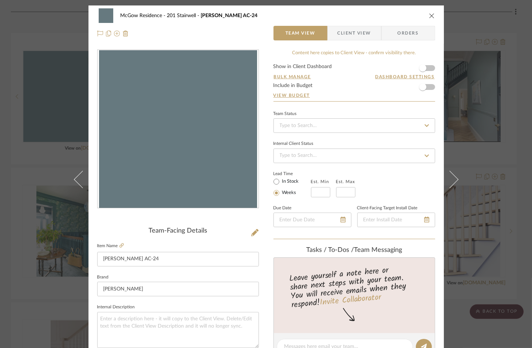
click at [429, 15] on icon "close" at bounding box center [432, 16] width 6 height 6
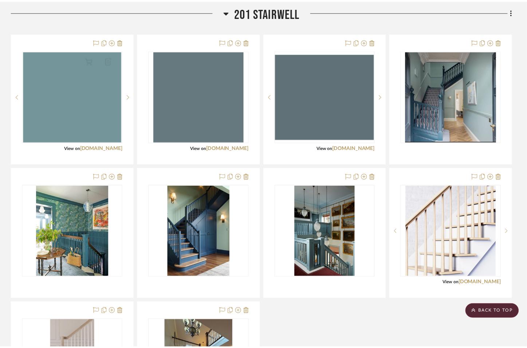
scroll to position [1039, 0]
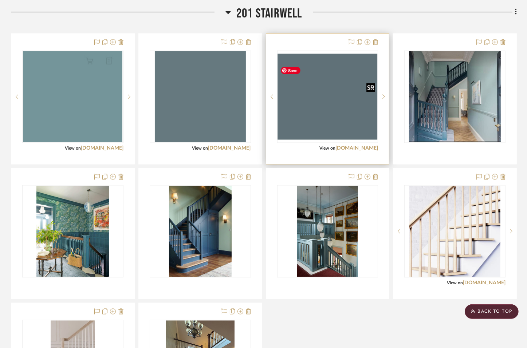
click at [318, 126] on img "0" at bounding box center [328, 97] width 100 height 86
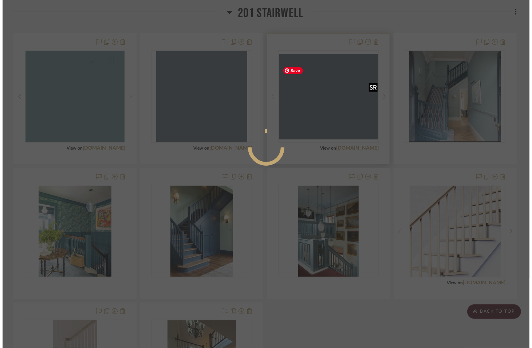
scroll to position [0, 0]
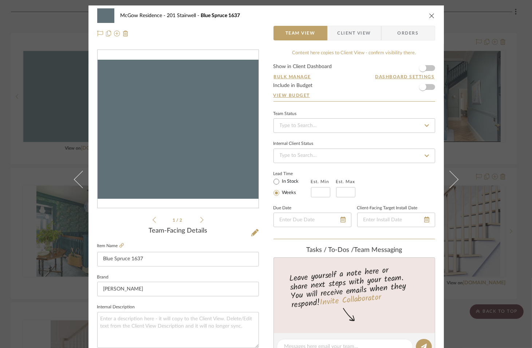
click at [430, 16] on icon "close" at bounding box center [432, 16] width 6 height 6
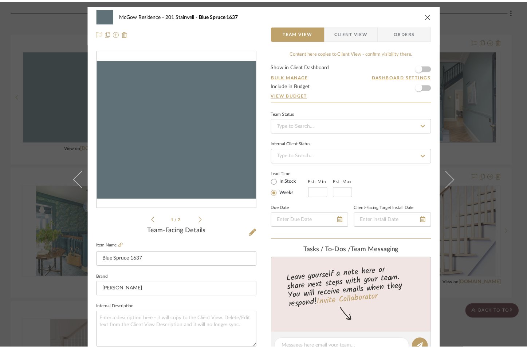
scroll to position [1039, 0]
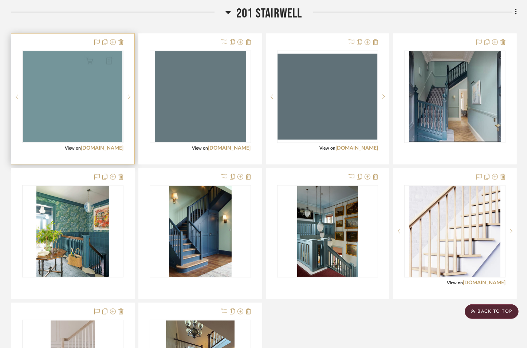
click at [82, 103] on img "0" at bounding box center [72, 96] width 99 height 91
click at [0, 0] on div at bounding box center [0, 0] width 0 height 0
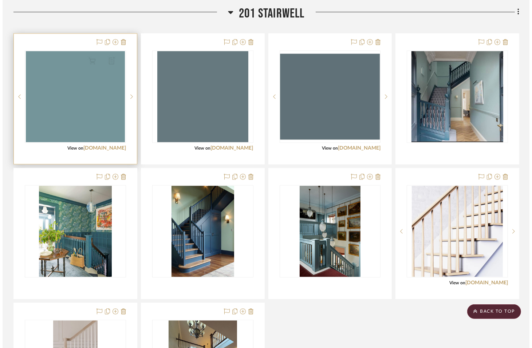
scroll to position [0, 0]
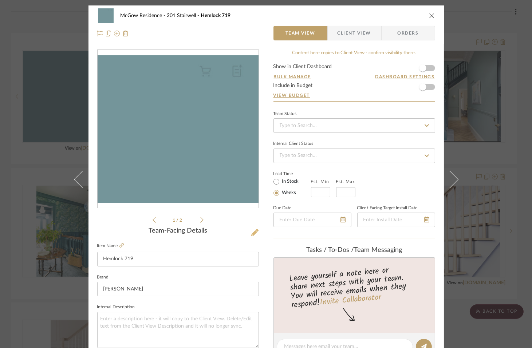
click at [251, 235] on icon at bounding box center [254, 232] width 7 height 7
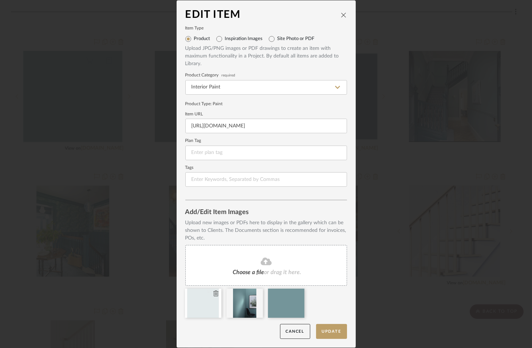
click at [213, 296] on icon at bounding box center [215, 293] width 5 height 6
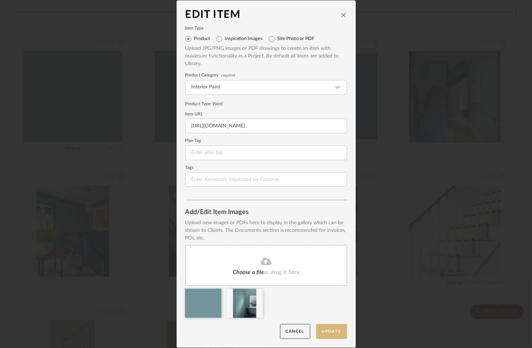
click at [332, 333] on button "Update" at bounding box center [331, 331] width 31 height 15
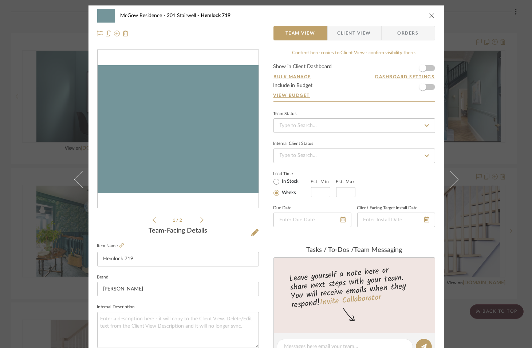
click at [429, 16] on icon "close" at bounding box center [432, 16] width 6 height 6
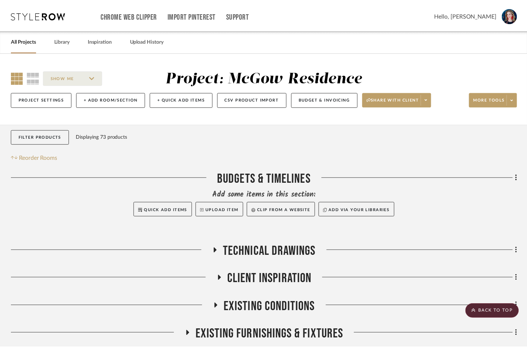
scroll to position [1039, 0]
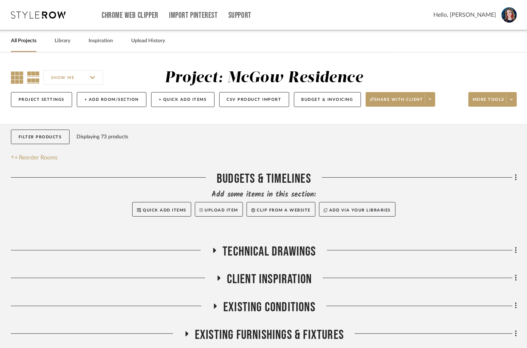
click at [15, 77] on icon at bounding box center [17, 77] width 12 height 12
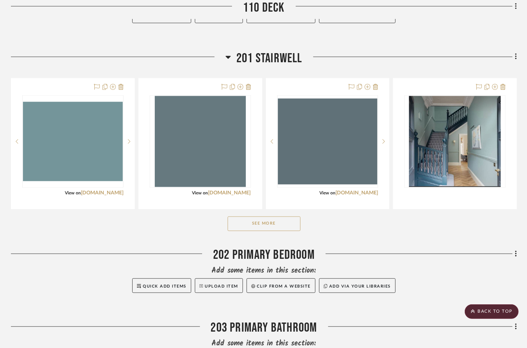
scroll to position [996, 0]
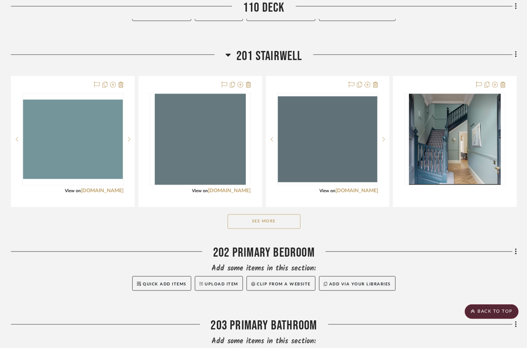
click at [257, 229] on button "See More" at bounding box center [263, 221] width 73 height 15
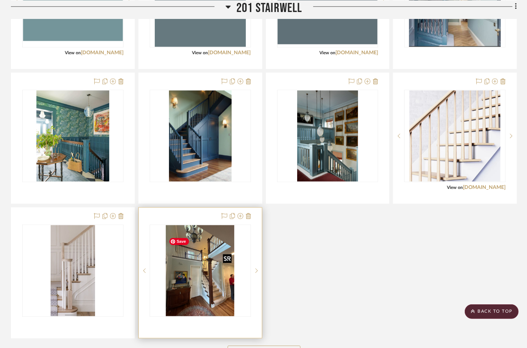
scroll to position [1132, 0]
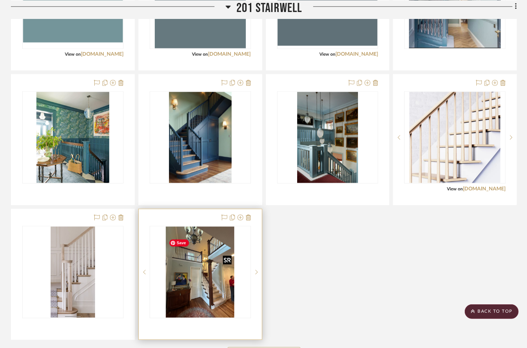
click at [202, 306] on img "0" at bounding box center [200, 272] width 68 height 91
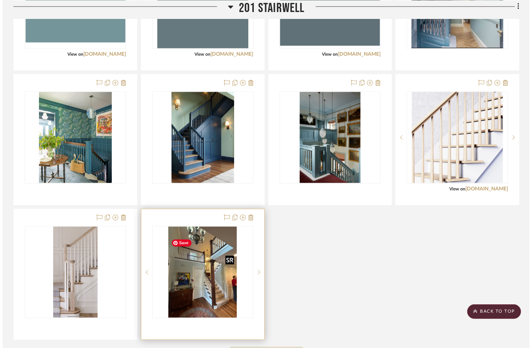
scroll to position [0, 0]
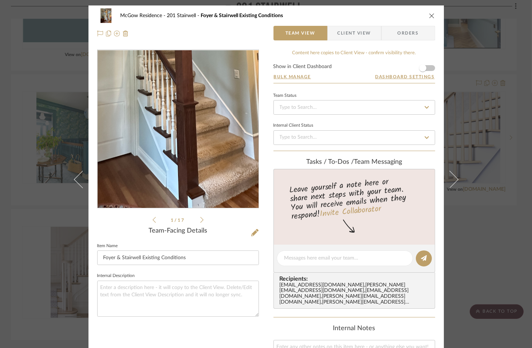
click at [191, 164] on img "0" at bounding box center [178, 129] width 118 height 158
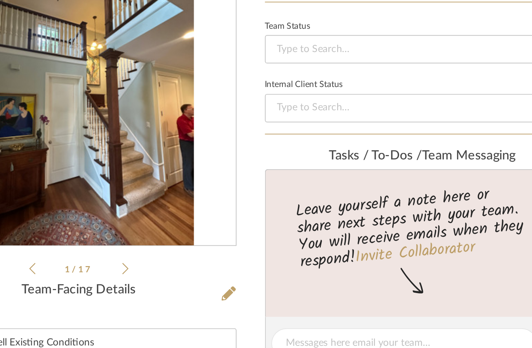
click at [232, 153] on img "0" at bounding box center [178, 129] width 118 height 158
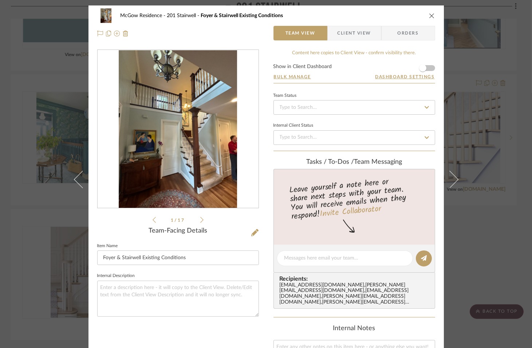
click at [430, 16] on icon "close" at bounding box center [432, 16] width 6 height 6
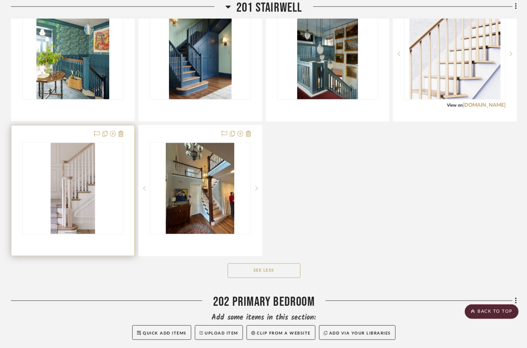
scroll to position [1220, 0]
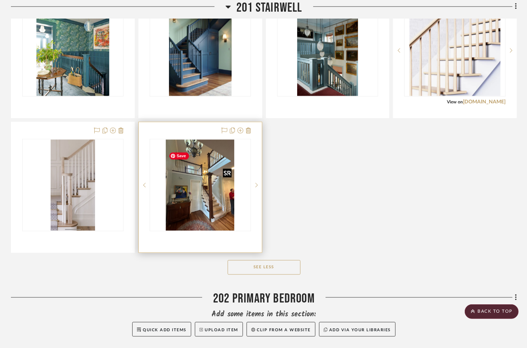
click at [208, 199] on img "0" at bounding box center [200, 184] width 68 height 91
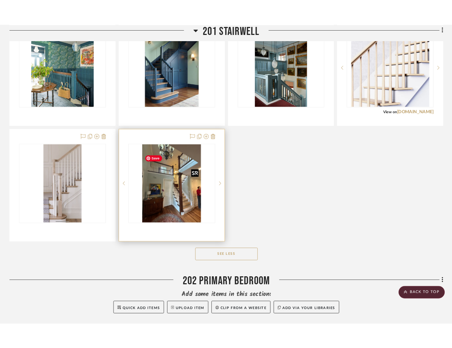
scroll to position [0, 0]
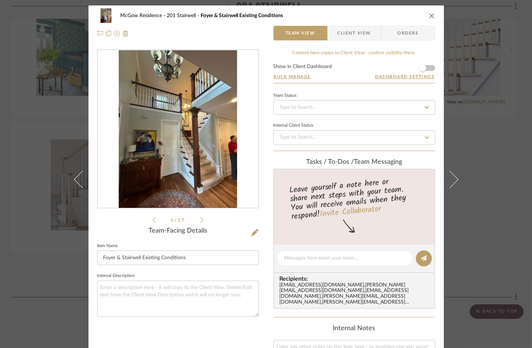
click at [217, 174] on img "0" at bounding box center [178, 129] width 118 height 158
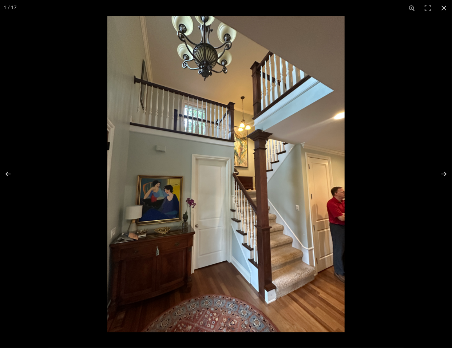
click at [267, 256] on img at bounding box center [225, 174] width 237 height 316
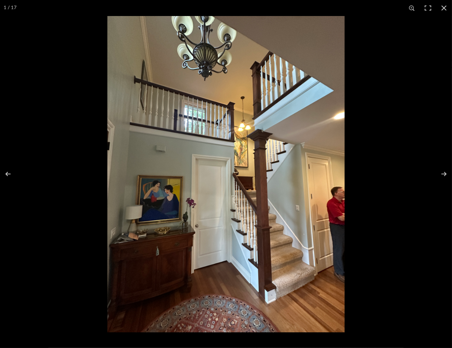
click at [267, 256] on img at bounding box center [225, 174] width 237 height 316
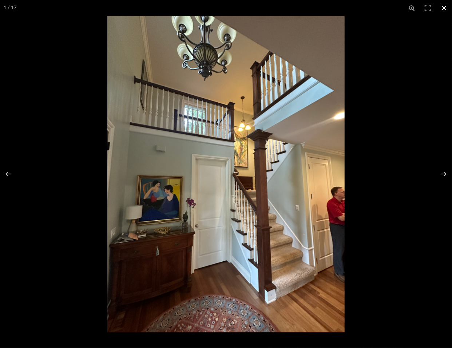
click at [444, 5] on button at bounding box center [444, 8] width 16 height 16
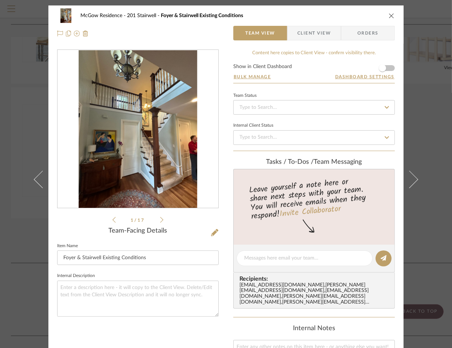
click at [389, 16] on icon "close" at bounding box center [392, 16] width 6 height 6
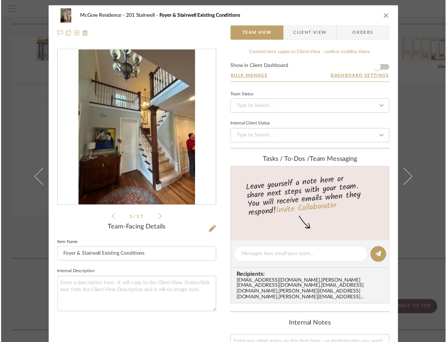
scroll to position [1220, 0]
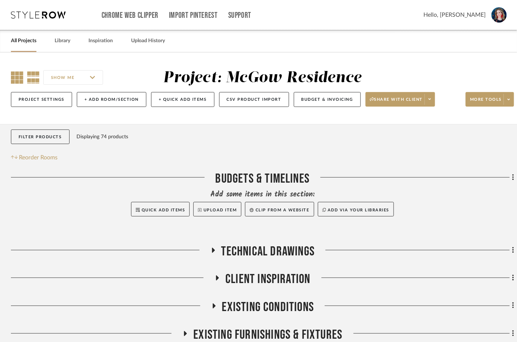
click at [18, 78] on icon at bounding box center [17, 77] width 12 height 12
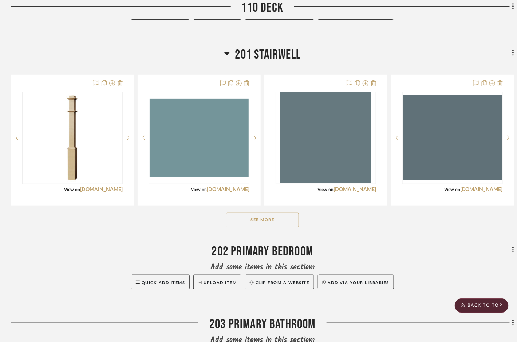
scroll to position [999, 0]
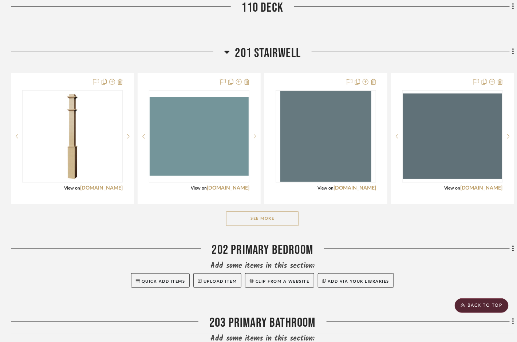
click at [246, 226] on button "See More" at bounding box center [262, 218] width 73 height 15
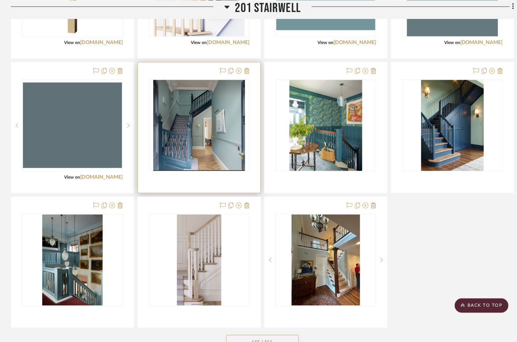
scroll to position [1145, 0]
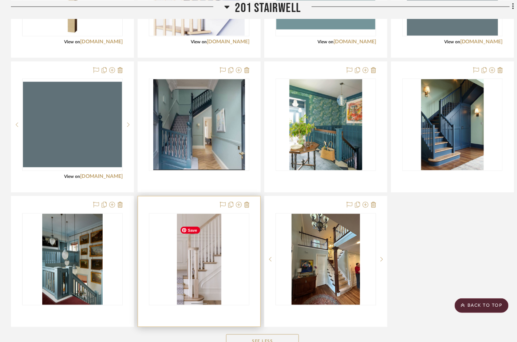
click at [200, 273] on img "0" at bounding box center [199, 259] width 44 height 91
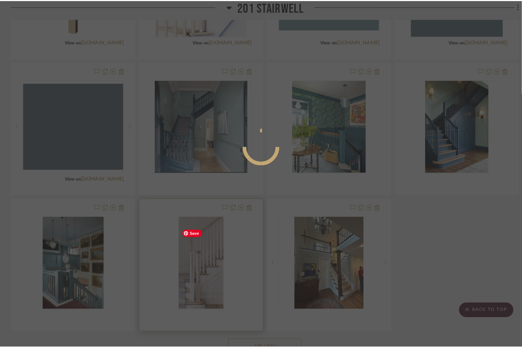
scroll to position [0, 0]
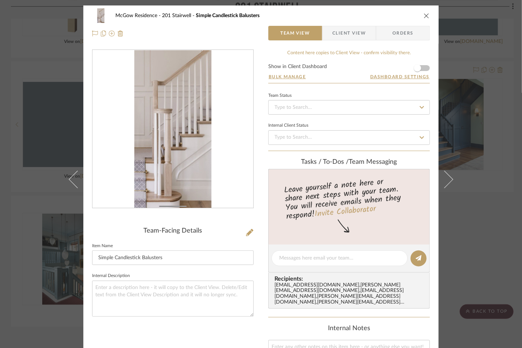
click at [424, 16] on icon "close" at bounding box center [427, 16] width 6 height 6
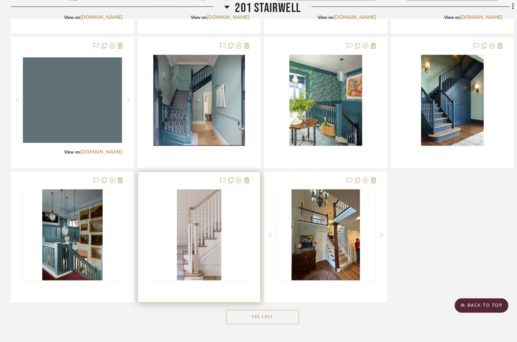
scroll to position [1180, 0]
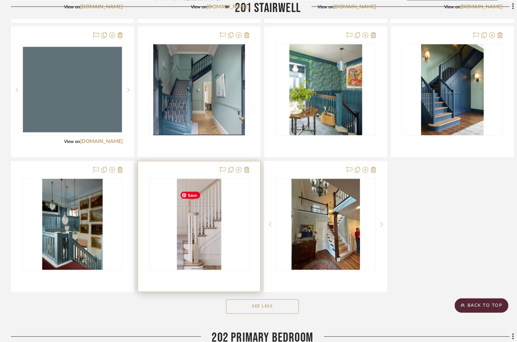
click at [211, 230] on img "0" at bounding box center [199, 224] width 44 height 91
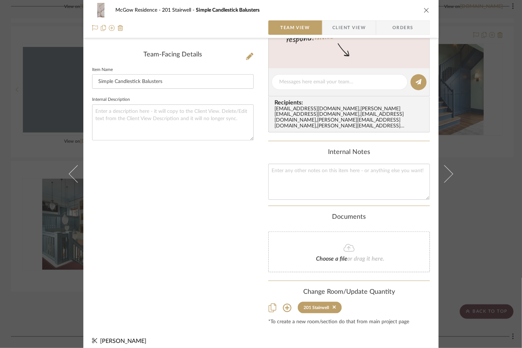
scroll to position [180, 0]
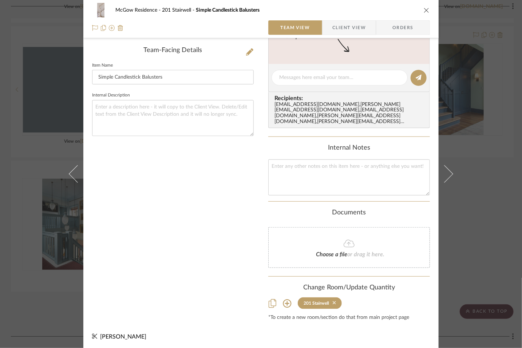
click at [335, 302] on icon at bounding box center [334, 302] width 3 height 3
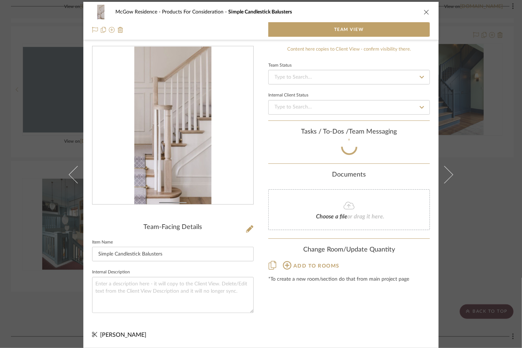
scroll to position [90, 0]
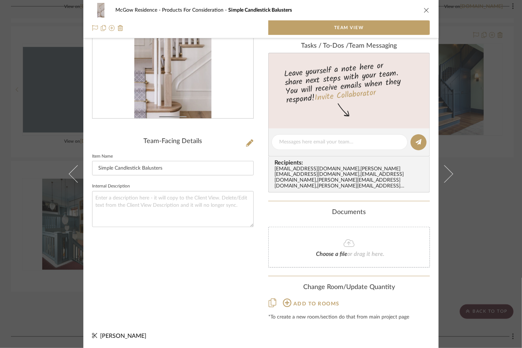
click at [425, 10] on icon "close" at bounding box center [427, 10] width 6 height 6
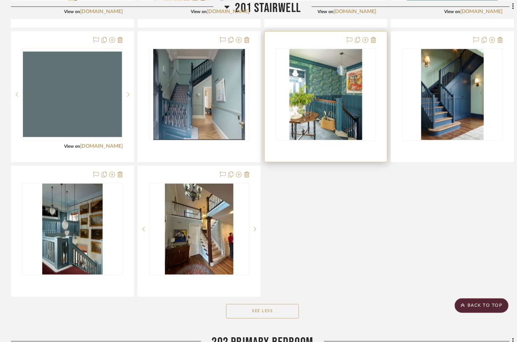
scroll to position [1196, 0]
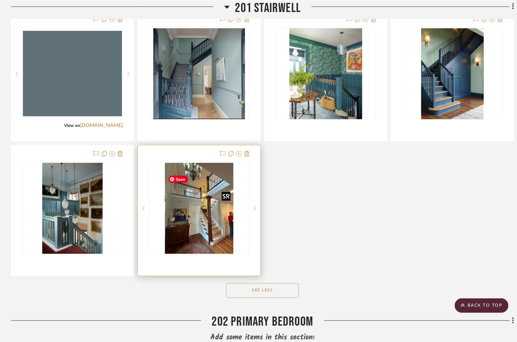
click at [212, 238] on img "0" at bounding box center [199, 208] width 68 height 91
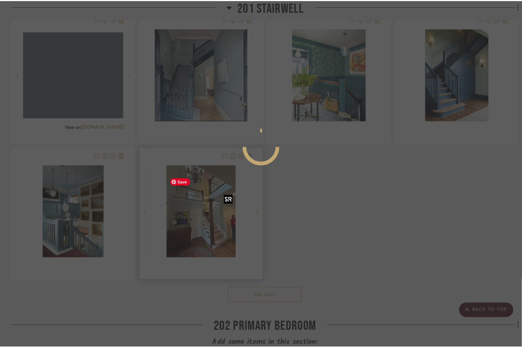
scroll to position [0, 0]
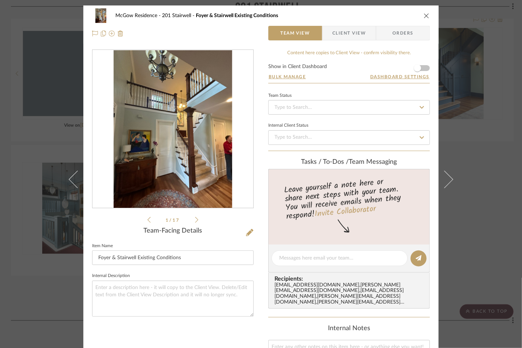
click at [213, 168] on img "0" at bounding box center [173, 129] width 118 height 158
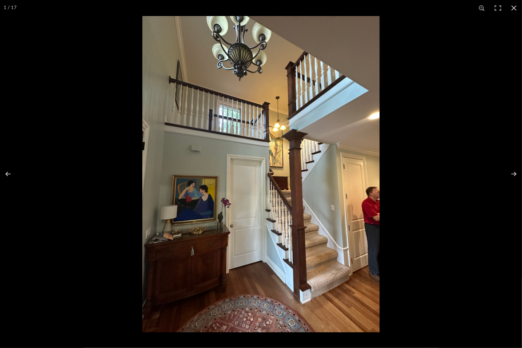
click at [279, 207] on img at bounding box center [260, 174] width 237 height 316
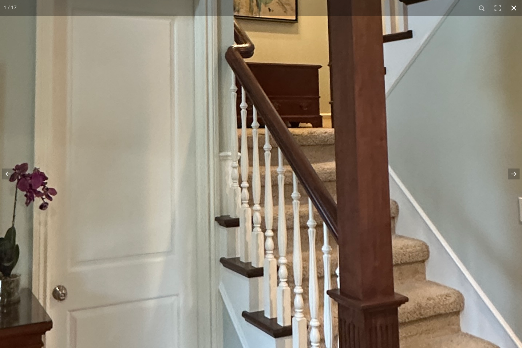
click at [452, 8] on button at bounding box center [514, 8] width 16 height 16
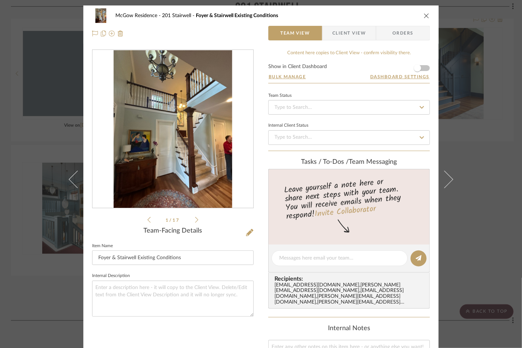
click at [425, 13] on icon "close" at bounding box center [427, 16] width 6 height 6
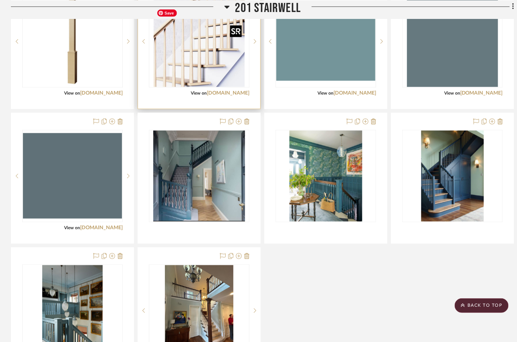
scroll to position [1161, 0]
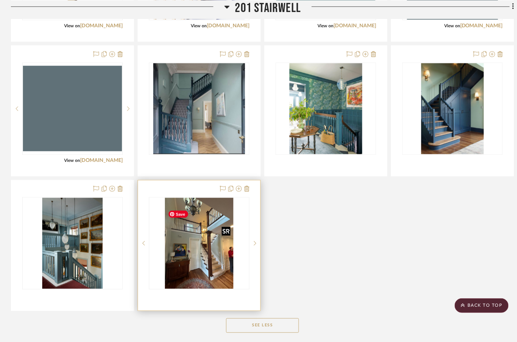
click at [199, 259] on img "0" at bounding box center [199, 243] width 68 height 91
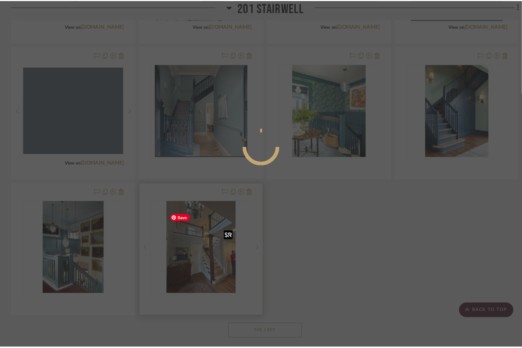
scroll to position [0, 0]
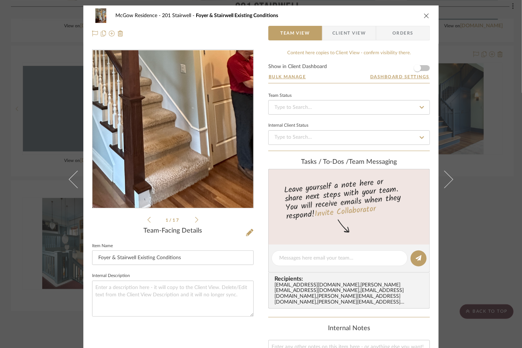
click at [207, 166] on img "0" at bounding box center [173, 129] width 118 height 158
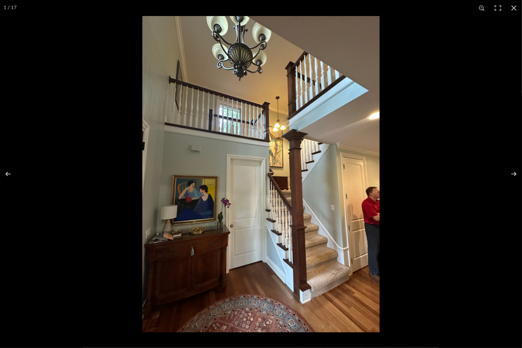
click at [271, 176] on img at bounding box center [260, 174] width 237 height 316
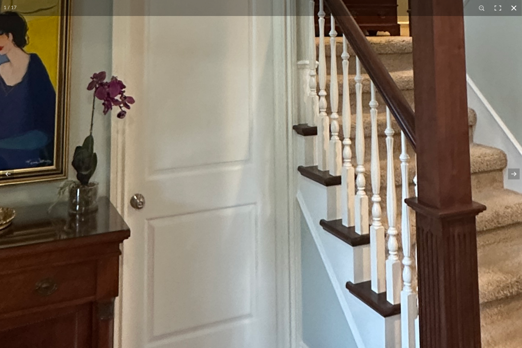
click at [452, 7] on button at bounding box center [514, 8] width 16 height 16
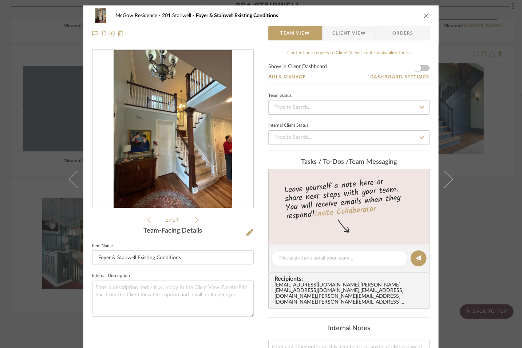
click at [424, 15] on icon "close" at bounding box center [427, 16] width 6 height 6
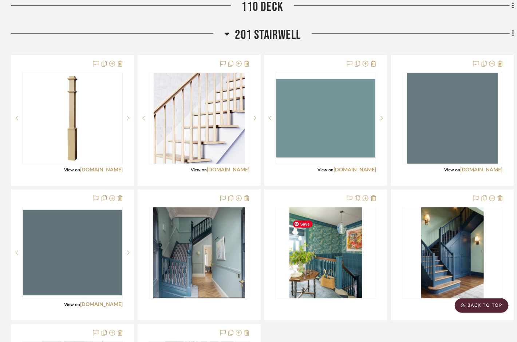
scroll to position [1017, 0]
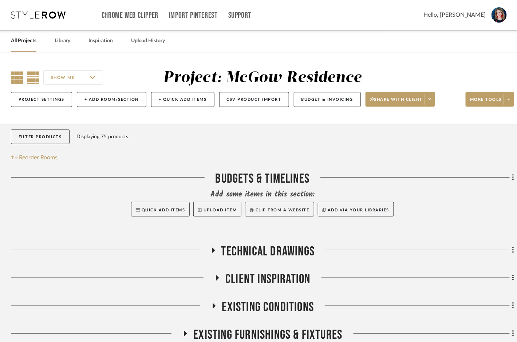
click at [14, 74] on icon at bounding box center [17, 77] width 12 height 12
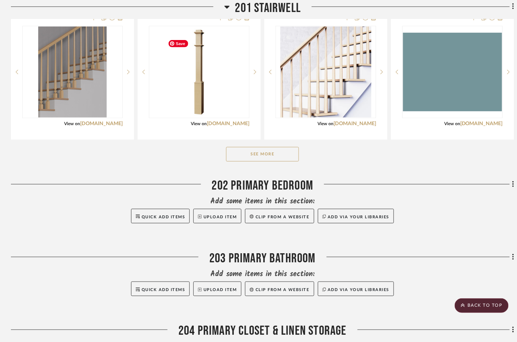
scroll to position [1067, 0]
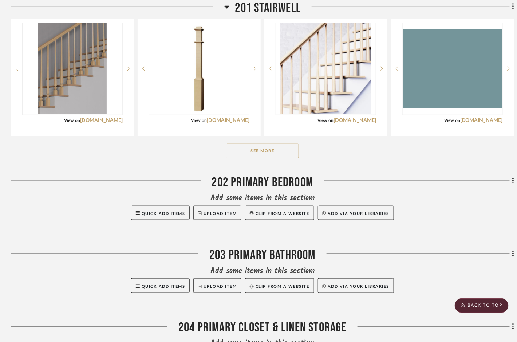
click at [282, 158] on button "See More" at bounding box center [262, 151] width 73 height 15
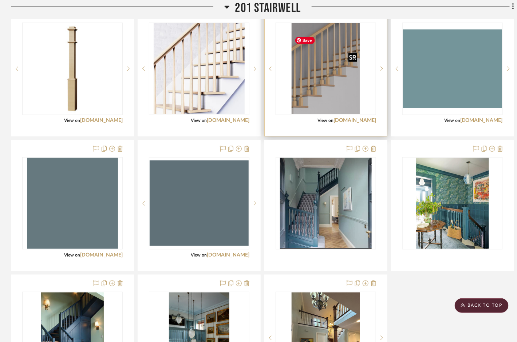
click at [323, 114] on img "0" at bounding box center [325, 68] width 68 height 91
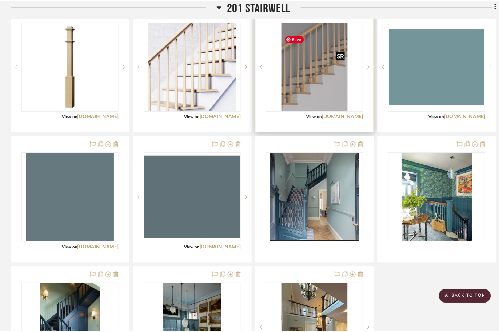
scroll to position [0, 0]
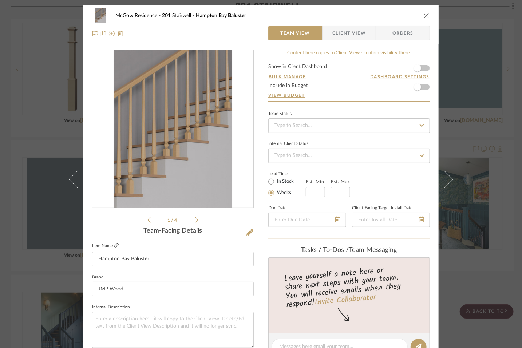
click at [118, 246] on icon at bounding box center [116, 245] width 4 height 4
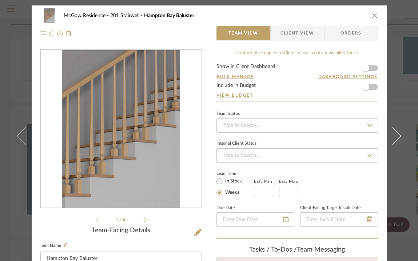
click at [191, 235] on div "Team-Facing Details" at bounding box center [121, 231] width 162 height 8
click at [197, 233] on icon at bounding box center [197, 232] width 7 height 7
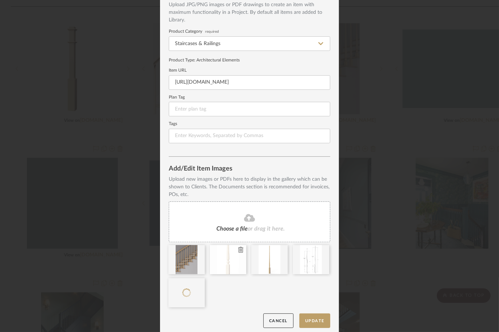
scroll to position [45, 0]
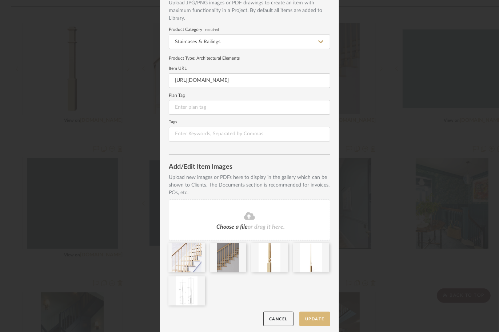
click at [310, 319] on button "Update" at bounding box center [314, 319] width 31 height 15
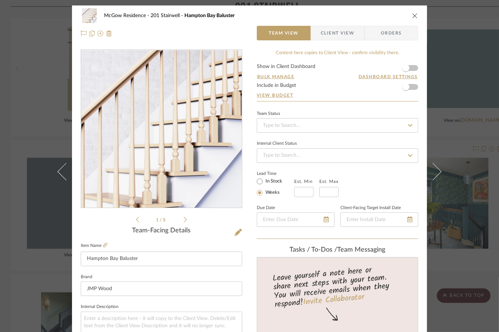
click at [412, 16] on icon "close" at bounding box center [415, 16] width 6 height 6
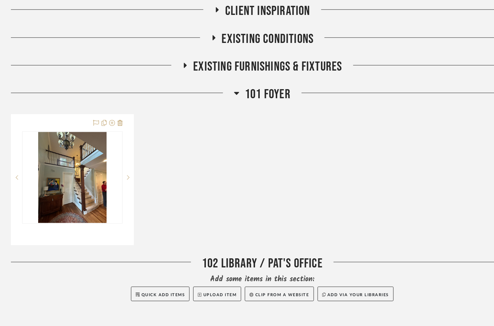
scroll to position [270, 0]
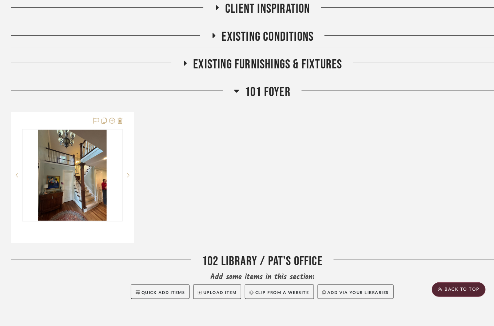
click at [236, 93] on icon at bounding box center [236, 91] width 5 height 3
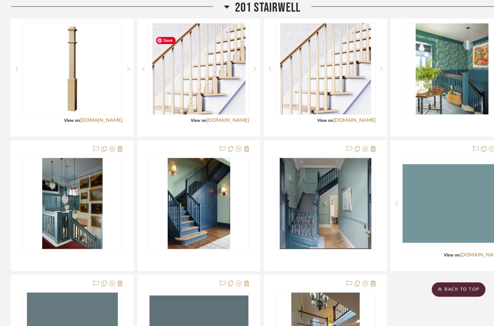
scroll to position [931, 0]
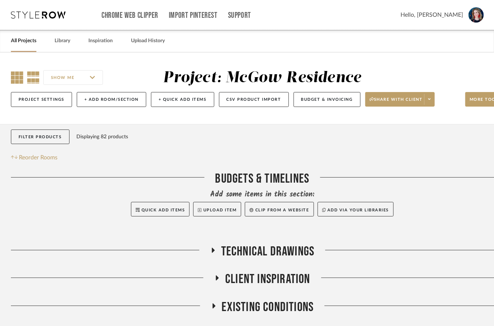
drag, startPoint x: 17, startPoint y: 83, endPoint x: 17, endPoint y: 79, distance: 4.0
click at [17, 79] on icon at bounding box center [17, 77] width 12 height 12
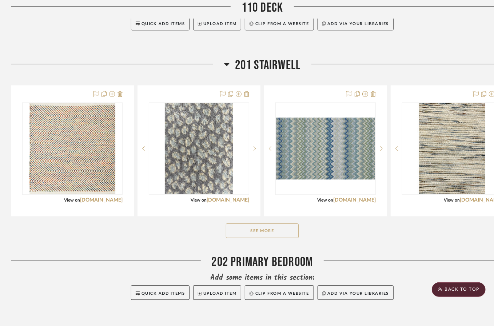
scroll to position [858, 0]
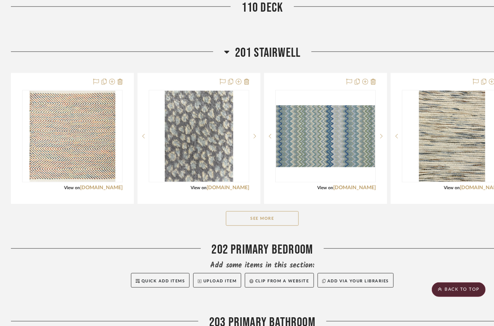
click at [250, 225] on button "See More" at bounding box center [262, 218] width 73 height 15
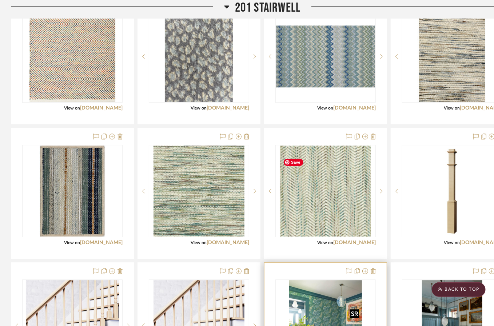
scroll to position [913, 0]
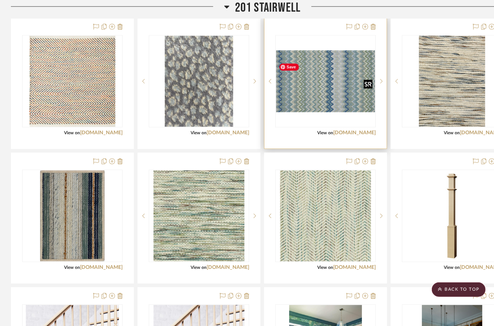
click at [0, 0] on img at bounding box center [0, 0] width 0 height 0
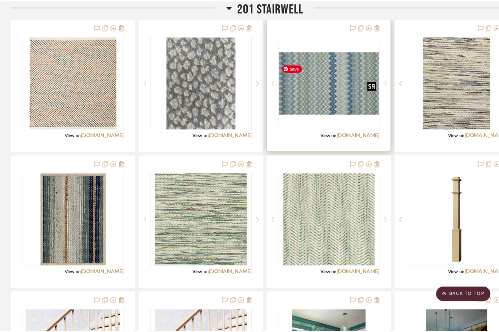
scroll to position [0, 0]
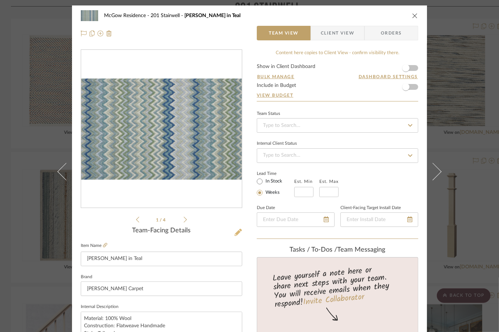
click at [235, 234] on icon at bounding box center [238, 232] width 7 height 7
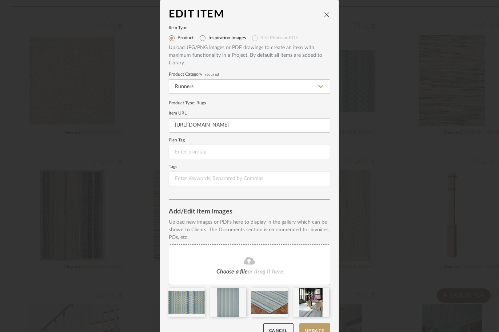
scroll to position [19, 0]
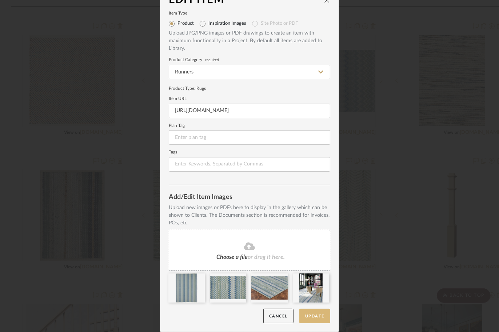
click at [309, 314] on button "Update" at bounding box center [314, 316] width 31 height 15
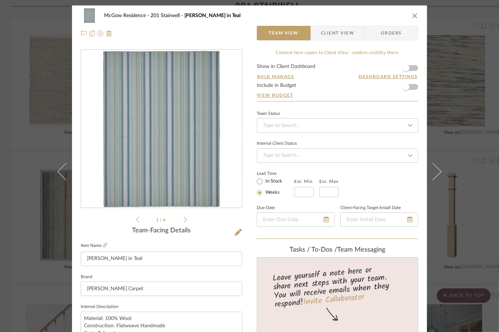
click at [412, 16] on icon "close" at bounding box center [415, 16] width 6 height 6
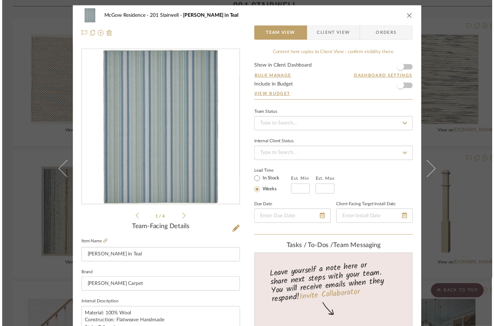
scroll to position [913, 0]
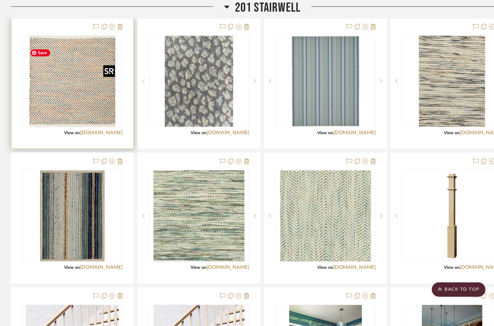
click at [0, 0] on img at bounding box center [0, 0] width 0 height 0
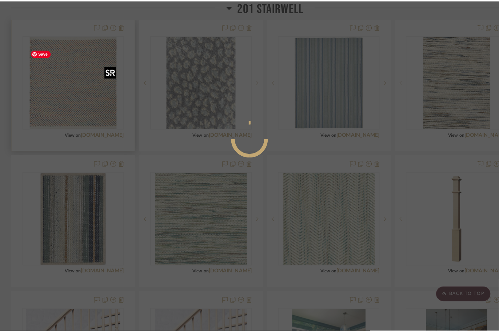
scroll to position [0, 0]
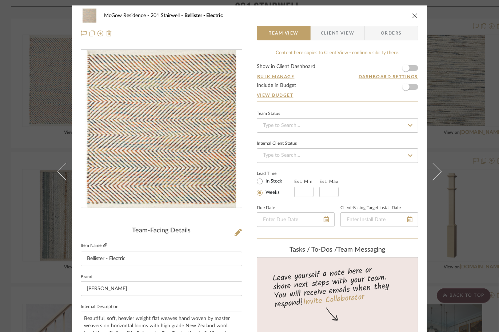
click at [106, 245] on icon at bounding box center [105, 245] width 4 height 4
